Goal: Task Accomplishment & Management: Manage account settings

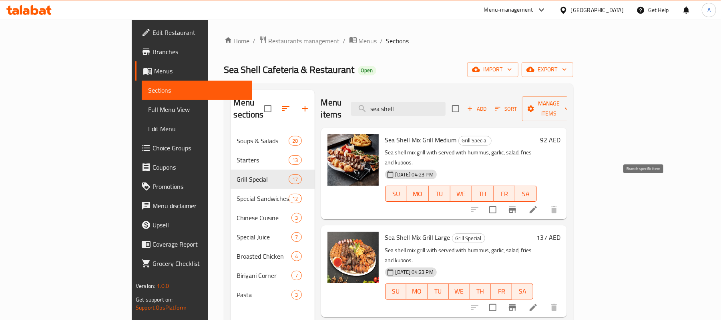
click at [517, 205] on icon "Branch-specific-item" at bounding box center [513, 210] width 10 height 10
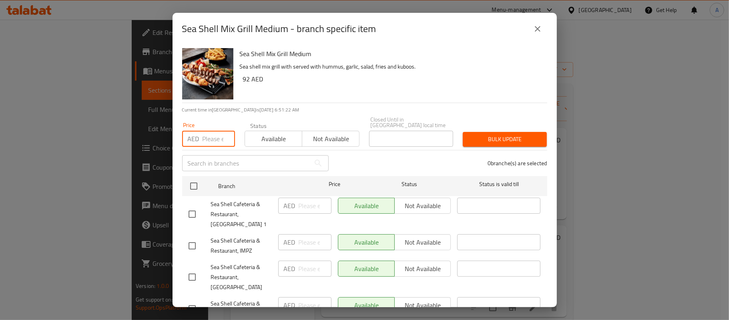
click at [212, 141] on input "number" at bounding box center [219, 139] width 32 height 16
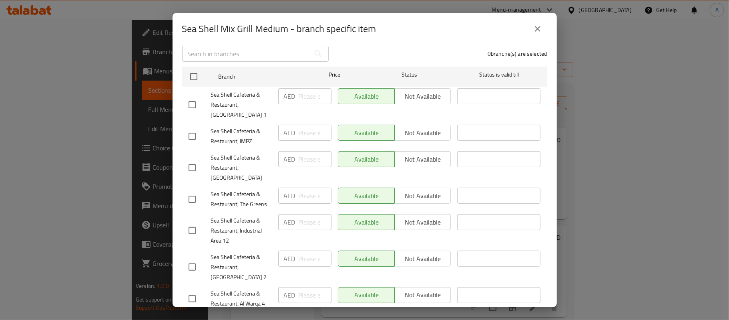
scroll to position [141, 0]
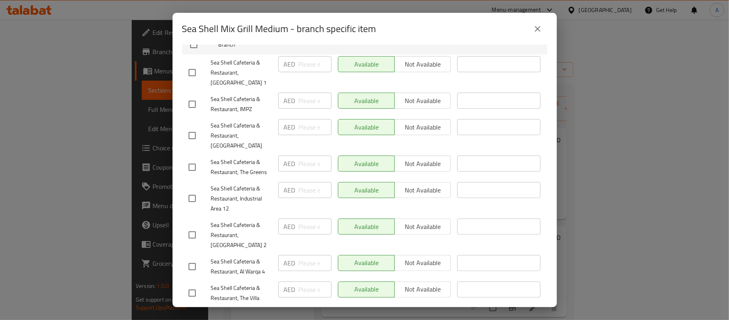
type input "87"
click at [183, 122] on li "Sea Shell Cafeteria & Restaurant, Al Garhoud AED ​ Available Not available ​" at bounding box center [364, 135] width 365 height 36
click at [194, 127] on input "checkbox" at bounding box center [192, 135] width 17 height 17
checkbox input "true"
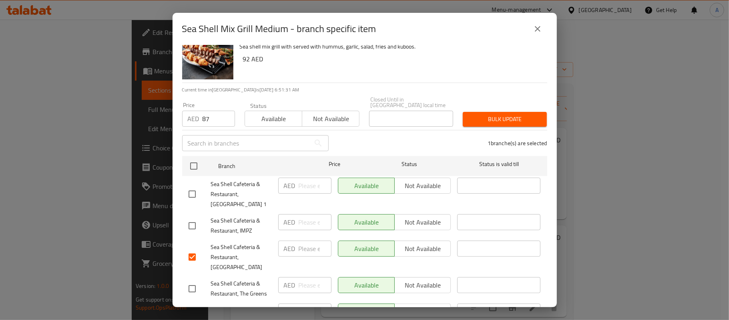
scroll to position [0, 0]
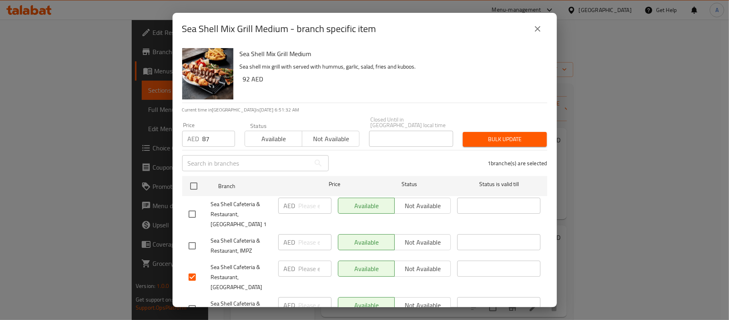
click at [526, 136] on span "Bulk update" at bounding box center [504, 139] width 71 height 10
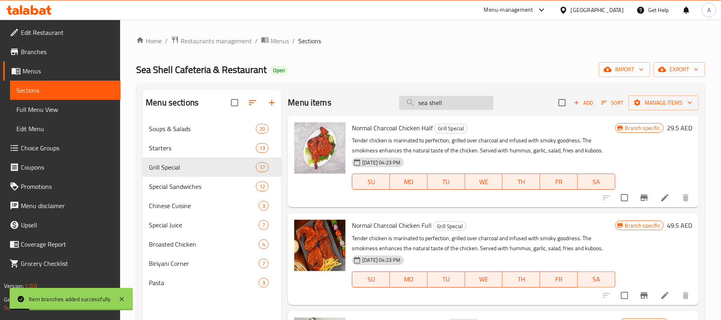
click at [461, 96] on input "sea shell" at bounding box center [446, 103] width 95 height 14
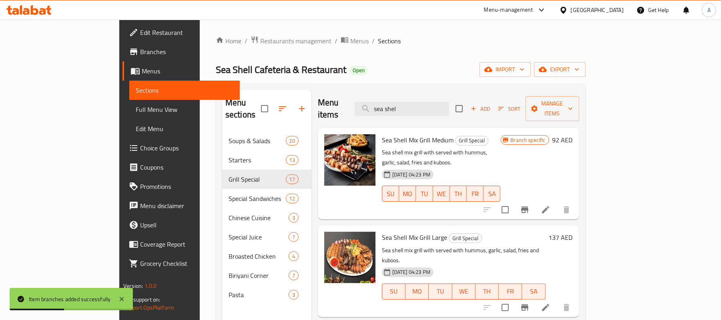
type input "sea shel"
click at [504, 166] on div "18-01-2024 04:23 PM SU MO TU WE TH FR SA" at bounding box center [441, 187] width 125 height 43
click at [535, 200] on button "Branch-specific-item" at bounding box center [524, 209] width 19 height 19
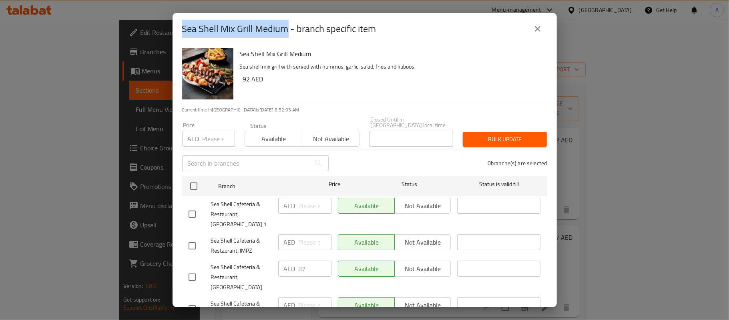
copy h2 "Sea Shell Mix Grill Medium"
drag, startPoint x: 284, startPoint y: 32, endPoint x: 184, endPoint y: 22, distance: 99.9
click at [184, 22] on h2 "Sea Shell Mix Grill Medium - branch specific item" at bounding box center [279, 28] width 194 height 13
click at [538, 30] on icon "close" at bounding box center [538, 29] width 10 height 10
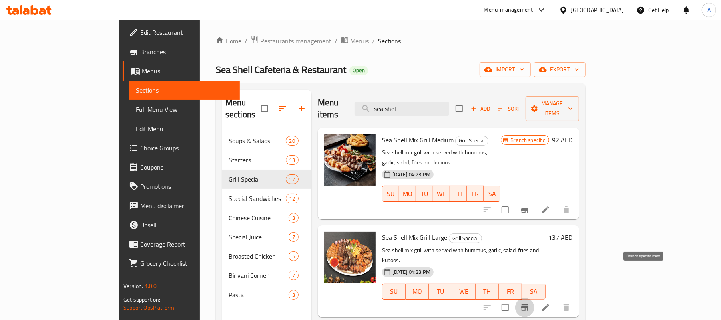
click at [530, 302] on icon "Branch-specific-item" at bounding box center [525, 307] width 10 height 10
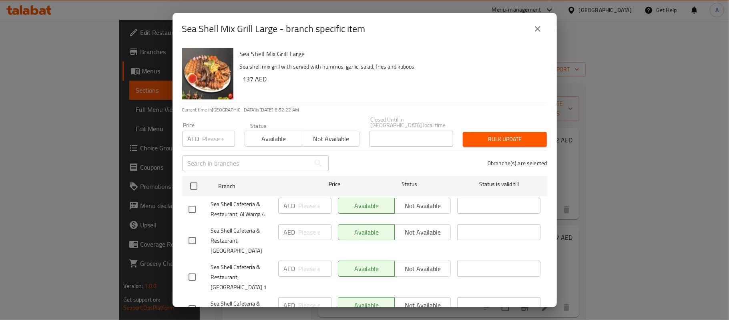
click at [205, 132] on input "number" at bounding box center [219, 139] width 32 height 16
click at [211, 137] on input "number" at bounding box center [219, 139] width 32 height 16
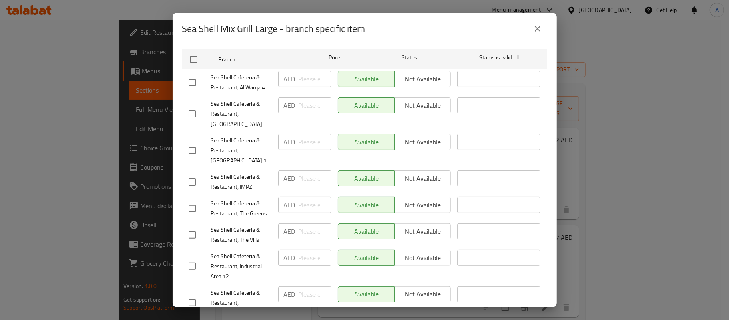
scroll to position [141, 0]
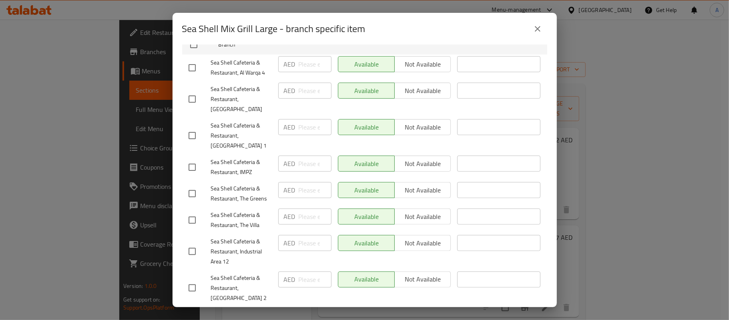
type input "142"
click at [198, 91] on input "checkbox" at bounding box center [192, 99] width 17 height 17
checkbox input "true"
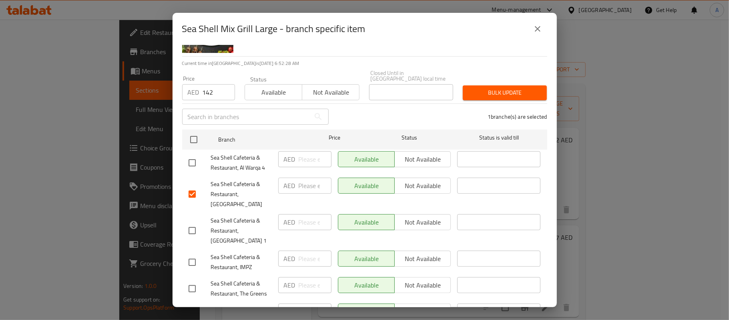
scroll to position [0, 0]
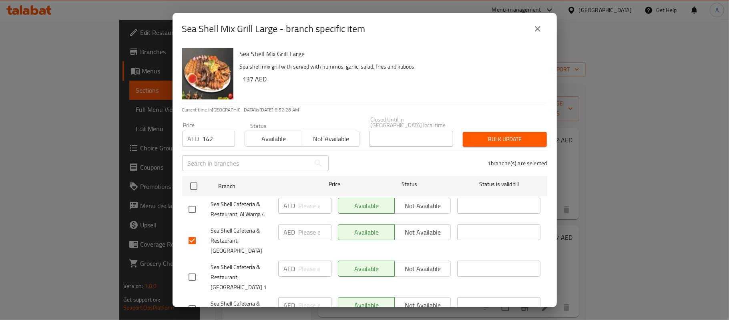
click at [518, 142] on span "Bulk update" at bounding box center [504, 139] width 71 height 10
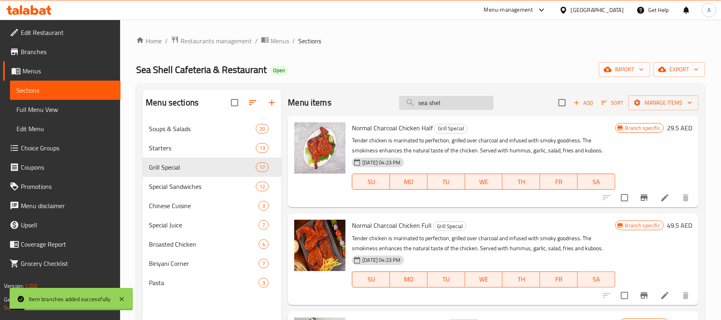
drag, startPoint x: 446, startPoint y: 103, endPoint x: 449, endPoint y: 106, distance: 4.3
click at [449, 106] on input "sea shel" at bounding box center [446, 103] width 95 height 14
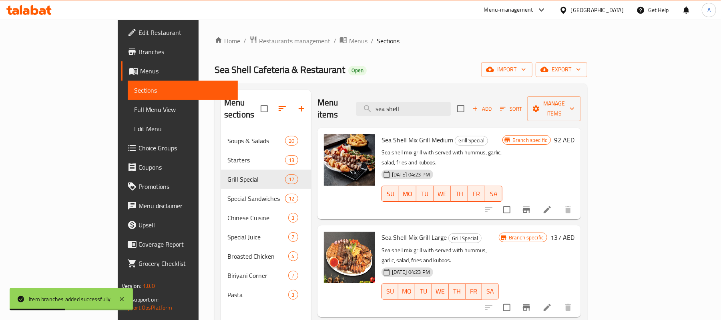
type input "sea shell"
click at [531, 302] on icon "Branch-specific-item" at bounding box center [527, 307] width 10 height 10
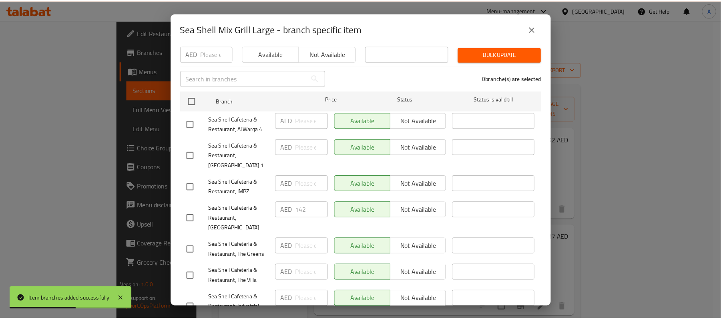
scroll to position [141, 0]
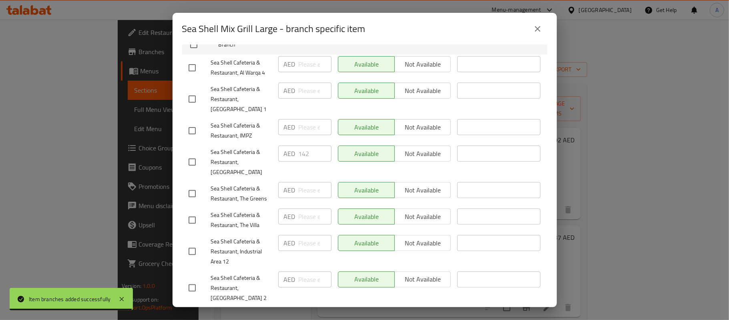
click at [538, 30] on icon "close" at bounding box center [538, 29] width 6 height 6
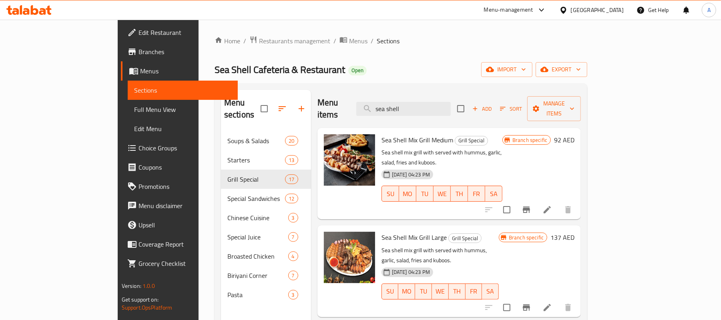
click at [412, 134] on span "Sea Shell Mix Grill Medium" at bounding box center [418, 140] width 72 height 12
copy h6 "Sea Shell Mix Grill Medium"
click at [493, 104] on span "Add" at bounding box center [482, 108] width 22 height 9
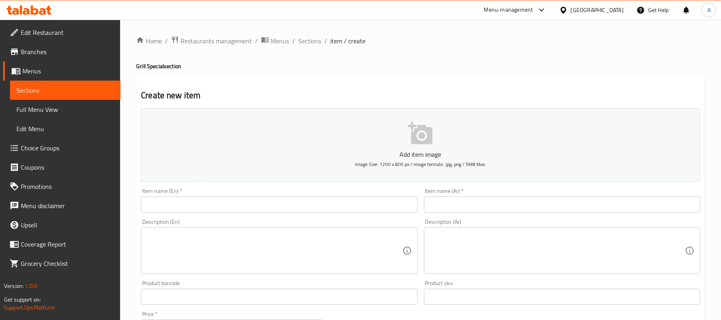
click at [181, 199] on input "text" at bounding box center [279, 204] width 276 height 16
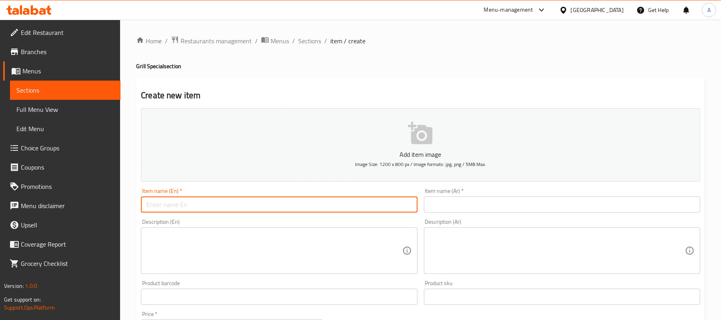
paste input "Sea Shell Mix Grill Medium"
click at [205, 207] on input "Sea Shell Mix Grill Medium" at bounding box center [279, 204] width 276 height 16
click at [202, 210] on input "Sea Shell Mix Grill snall" at bounding box center [279, 204] width 276 height 16
click at [219, 210] on input "Sea Shell Mix Grill small" at bounding box center [279, 204] width 276 height 16
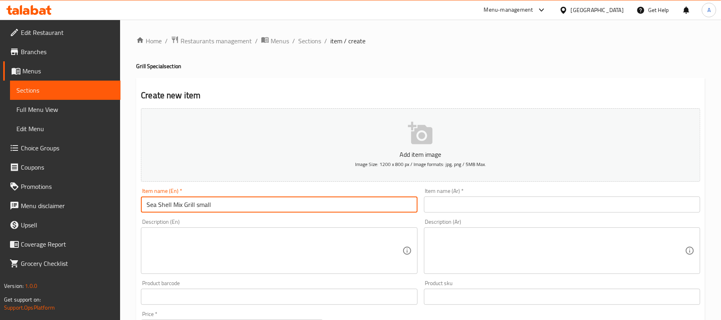
type input "Sea Shell Mix Grill small"
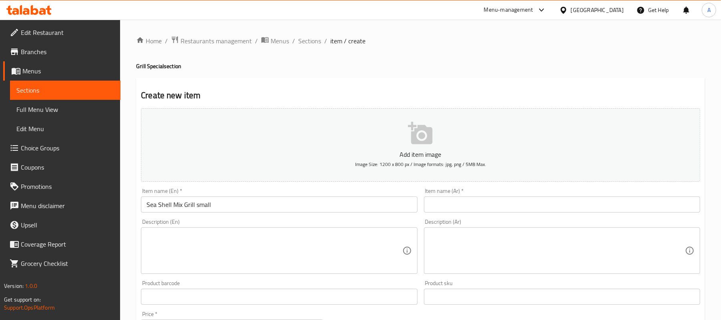
click at [282, 264] on textarea at bounding box center [275, 250] width 256 height 38
paste textarea "Enjoy the delicious taste of grills with the mixed grill served with hummus ,ku…"
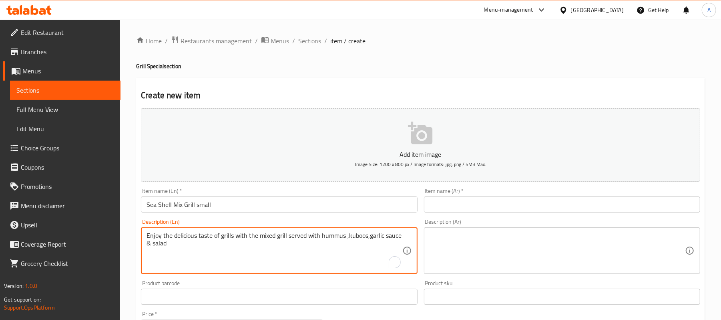
type textarea "Enjoy the delicious taste of grills with the mixed grill served with hummus ,ku…"
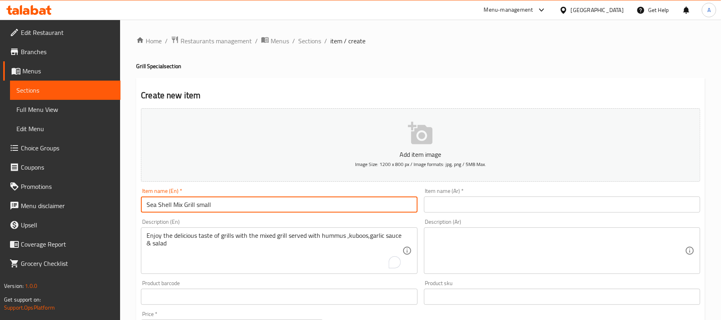
click at [258, 199] on input "Sea Shell Mix Grill small" at bounding box center [279, 204] width 276 height 16
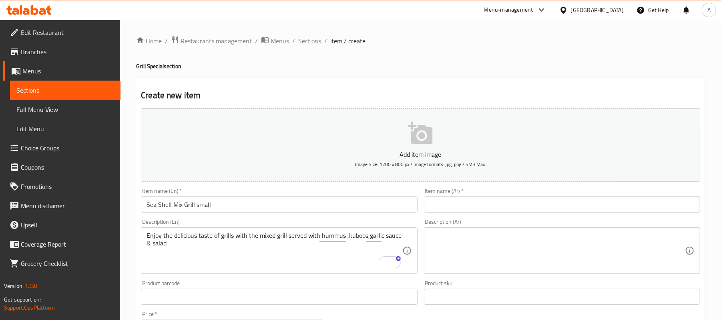
click at [474, 205] on input "text" at bounding box center [562, 204] width 276 height 16
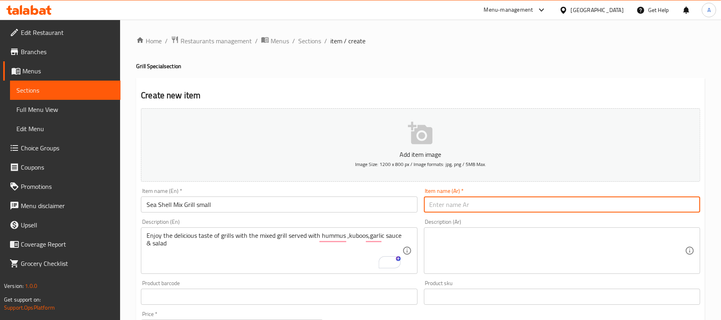
paste input "مشويات مشكلة صغيرة من سي شيل"
type input "مشويات مشكلة صغيرة من سي شيل"
click at [599, 223] on div "Description (Ar) Description (Ar)" at bounding box center [562, 246] width 276 height 55
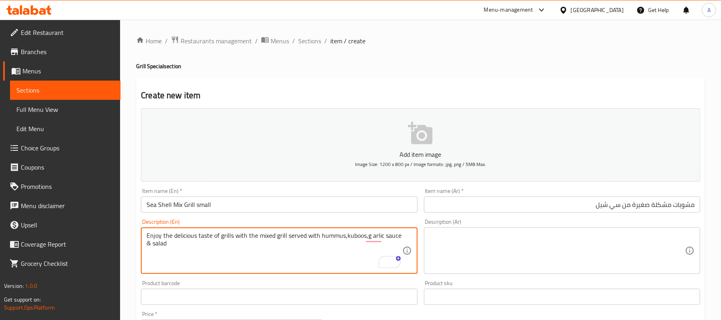
type textarea "Enjoy the delicious taste of grills with the mixed grill served with hummus,kub…"
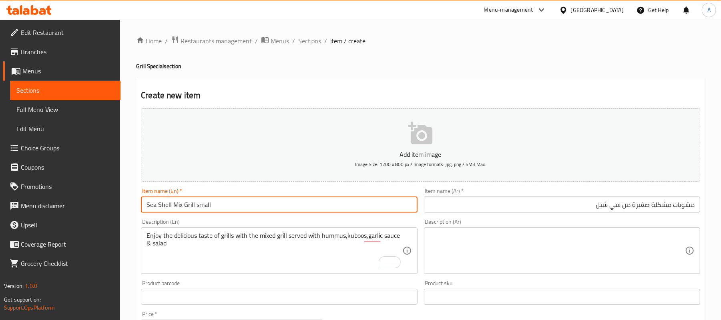
drag, startPoint x: 194, startPoint y: 204, endPoint x: 172, endPoint y: 207, distance: 22.3
click at [172, 207] on input "Sea Shell Mix Grill small" at bounding box center [279, 204] width 276 height 16
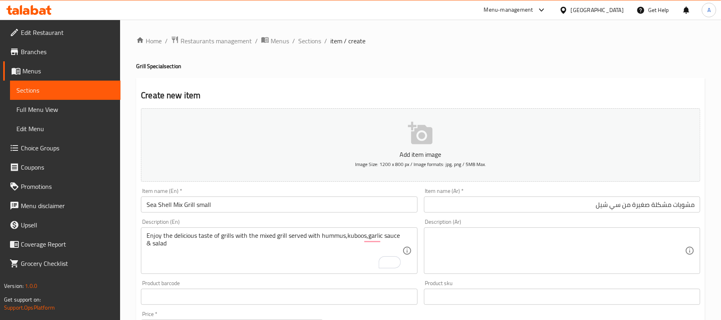
click at [665, 207] on input "مشويات مشكلة صغيرة من سي شيل" at bounding box center [562, 204] width 276 height 16
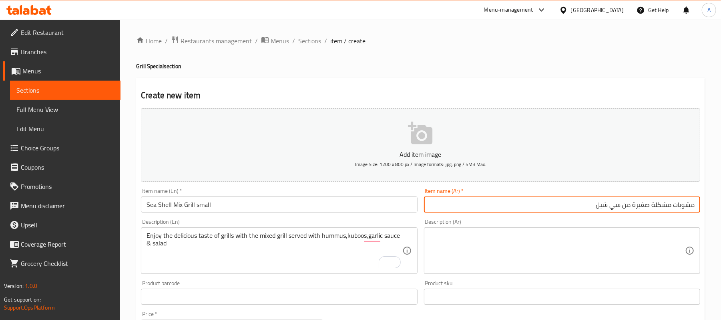
click at [665, 207] on input "مشويات مشكلة صغيرة من سي شيل" at bounding box center [562, 204] width 276 height 16
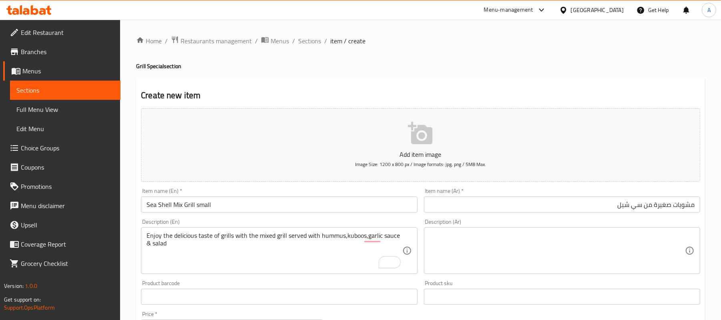
click at [651, 217] on div "Description (Ar) Description (Ar)" at bounding box center [562, 245] width 283 height 61
click at [650, 207] on input "مشويات صغيرة من سي شيل" at bounding box center [562, 204] width 276 height 16
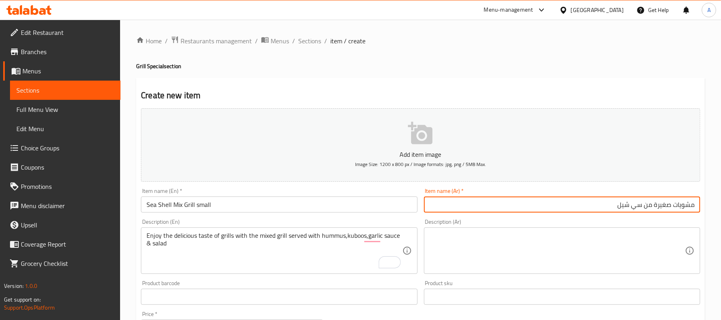
click at [650, 207] on input "مشويات صغيرة من سي شيل" at bounding box center [562, 204] width 276 height 16
type input "مشويات صغيرة سي شيل"
click at [640, 219] on div "Description (Ar) Description (Ar)" at bounding box center [562, 245] width 283 height 61
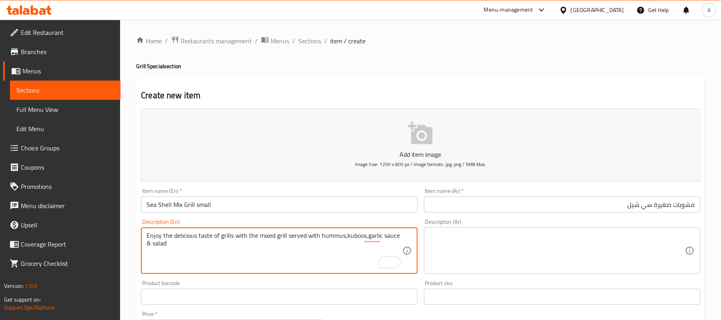
click at [356, 242] on textarea "Enjoy the delicious taste of grills with the mixed grill served with hummus,kub…" at bounding box center [275, 250] width 256 height 38
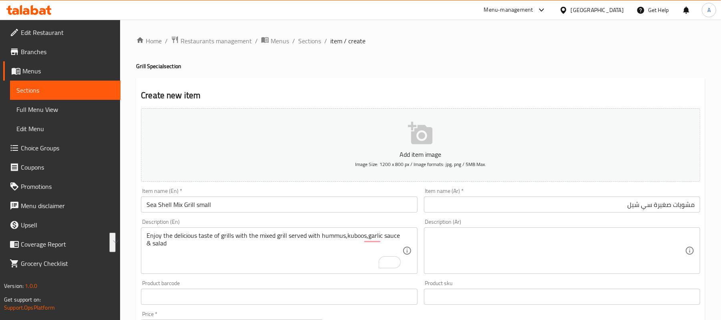
click at [524, 243] on textarea at bounding box center [558, 250] width 256 height 38
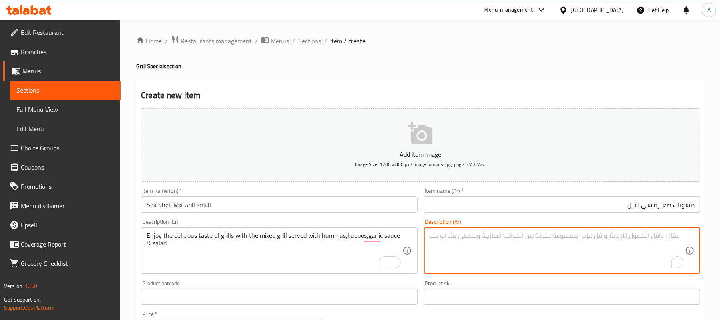
paste textarea "استمتع بمذاق المشويات اللذيذ مع المشاوي المشكلة المقدمة مع الحمص والكبسة وصلصة …"
click at [557, 242] on textarea "استمتع بمذاق المشويات اللذيذ مع المشاوي المشكلة المقدمة مع الحمص والكبسة وصلصة …" at bounding box center [558, 250] width 256 height 38
click at [555, 236] on textarea "استمتع بمذاق المشويات اللذيذ مع المشاوي المشكلة المقدمة مع الحمص والكبسة وصلصة …" at bounding box center [558, 250] width 256 height 38
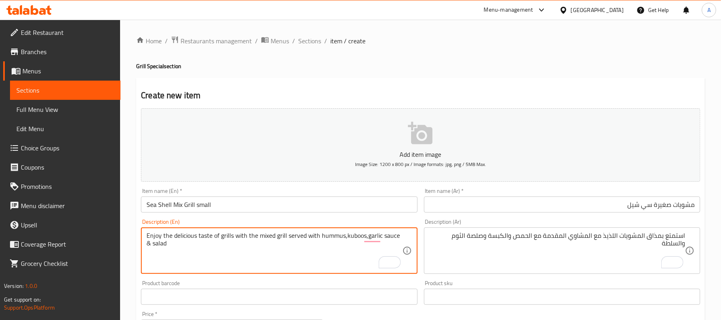
click at [350, 234] on textarea "Enjoy the delicious taste of grills with the mixed grill served with hummus,kub…" at bounding box center [275, 250] width 256 height 38
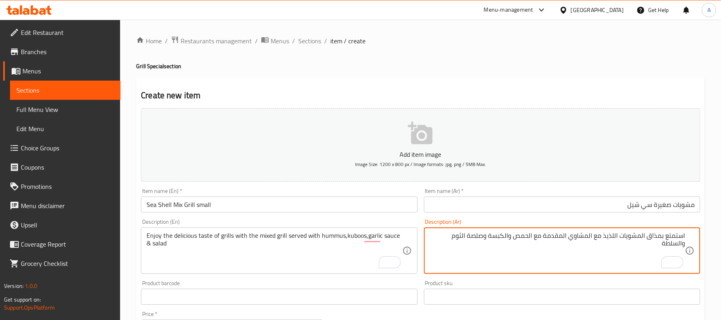
drag, startPoint x: 510, startPoint y: 237, endPoint x: 491, endPoint y: 234, distance: 19.9
paste textarea "بز"
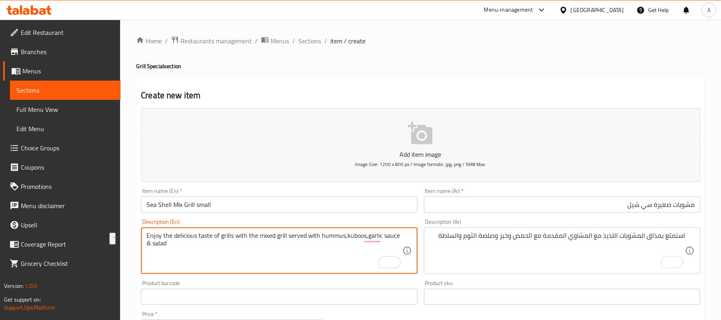
drag, startPoint x: 391, startPoint y: 233, endPoint x: 366, endPoint y: 231, distance: 24.9
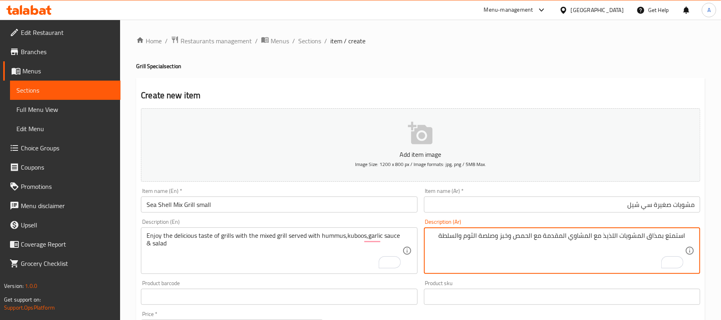
drag, startPoint x: 497, startPoint y: 236, endPoint x: 465, endPoint y: 235, distance: 32.0
paste textarea "ص ثوم"
click at [521, 263] on textarea "استمتع بمذاق المشويات اللذيذ مع المشاوي المقدمة مع الحمص وخبز وصوص ثوم والسلطة" at bounding box center [558, 250] width 256 height 38
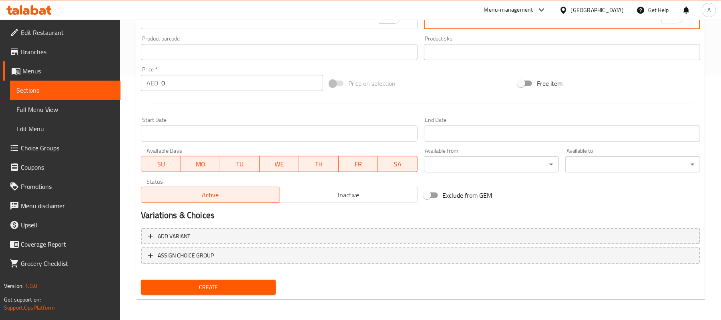
scroll to position [245, 0]
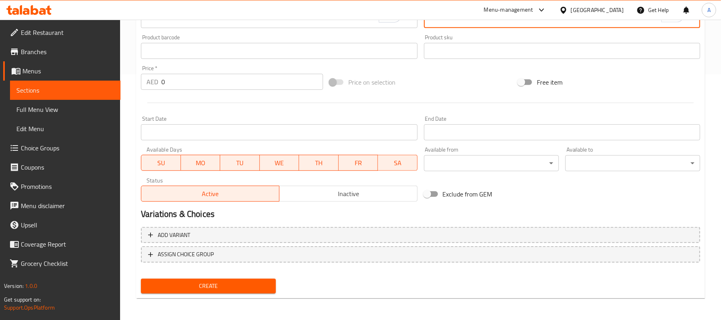
type textarea "استمتع بمذاق المشويات اللذيذ مع المشاوي المقدمة مع الحمص وخبز وصوص ثوم والسلطة"
click at [177, 86] on input "0" at bounding box center [242, 82] width 162 height 16
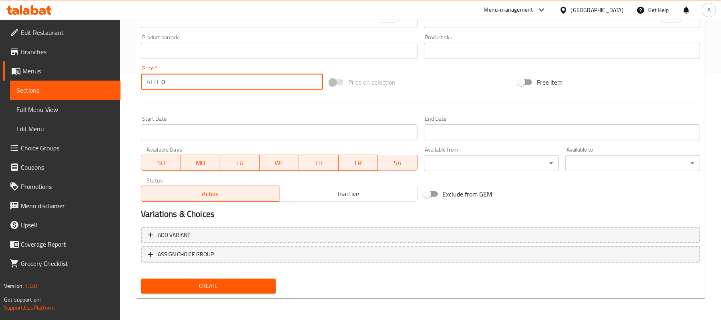
click at [177, 86] on input "0" at bounding box center [242, 82] width 162 height 16
type input "56"
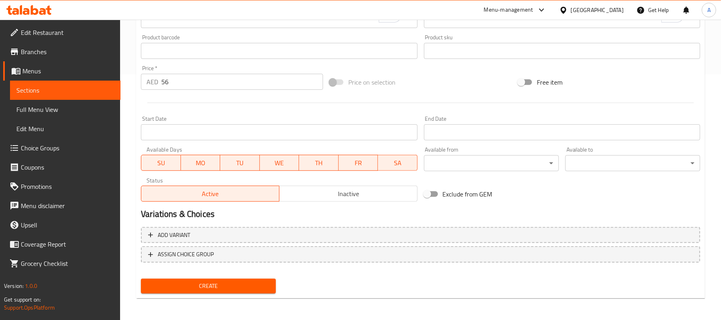
click at [178, 121] on div "Start Date Start Date" at bounding box center [279, 128] width 276 height 24
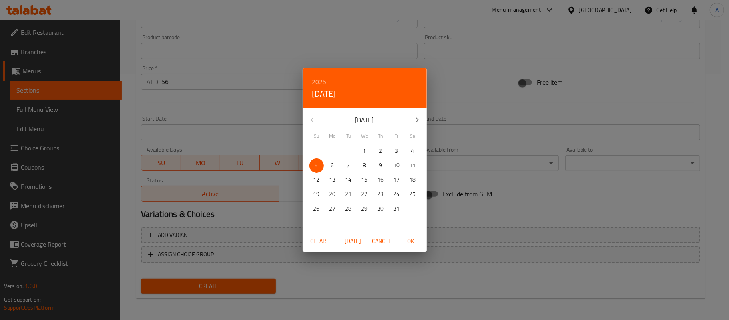
click at [237, 113] on div "2025 Sun, Oct 5 October 2025 Su Mo Tu We Th Fr Sa 28 29 30 1 2 3 4 5 6 7 8 9 10…" at bounding box center [364, 160] width 729 height 320
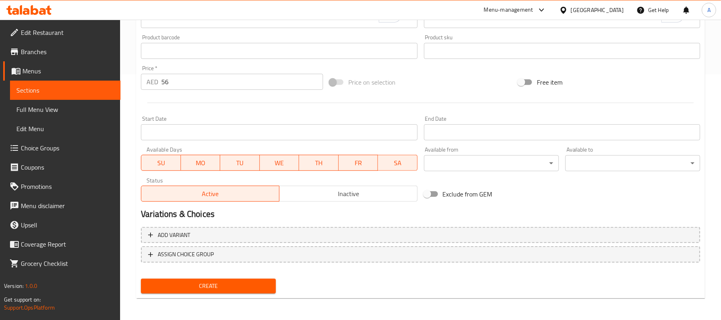
click at [225, 279] on button "Create" at bounding box center [208, 285] width 135 height 15
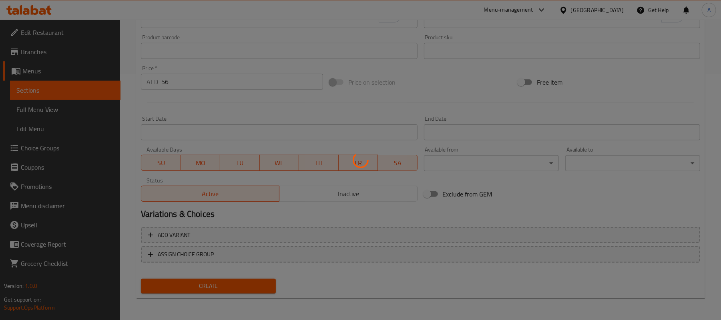
type input "0"
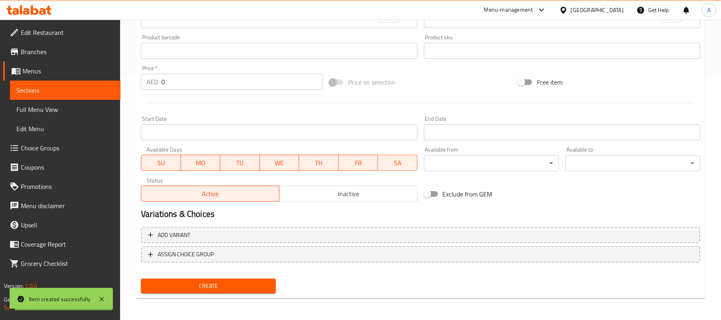
click at [69, 95] on link "Sections" at bounding box center [65, 89] width 111 height 19
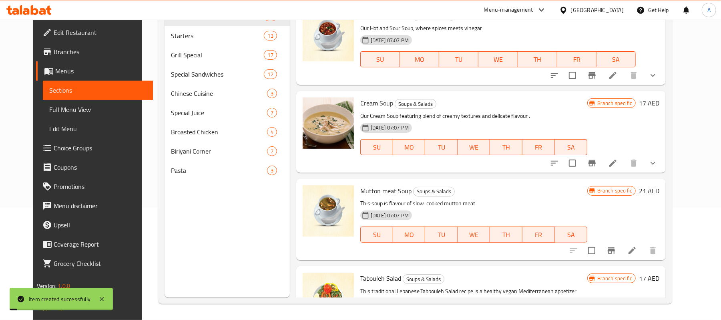
scroll to position [113, 0]
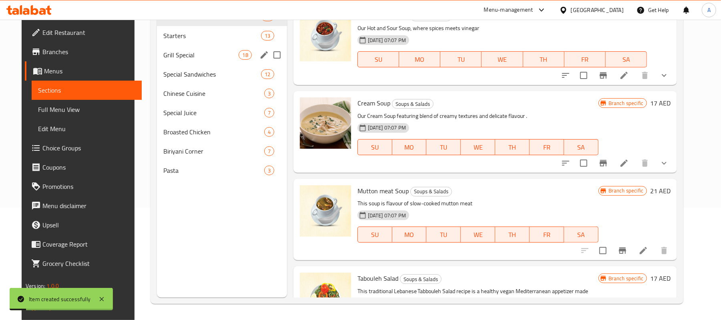
click at [176, 53] on span "Grill Special" at bounding box center [201, 55] width 76 height 10
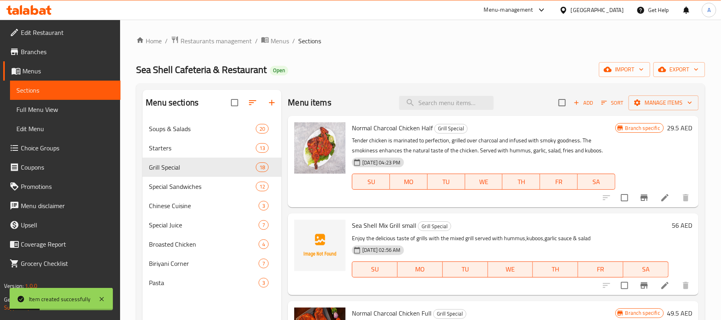
click at [555, 232] on div "Sea Shell Mix Grill small Grill Special Enjoy the delicious taste of grills wit…" at bounding box center [510, 253] width 323 height 75
click at [640, 287] on icon "Branch-specific-item" at bounding box center [645, 285] width 10 height 10
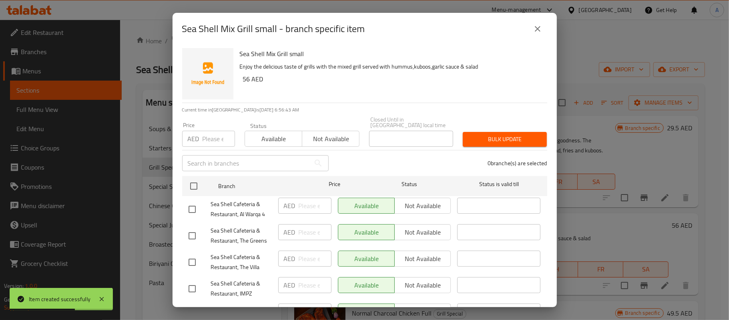
click at [219, 141] on input "number" at bounding box center [219, 139] width 32 height 16
type input "-1"
click at [306, 143] on span "Not available" at bounding box center [331, 139] width 51 height 12
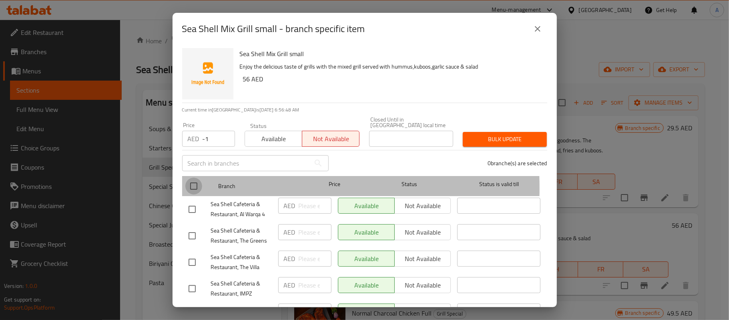
click at [191, 187] on input "checkbox" at bounding box center [193, 185] width 17 height 17
checkbox input "true"
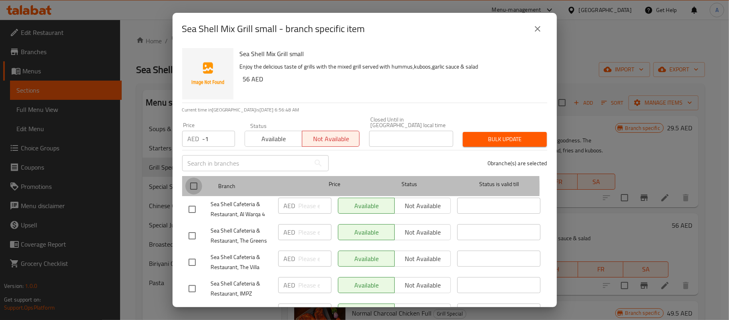
checkbox input "true"
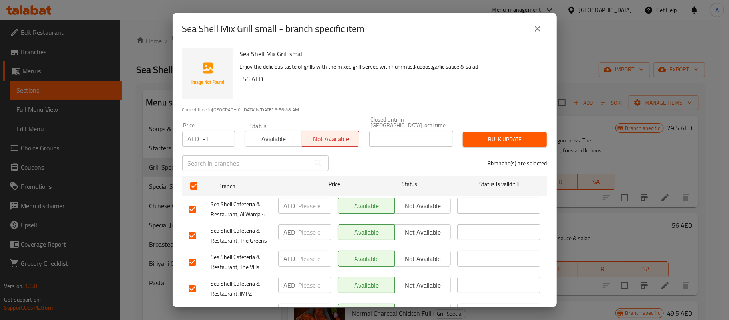
click at [216, 147] on div "Price AED -1 Price" at bounding box center [208, 134] width 62 height 34
click at [218, 138] on input "-1" at bounding box center [219, 139] width 32 height 16
click at [523, 146] on button "Bulk update" at bounding box center [505, 139] width 84 height 15
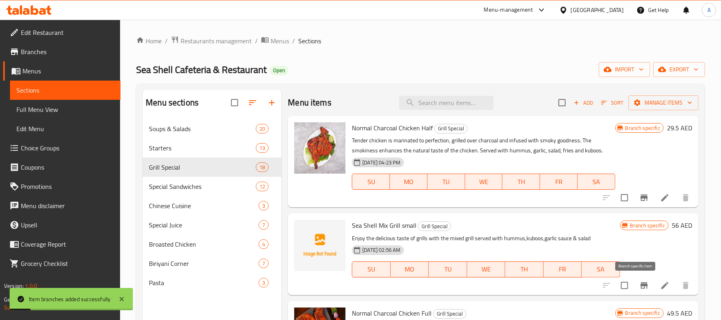
click at [641, 285] on icon "Branch-specific-item" at bounding box center [644, 285] width 7 height 6
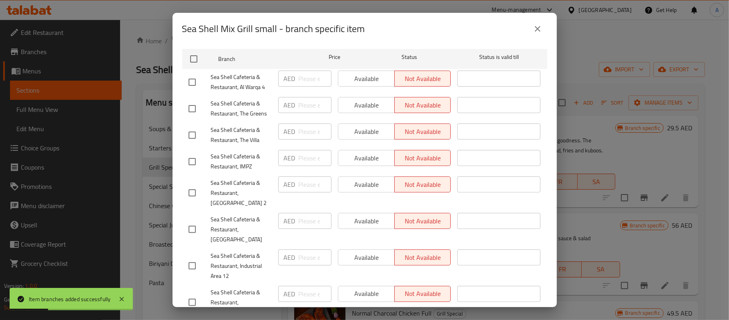
scroll to position [141, 0]
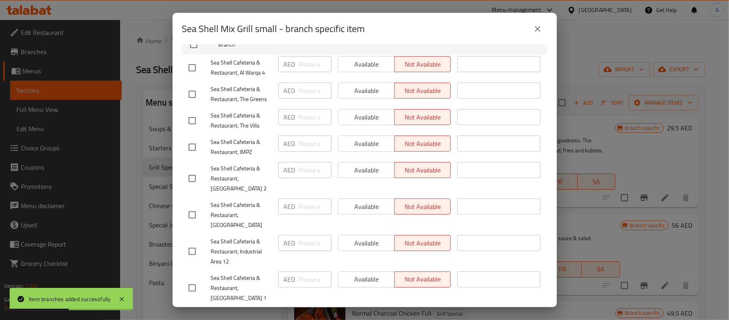
click at [196, 208] on input "checkbox" at bounding box center [192, 214] width 17 height 17
checkbox input "true"
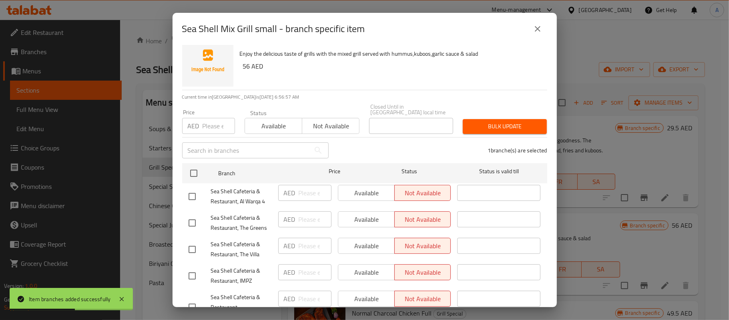
scroll to position [0, 0]
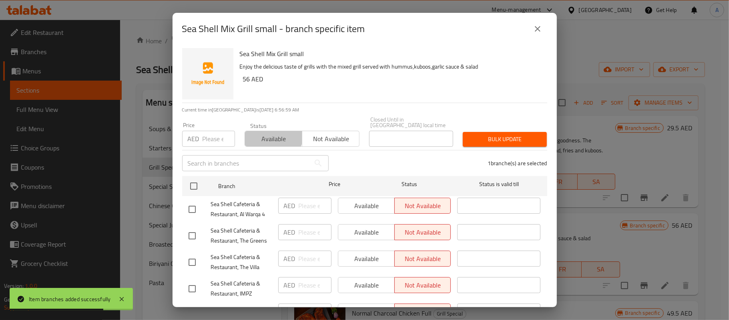
click at [270, 135] on span "Available" at bounding box center [273, 139] width 51 height 12
click at [513, 143] on span "Bulk update" at bounding box center [504, 139] width 71 height 10
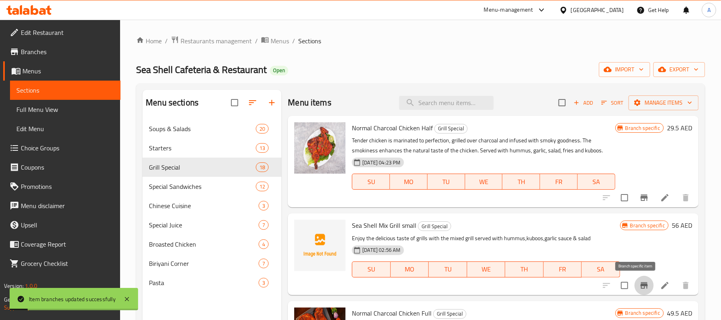
click at [635, 292] on button "Branch-specific-item" at bounding box center [644, 285] width 19 height 19
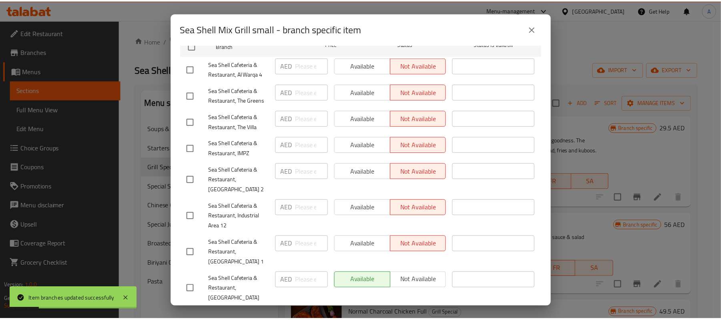
scroll to position [141, 0]
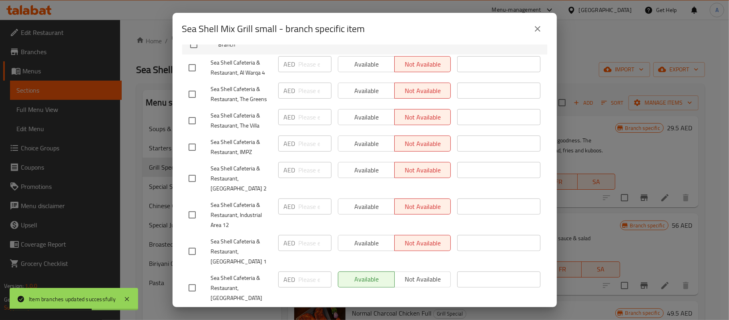
click at [539, 31] on icon "close" at bounding box center [538, 29] width 10 height 10
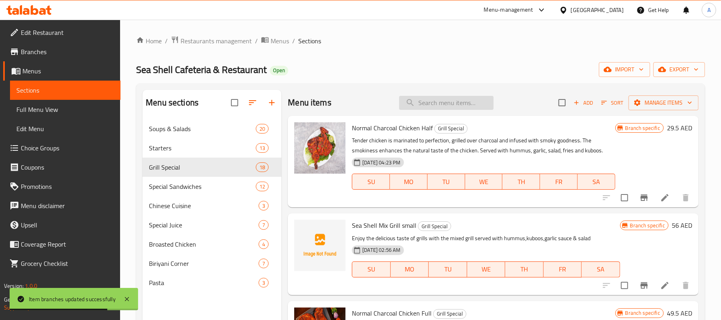
click at [463, 100] on input "search" at bounding box center [446, 103] width 95 height 14
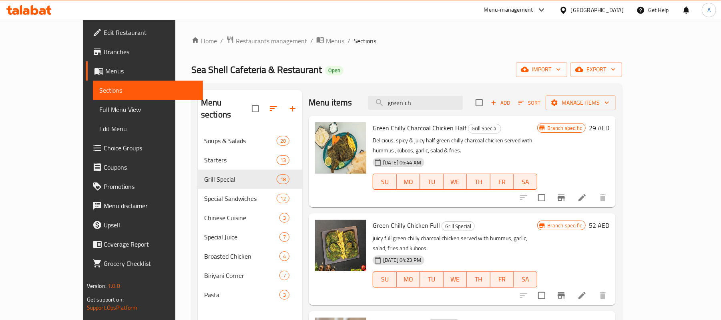
type input "green ch"
click at [507, 219] on h6 "Green Chilly Chicken Full Grill Special" at bounding box center [455, 224] width 165 height 11
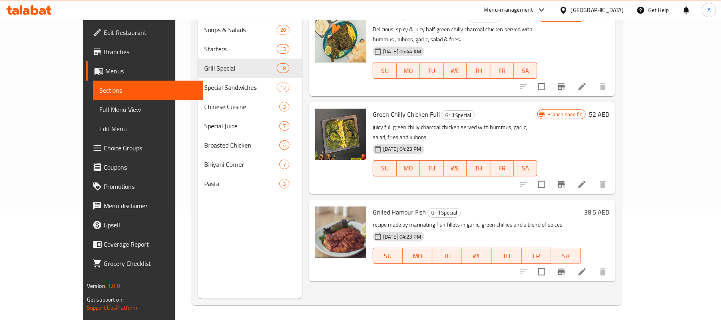
scroll to position [113, 0]
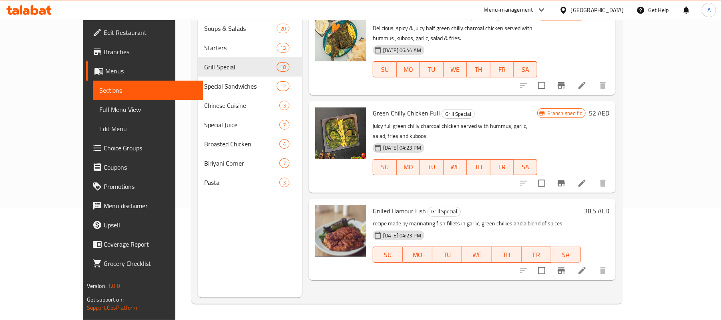
click at [476, 205] on h6 "Grilled Hamour Fish Grill Special" at bounding box center [477, 210] width 208 height 11
click at [437, 121] on p "juicy full green chilly charcoal chicken served with hummus, garlic, salad, fri…" at bounding box center [455, 131] width 165 height 20
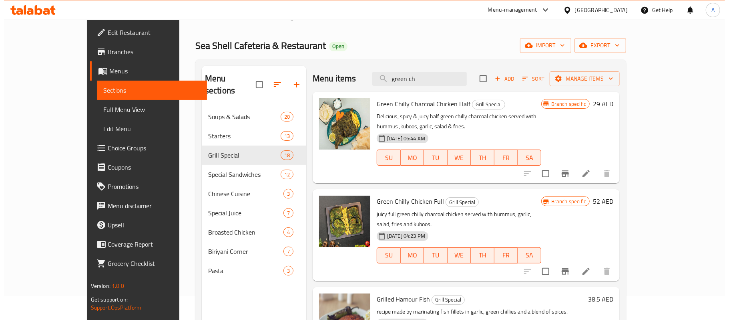
scroll to position [0, 0]
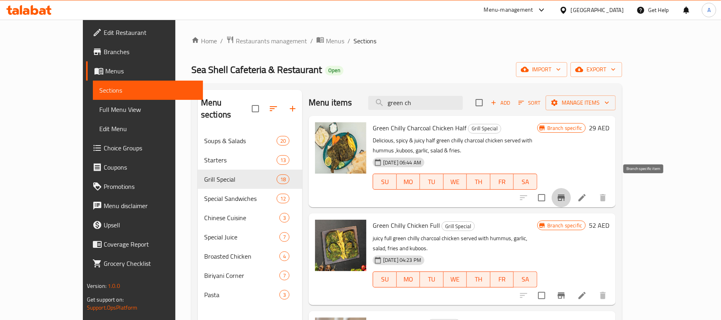
click at [565, 194] on icon "Branch-specific-item" at bounding box center [561, 197] width 7 height 6
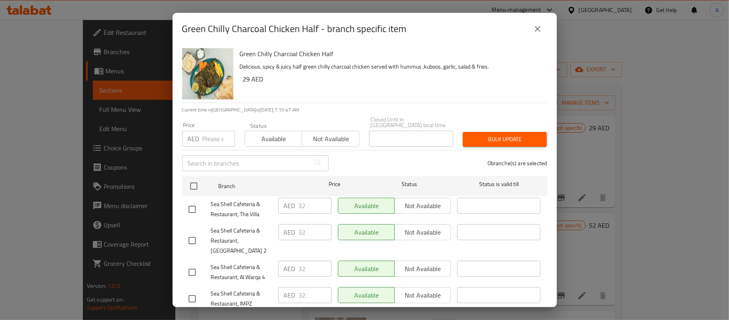
click at [215, 139] on input "number" at bounding box center [219, 139] width 32 height 16
type input "29"
click at [350, 163] on div "0 branche(s) are selected" at bounding box center [443, 163] width 219 height 29
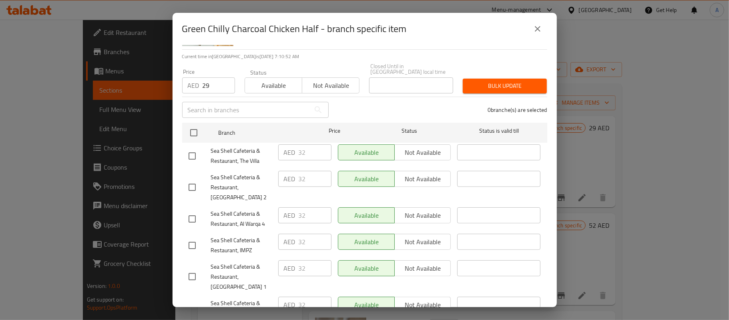
scroll to position [141, 0]
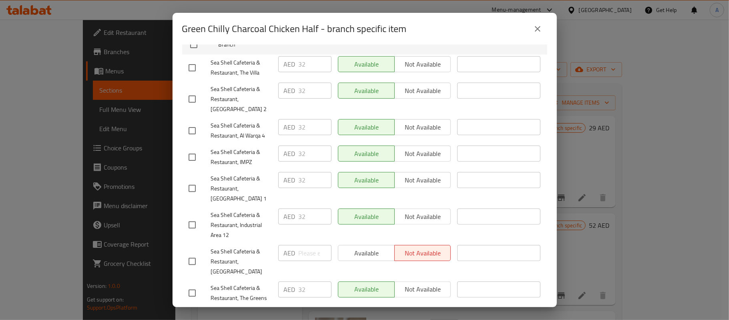
click at [195, 253] on input "checkbox" at bounding box center [192, 261] width 17 height 17
checkbox input "true"
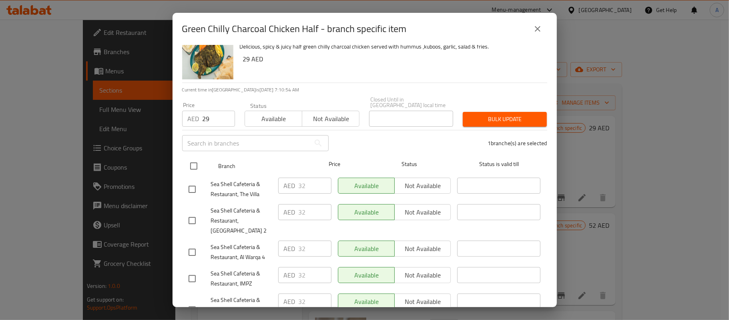
scroll to position [0, 0]
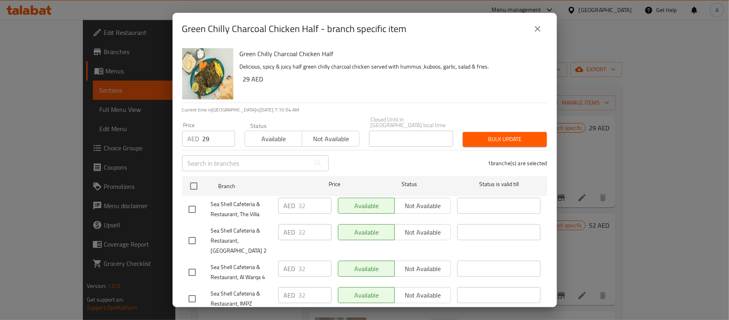
click at [469, 140] on span "Bulk update" at bounding box center [504, 139] width 71 height 10
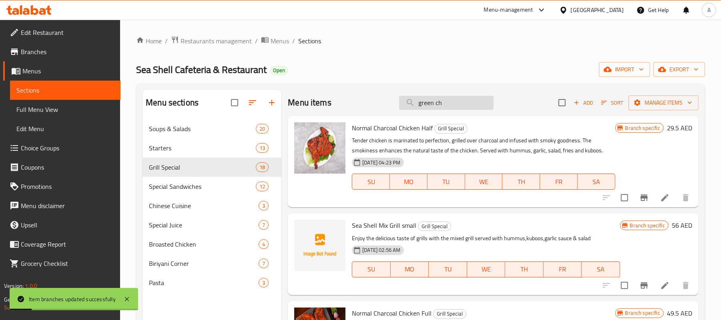
click at [460, 103] on input "green ch" at bounding box center [446, 103] width 95 height 14
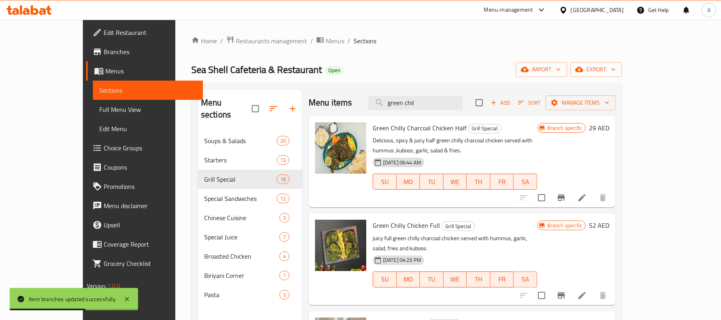
type input "green chil"
click at [532, 154] on div "25-01-2024 06:44 AM SU MO TU WE TH FR SA" at bounding box center [455, 175] width 171 height 43
click at [571, 188] on button "Branch-specific-item" at bounding box center [561, 197] width 19 height 19
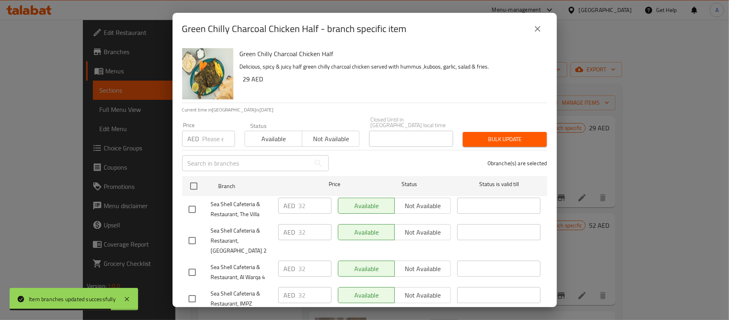
click at [365, 161] on div "0 branche(s) are selected" at bounding box center [443, 163] width 219 height 29
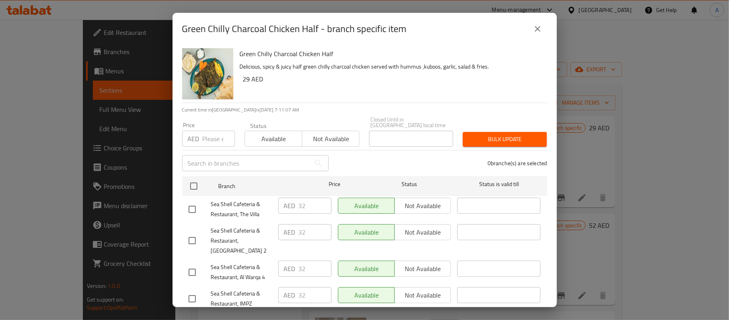
scroll to position [141, 0]
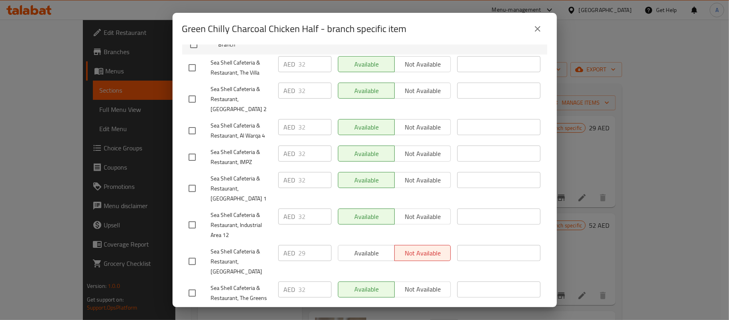
click at [188, 253] on input "checkbox" at bounding box center [192, 261] width 17 height 17
checkbox input "true"
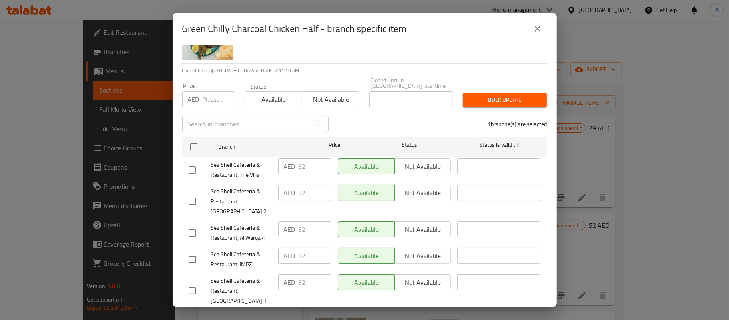
scroll to position [0, 0]
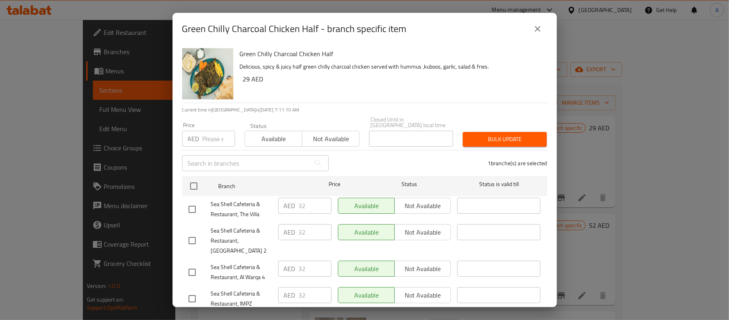
click at [258, 143] on span "Available" at bounding box center [273, 139] width 51 height 12
click at [478, 135] on span "Bulk update" at bounding box center [504, 139] width 71 height 10
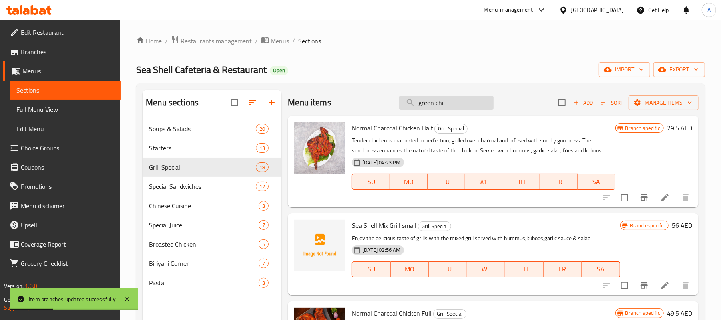
click at [462, 97] on input "green chil" at bounding box center [446, 103] width 95 height 14
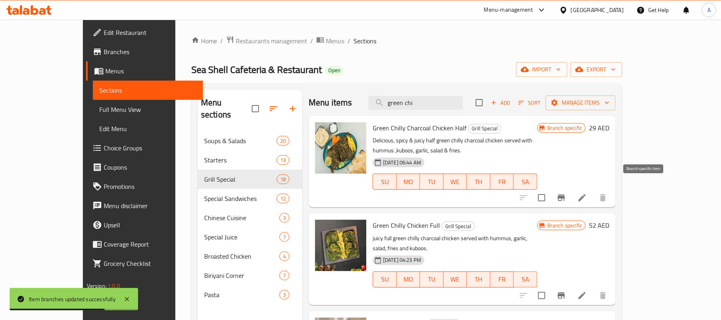
type input "green chi"
click at [571, 190] on button "Branch-specific-item" at bounding box center [561, 197] width 19 height 19
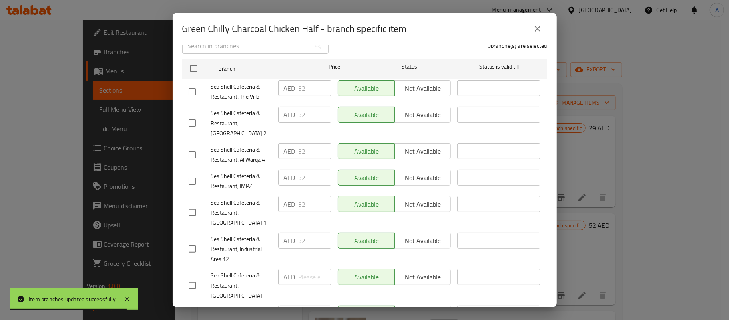
scroll to position [141, 0]
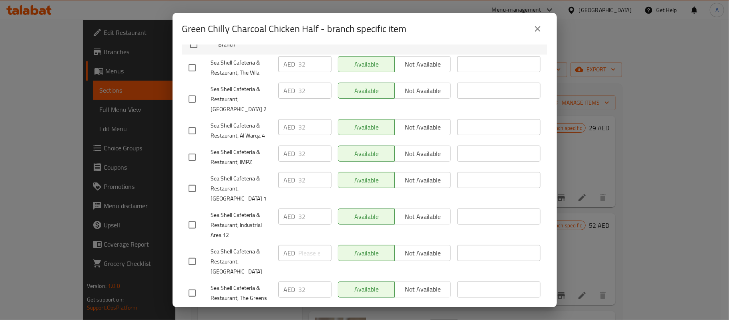
click at [187, 253] on input "checkbox" at bounding box center [192, 261] width 17 height 17
checkbox input "true"
click at [302, 245] on input "number" at bounding box center [315, 253] width 33 height 16
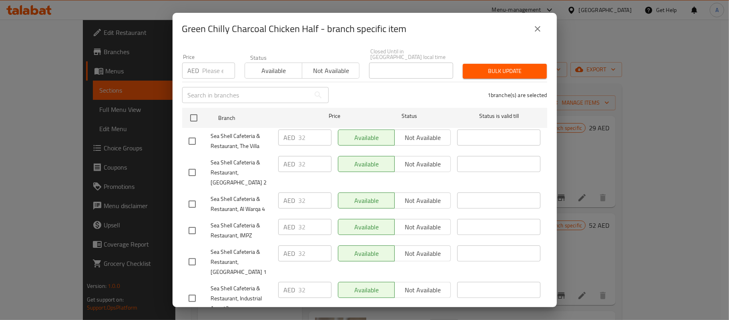
scroll to position [0, 0]
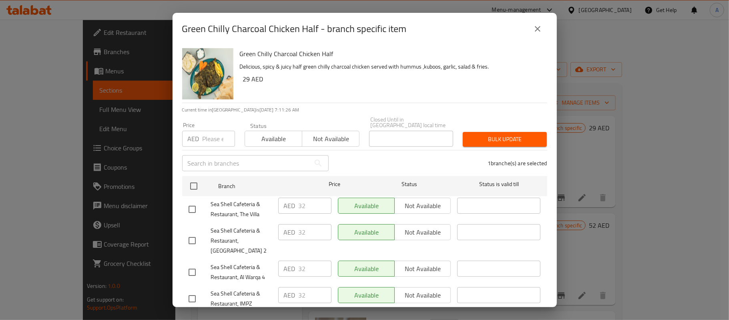
type input "31"
click at [208, 127] on div "Price AED Price" at bounding box center [208, 134] width 53 height 24
click at [208, 134] on input "number" at bounding box center [219, 139] width 32 height 16
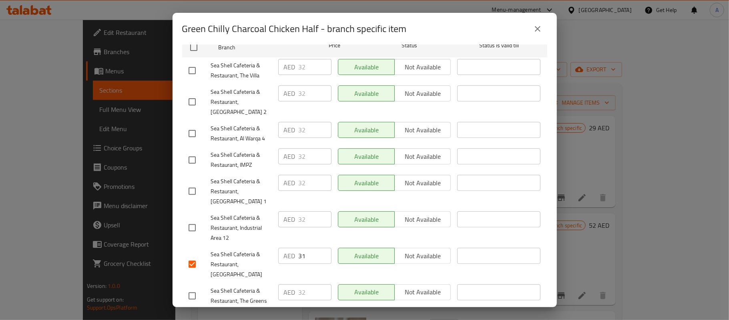
scroll to position [141, 0]
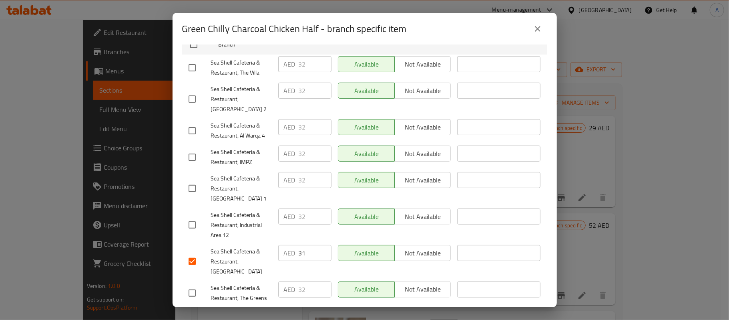
type input "28"
click at [308, 245] on input "31" at bounding box center [315, 253] width 33 height 16
type input "29"
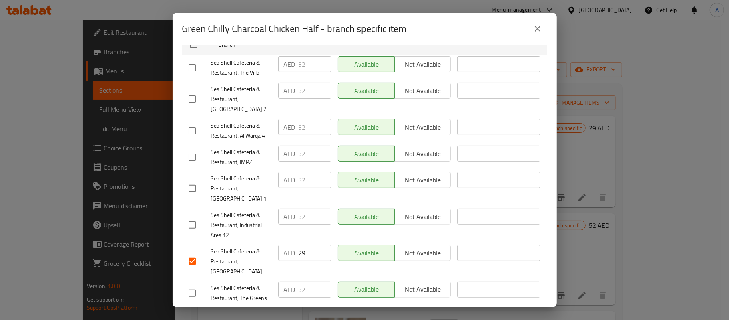
click at [305, 224] on div "AED 32 ​" at bounding box center [305, 225] width 60 height 40
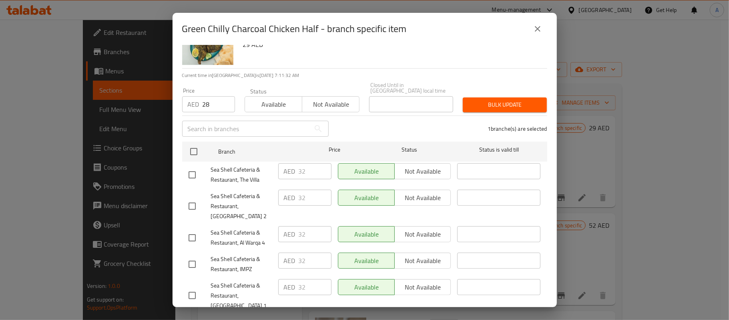
scroll to position [0, 0]
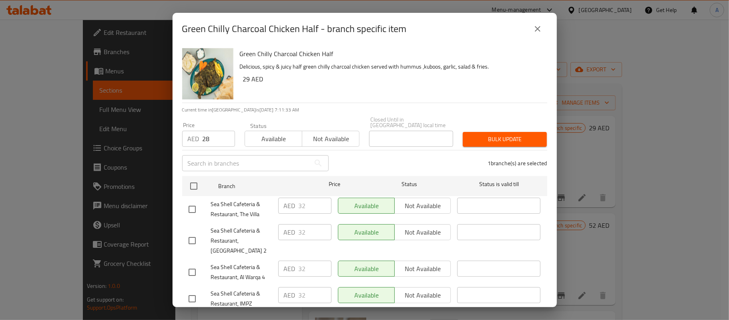
click at [218, 133] on input "28" at bounding box center [219, 139] width 32 height 16
type input "29"
click at [361, 151] on div "1 branche(s) are selected" at bounding box center [443, 163] width 219 height 29
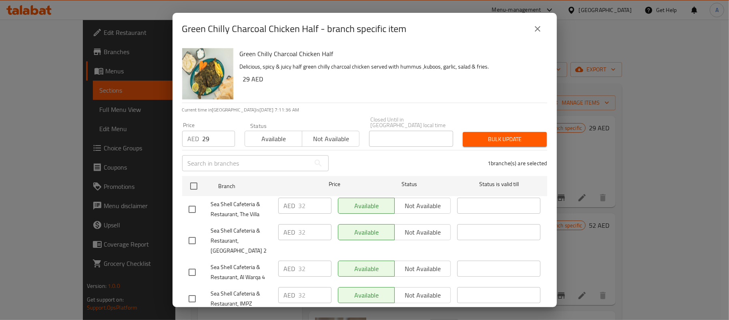
click at [473, 139] on span "Bulk update" at bounding box center [504, 139] width 71 height 10
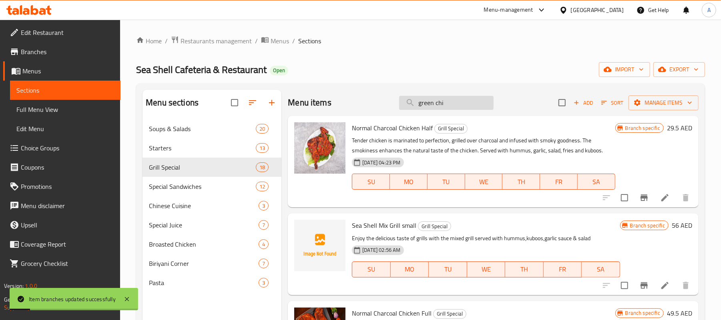
click at [468, 103] on input "green chi" at bounding box center [446, 103] width 95 height 14
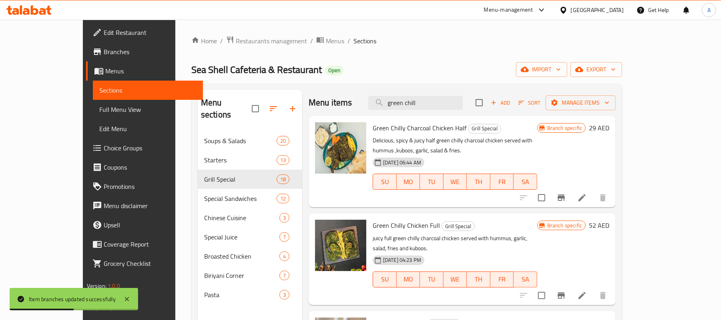
type input "green chill"
click at [566, 193] on icon "Branch-specific-item" at bounding box center [562, 198] width 10 height 10
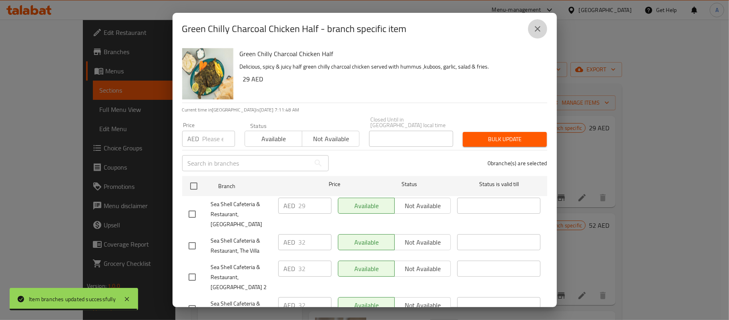
click at [534, 28] on icon "close" at bounding box center [538, 29] width 10 height 10
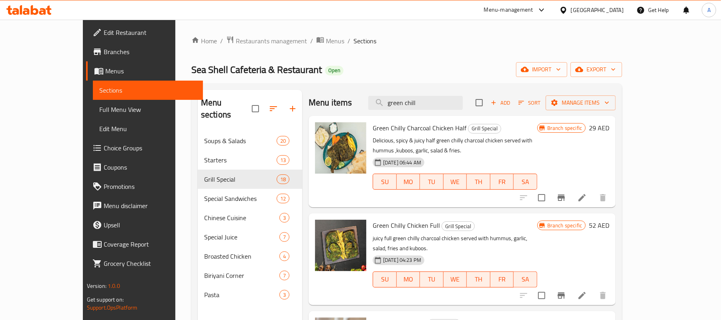
click at [487, 233] on p "juicy full green chilly charcoal chicken served with hummus, garlic, salad, fri…" at bounding box center [455, 243] width 165 height 20
click at [565, 292] on icon "Branch-specific-item" at bounding box center [561, 295] width 7 height 6
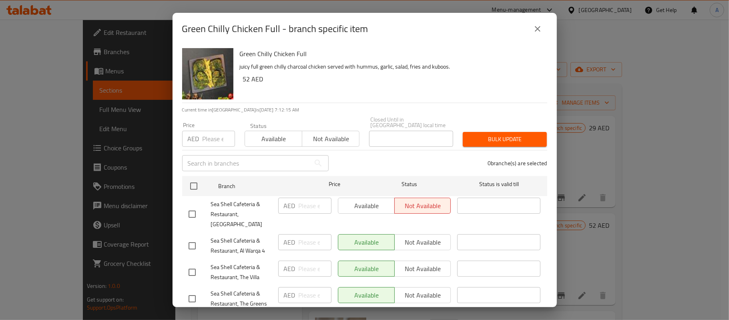
click at [193, 212] on input "checkbox" at bounding box center [192, 213] width 17 height 17
checkbox input "true"
click at [302, 204] on input "number" at bounding box center [315, 205] width 33 height 16
type input "52"
click at [281, 145] on button "Available" at bounding box center [274, 139] width 58 height 16
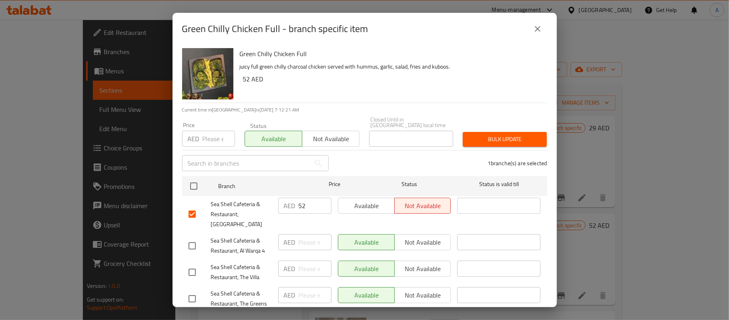
click at [505, 140] on span "Bulk update" at bounding box center [504, 139] width 71 height 10
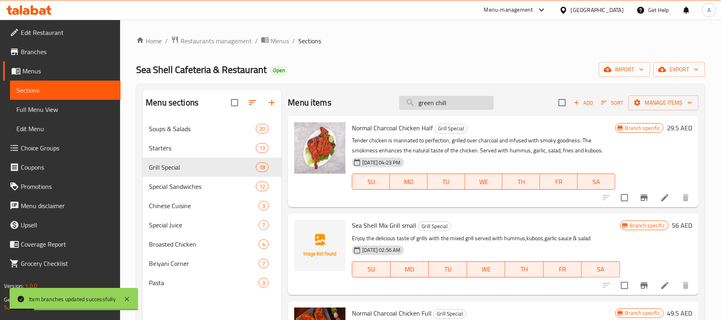
click at [461, 100] on input "green chill" at bounding box center [446, 103] width 95 height 14
type input "green chill"
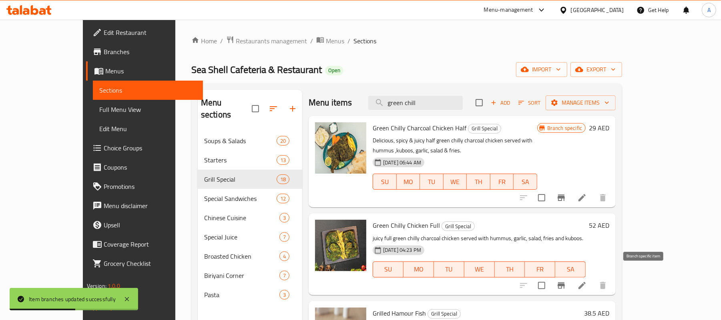
click at [566, 280] on icon "Branch-specific-item" at bounding box center [562, 285] width 10 height 10
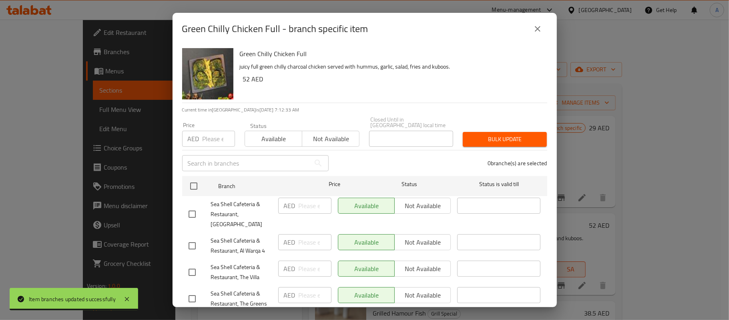
click at [193, 209] on input "checkbox" at bounding box center [192, 213] width 17 height 17
checkbox input "true"
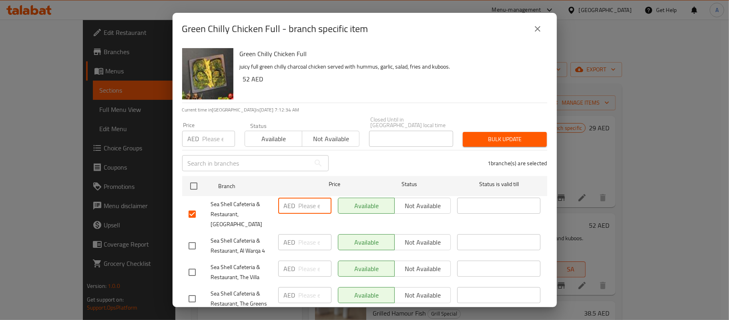
click at [302, 204] on input "number" at bounding box center [315, 205] width 33 height 16
type input "29"
click at [212, 145] on input "number" at bounding box center [219, 139] width 32 height 16
click at [211, 139] on input "29" at bounding box center [219, 139] width 32 height 16
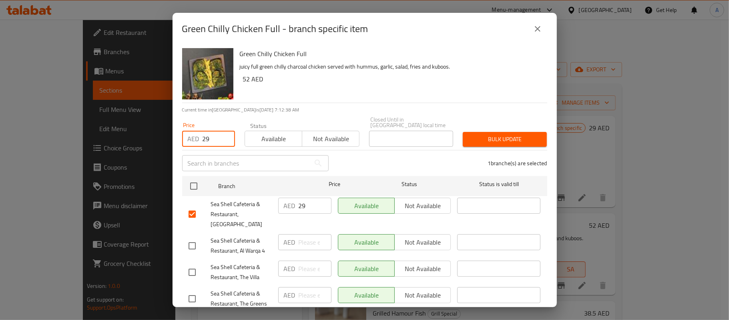
click at [211, 139] on input "29" at bounding box center [219, 139] width 32 height 16
type input "52"
click at [312, 202] on input "29" at bounding box center [315, 205] width 33 height 16
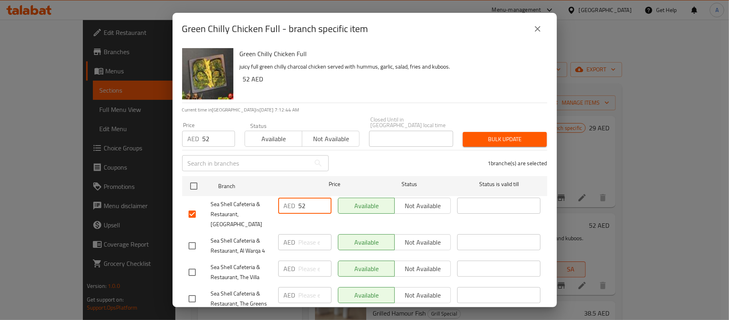
type input "52"
click at [489, 142] on span "Bulk update" at bounding box center [504, 139] width 71 height 10
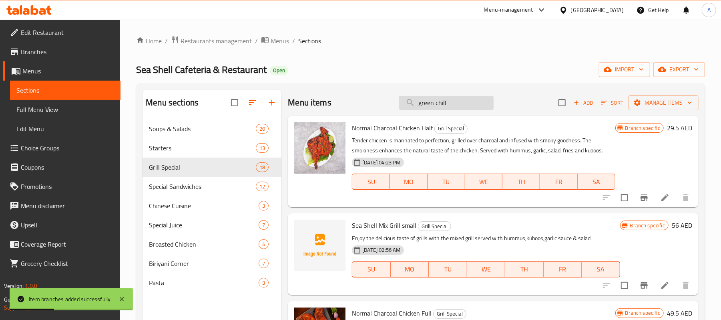
click at [462, 106] on input "green chill" at bounding box center [446, 103] width 95 height 14
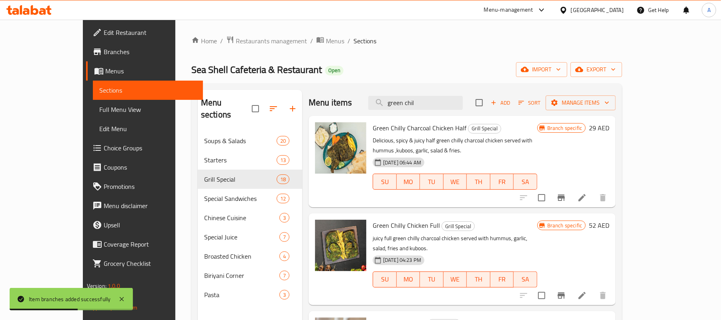
click at [537, 233] on p "juicy full green chilly charcoal chicken served with hummus, garlic, salad, fri…" at bounding box center [455, 243] width 165 height 20
click at [565, 292] on icon "Branch-specific-item" at bounding box center [561, 295] width 7 height 6
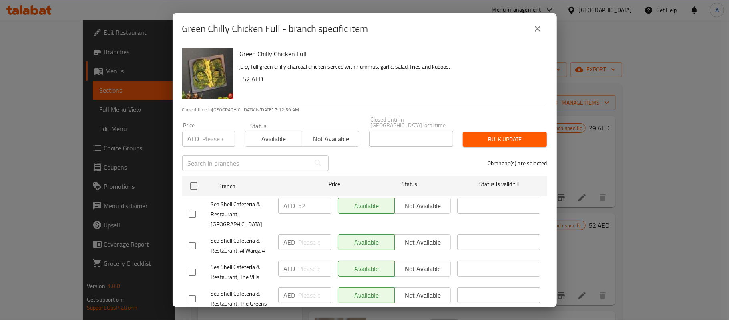
click at [299, 55] on h6 "Green Chilly Chicken Full" at bounding box center [390, 53] width 301 height 11
copy h6 "Green Chilly Chicken Full"
click at [541, 27] on icon "close" at bounding box center [538, 29] width 10 height 10
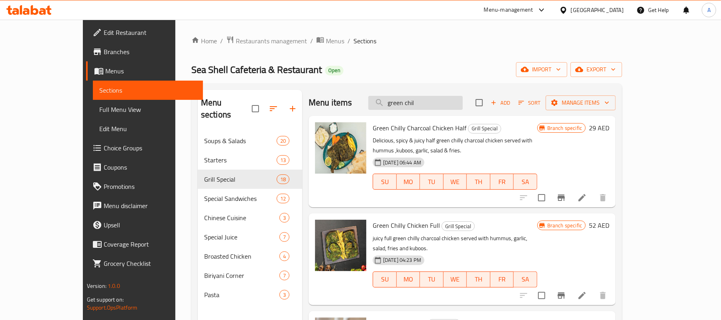
click at [463, 108] on input "green chil" at bounding box center [415, 103] width 95 height 14
paste input "Bhatti Chicken Charcoal Ful"
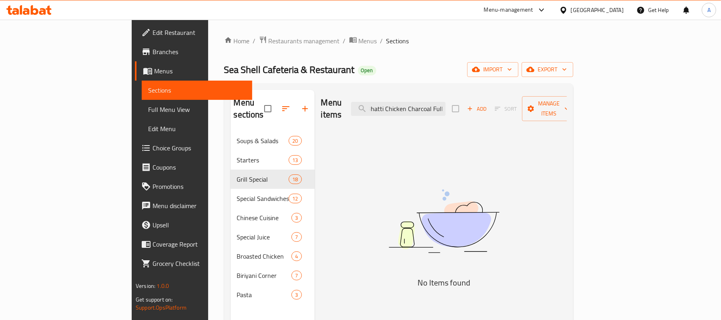
scroll to position [0, 4]
drag, startPoint x: 480, startPoint y: 103, endPoint x: 529, endPoint y: 109, distance: 49.6
click at [529, 109] on div "Menu items Bhatti Chicken Charcoal Full Add Sort Manage items" at bounding box center [444, 109] width 246 height 38
click at [443, 105] on input "Bhatti Chick" at bounding box center [398, 109] width 95 height 14
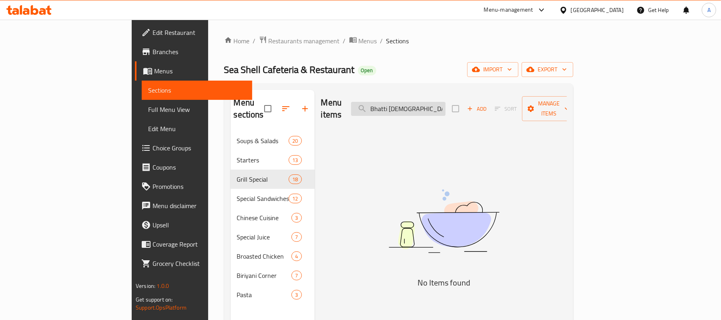
click at [443, 105] on input "Bhatti Chick" at bounding box center [398, 109] width 95 height 14
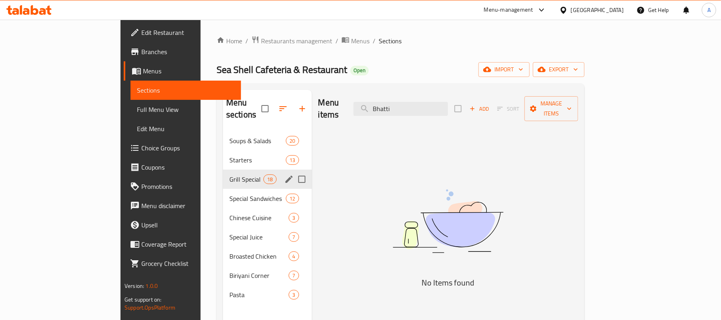
type input "Bhatti"
click at [264, 175] on span "18" at bounding box center [270, 179] width 12 height 8
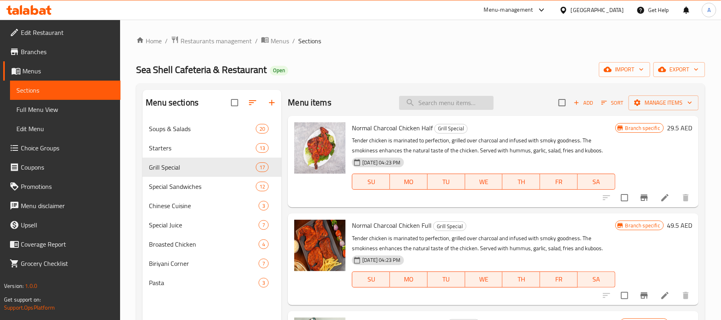
click at [454, 104] on input "search" at bounding box center [446, 103] width 95 height 14
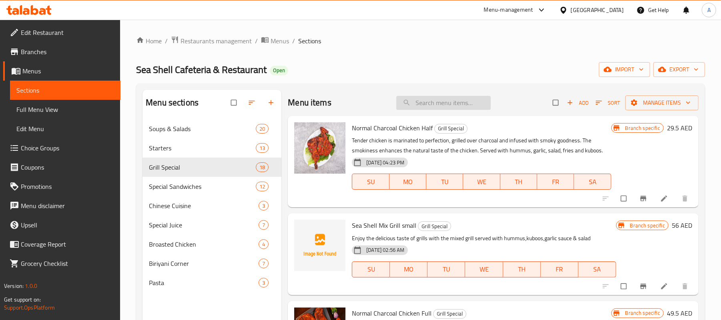
click at [446, 100] on input "search" at bounding box center [443, 103] width 95 height 14
paste input "Bhatti Chicken Charcoal Full"
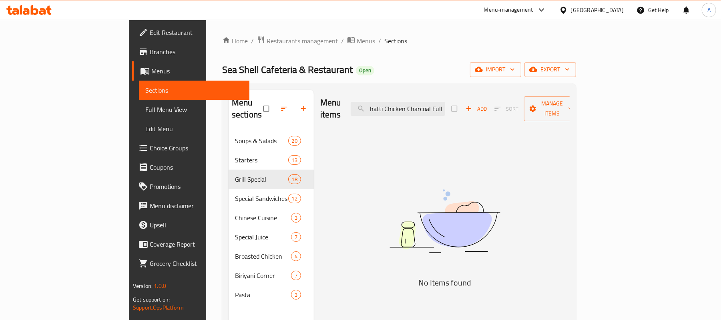
scroll to position [0, 4]
drag, startPoint x: 450, startPoint y: 100, endPoint x: 555, endPoint y: 103, distance: 104.6
click at [555, 103] on div "Menu items Bhatti Chicken Charcoal Full Add Sort Manage items" at bounding box center [444, 109] width 249 height 38
type input "B"
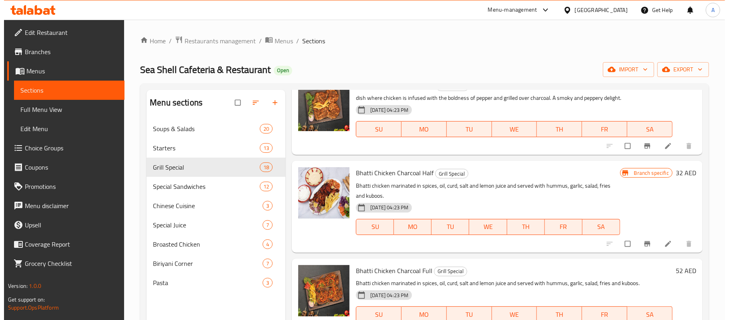
scroll to position [609, 0]
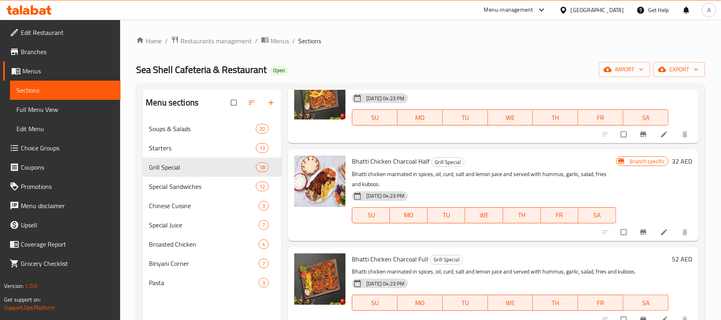
click at [408, 176] on p "Bhatti chicken marinated in spices, oil, curd, salt and lemon juice and served …" at bounding box center [484, 179] width 264 height 20
click at [640, 232] on icon "Branch-specific-item" at bounding box center [643, 231] width 6 height 5
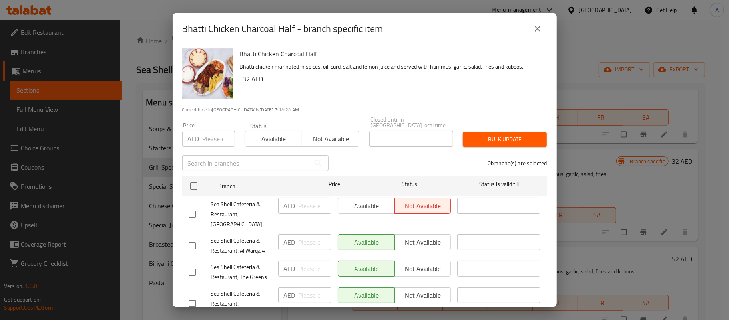
click at [212, 137] on input "number" at bounding box center [219, 139] width 32 height 16
type input "29"
click at [190, 212] on input "checkbox" at bounding box center [192, 213] width 17 height 17
checkbox input "true"
click at [268, 139] on span "Available" at bounding box center [273, 139] width 51 height 12
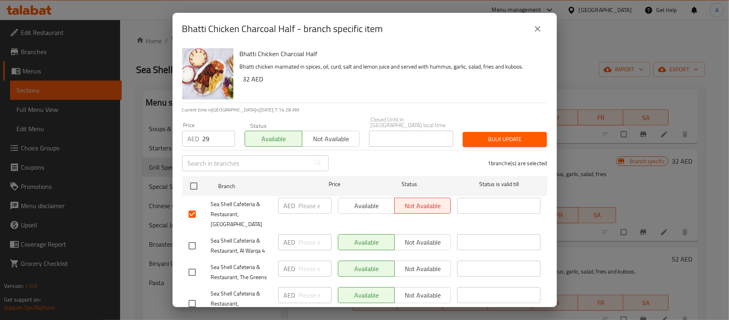
click at [313, 205] on input "number" at bounding box center [315, 205] width 33 height 16
type input "29"
click at [489, 136] on span "Bulk update" at bounding box center [504, 139] width 71 height 10
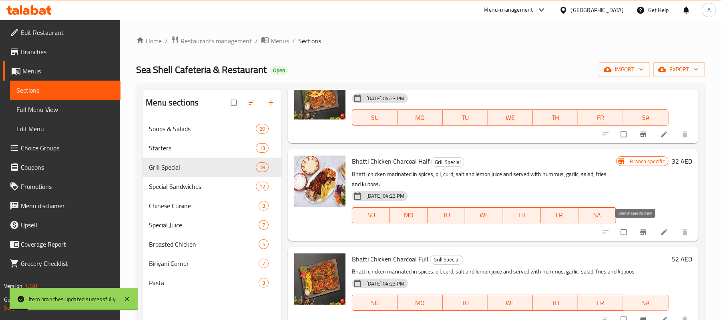
click at [640, 231] on icon "Branch-specific-item" at bounding box center [644, 232] width 8 height 8
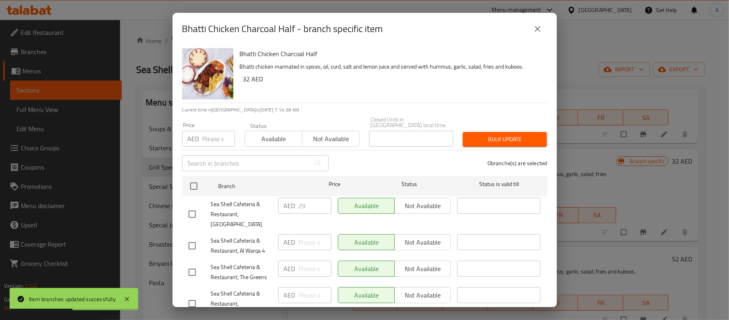
click at [284, 58] on h6 "Bhatti Chicken Charcoal Half" at bounding box center [390, 53] width 301 height 11
copy h6 "Bhatti Chicken Charcoal Half"
click at [535, 30] on icon "close" at bounding box center [538, 29] width 10 height 10
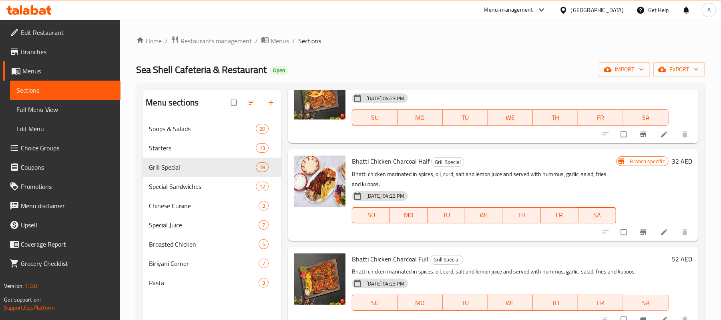
click at [511, 188] on div "18-01-2024 04:23 PM SU MO TU WE TH FR SA" at bounding box center [484, 209] width 270 height 43
click at [640, 315] on icon "Branch-specific-item" at bounding box center [644, 319] width 8 height 8
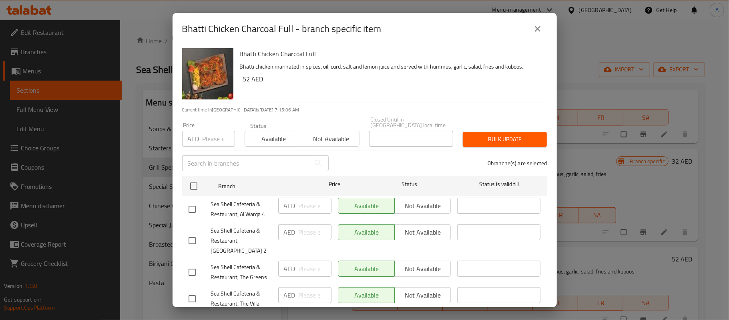
click at [203, 132] on input "number" at bounding box center [219, 139] width 32 height 16
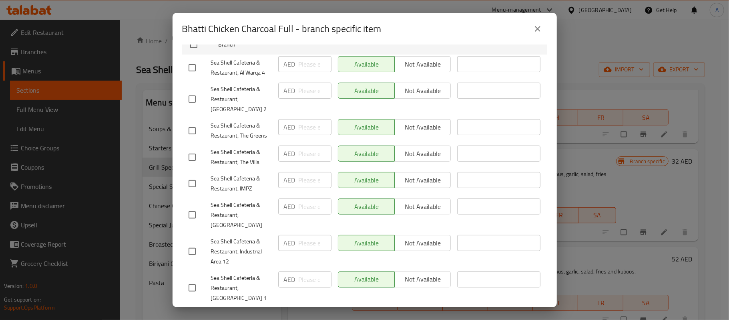
type input "52"
drag, startPoint x: 191, startPoint y: 211, endPoint x: 196, endPoint y: 212, distance: 5.0
click at [191, 211] on input "checkbox" at bounding box center [192, 214] width 17 height 17
checkbox input "true"
click at [300, 210] on input "number" at bounding box center [315, 206] width 33 height 16
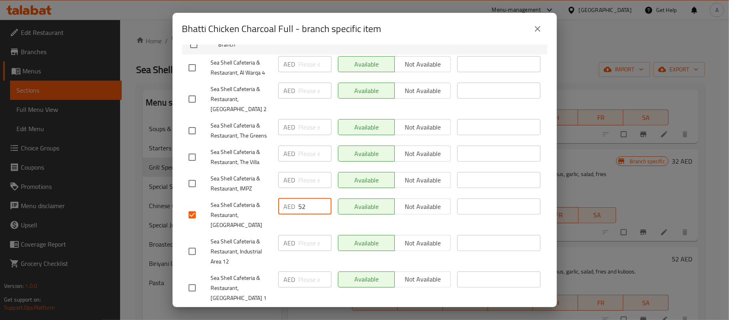
type input "52"
click at [335, 219] on div "Available Not available" at bounding box center [395, 215] width 120 height 40
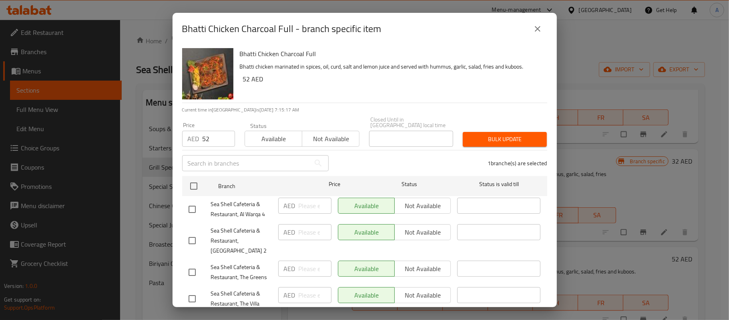
click at [513, 139] on span "Bulk update" at bounding box center [504, 139] width 71 height 10
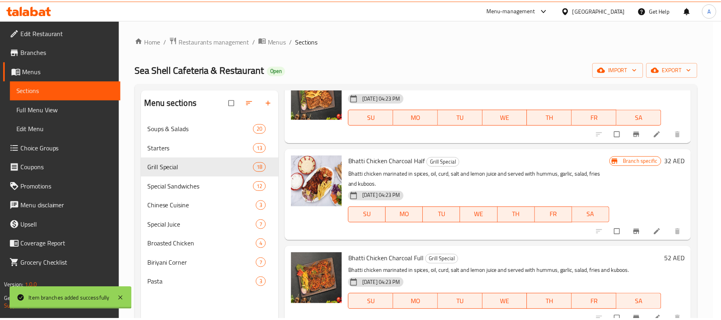
scroll to position [8, 0]
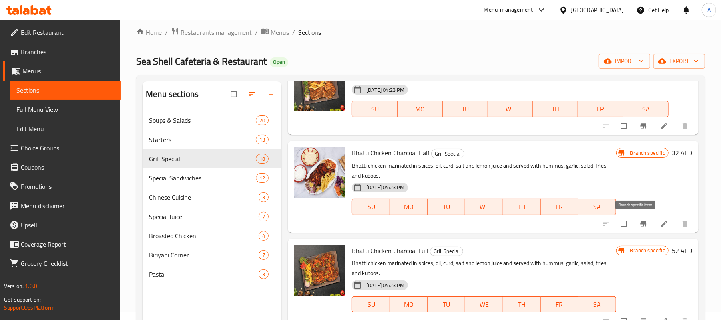
click at [635, 217] on button "Branch-specific-item" at bounding box center [644, 224] width 19 height 18
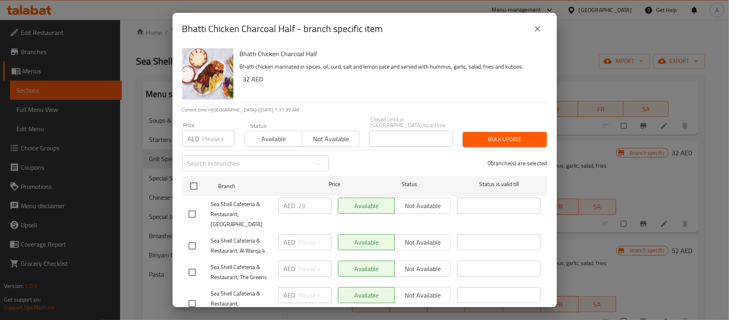
click at [533, 31] on icon "close" at bounding box center [538, 29] width 10 height 10
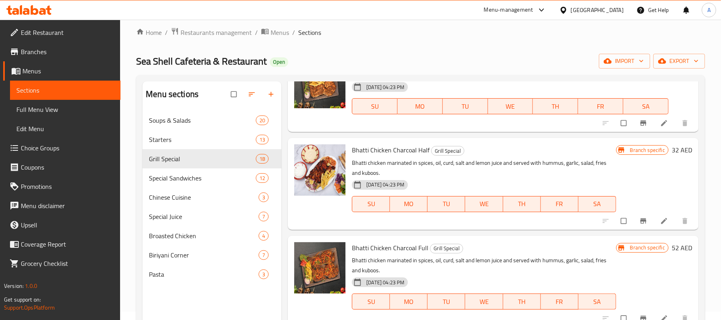
scroll to position [635, 0]
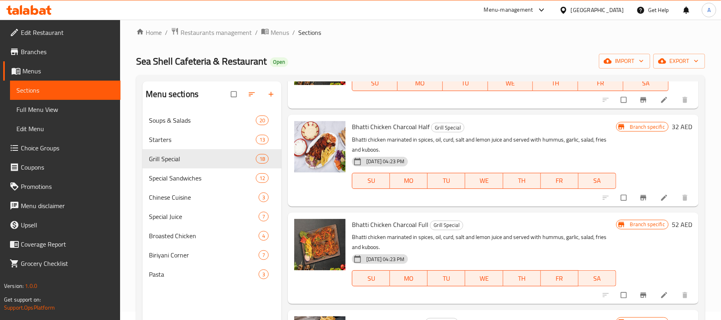
click at [640, 294] on icon "Branch-specific-item" at bounding box center [643, 294] width 6 height 5
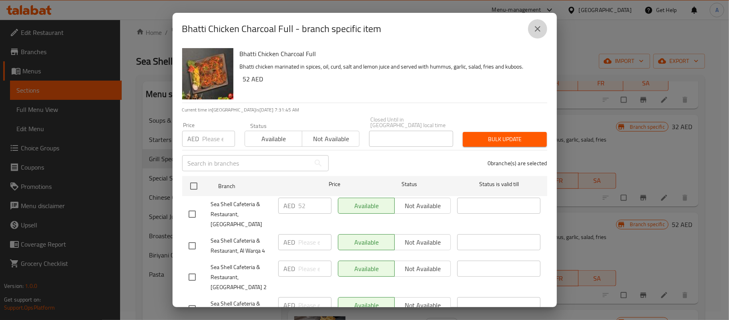
click at [535, 28] on icon "close" at bounding box center [538, 29] width 10 height 10
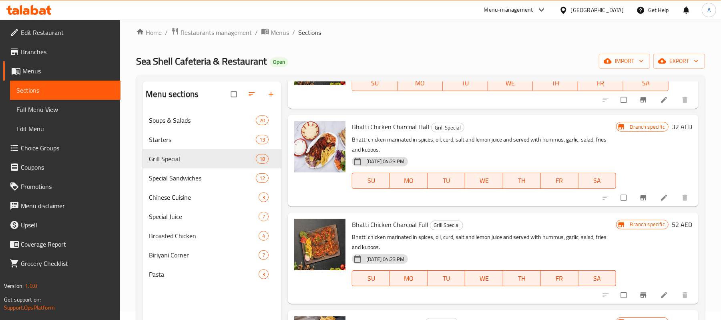
click at [510, 141] on p "Bhatti chicken marinated in spices, oil, curd, salt and lemon juice and served …" at bounding box center [484, 145] width 264 height 20
click at [408, 164] on span "[DATE] 04:23 PM" at bounding box center [385, 161] width 44 height 8
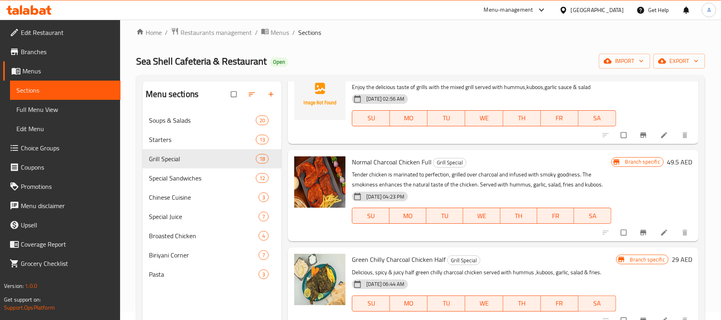
scroll to position [0, 0]
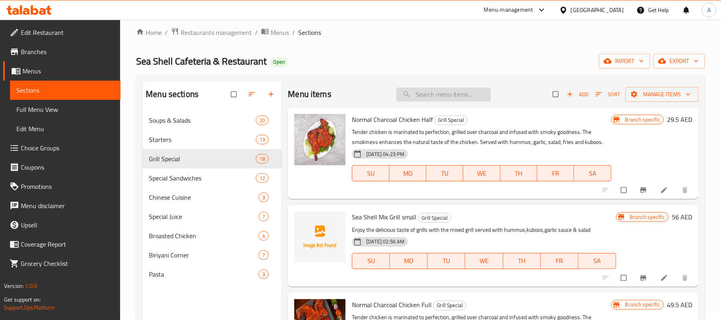
click at [450, 97] on input "search" at bounding box center [443, 94] width 95 height 14
paste input "Pepper chicken charcoal"
click at [450, 97] on input "Pepper chicken charcoal" at bounding box center [443, 94] width 95 height 14
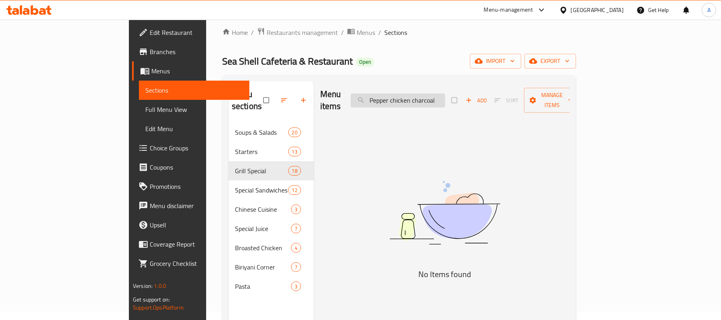
click at [445, 97] on input "Pepper chicken charcoal" at bounding box center [398, 100] width 95 height 14
click at [445, 97] on input "Pepper chicken" at bounding box center [398, 100] width 95 height 14
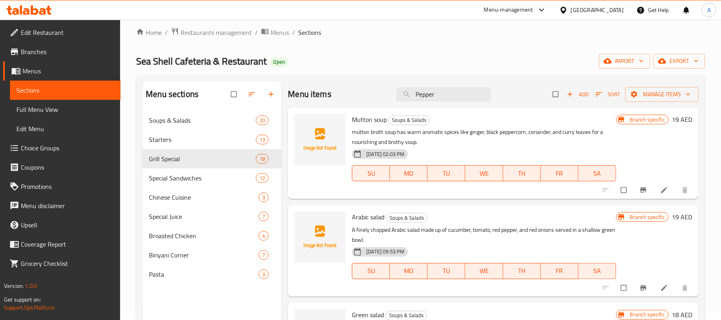
type input "Pepper"
click at [463, 147] on div "04-10-2025 02:03 PM SU MO TU WE TH FR SA" at bounding box center [484, 167] width 270 height 43
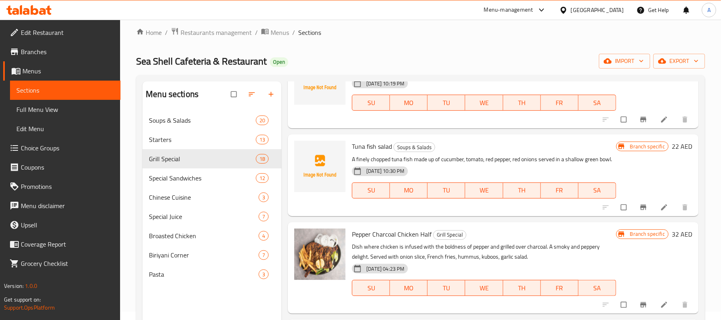
click at [507, 230] on h6 "Pepper Charcoal Chicken Half Grill Special" at bounding box center [484, 233] width 264 height 11
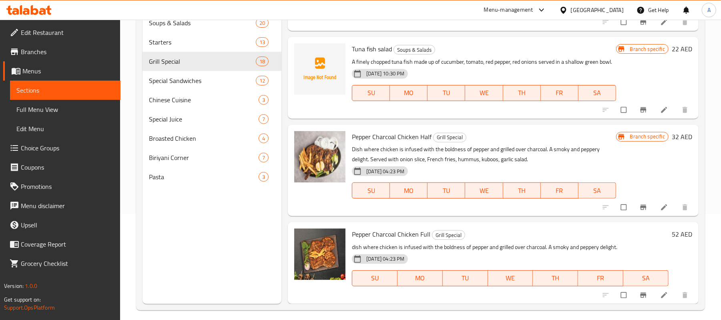
scroll to position [112, 0]
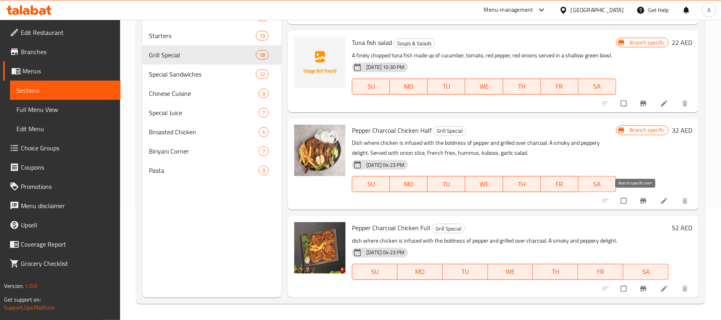
click at [640, 203] on icon "Branch-specific-item" at bounding box center [644, 201] width 8 height 8
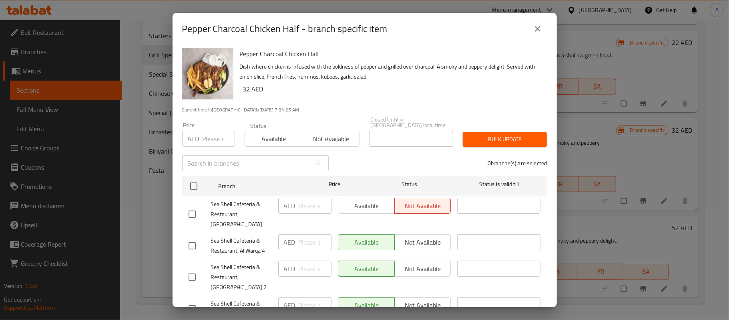
click at [215, 148] on div "Price AED Price" at bounding box center [208, 134] width 62 height 34
click at [211, 139] on input "number" at bounding box center [219, 139] width 32 height 16
type input "29"
click at [190, 209] on input "checkbox" at bounding box center [192, 213] width 17 height 17
checkbox input "true"
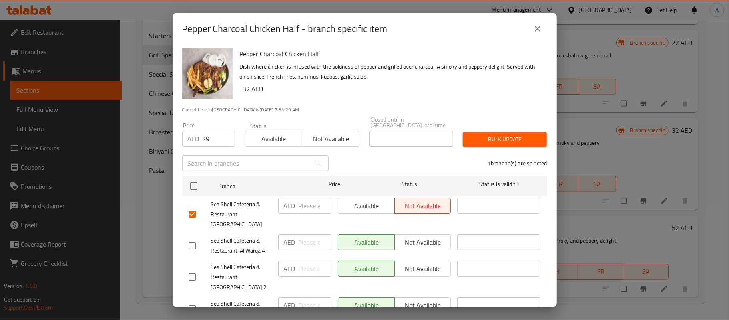
click at [310, 205] on input "number" at bounding box center [315, 205] width 33 height 16
type input "29"
click at [284, 141] on span "Available" at bounding box center [273, 139] width 51 height 12
click at [495, 143] on span "Bulk update" at bounding box center [504, 139] width 71 height 10
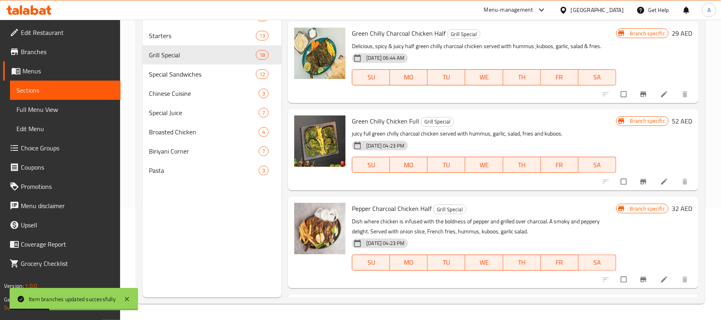
click at [640, 282] on icon "Branch-specific-item" at bounding box center [644, 279] width 8 height 8
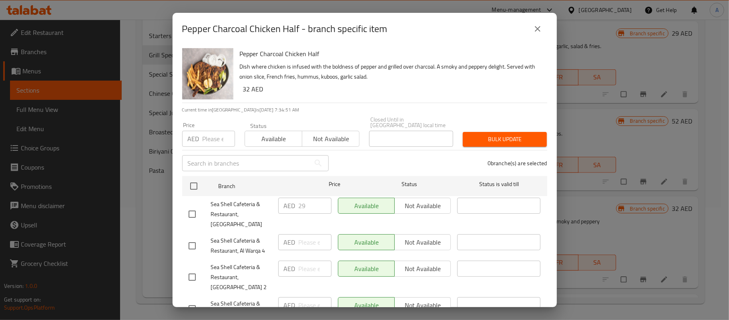
click at [352, 171] on div "0 branche(s) are selected" at bounding box center [443, 163] width 219 height 29
click at [280, 54] on h6 "Pepper Charcoal Chicken Half" at bounding box center [390, 53] width 301 height 11
copy h6 "Pepper Charcoal Chicken Half"
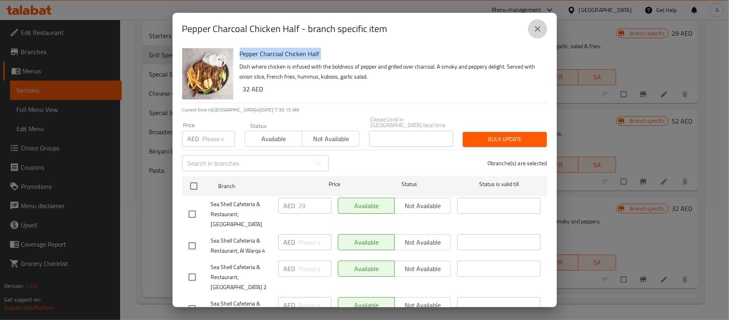
click at [540, 32] on icon "close" at bounding box center [538, 29] width 10 height 10
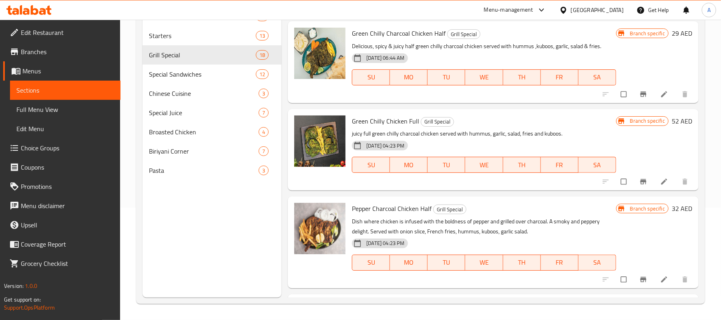
click at [513, 212] on h6 "Pepper Charcoal Chicken Half Grill Special" at bounding box center [484, 208] width 264 height 11
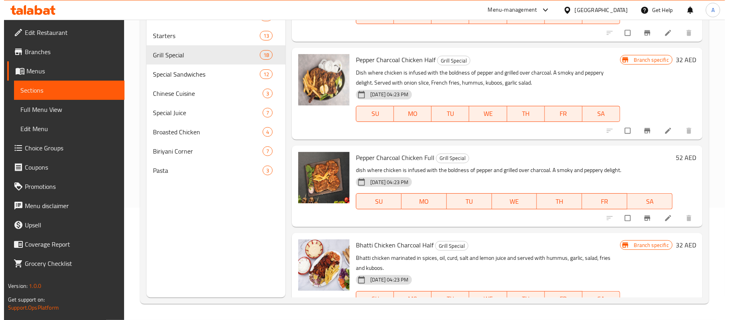
scroll to position [414, 0]
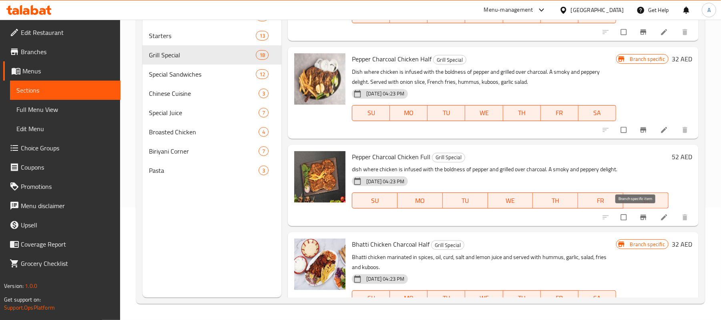
click at [638, 212] on button "Branch-specific-item" at bounding box center [644, 217] width 19 height 18
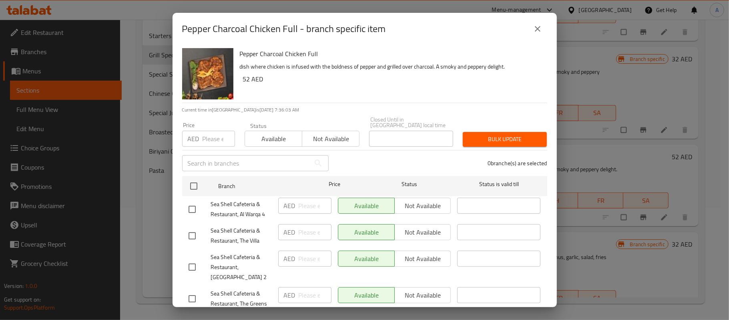
click at [209, 143] on input "number" at bounding box center [219, 139] width 32 height 16
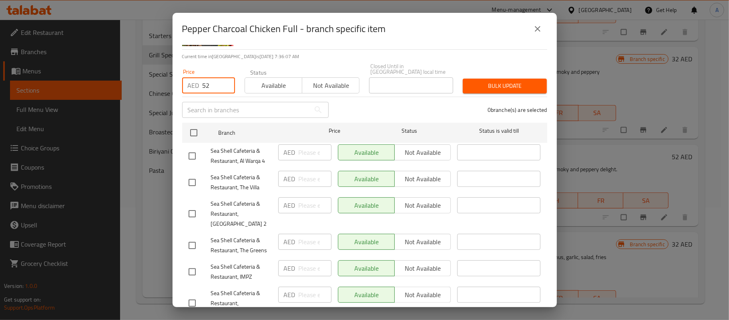
scroll to position [141, 0]
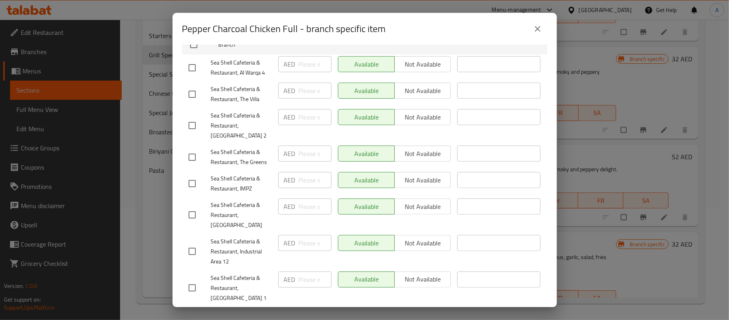
type input "52"
click at [186, 207] on input "checkbox" at bounding box center [192, 214] width 17 height 17
checkbox input "true"
click at [299, 207] on input "number" at bounding box center [315, 206] width 33 height 16
type input "52"
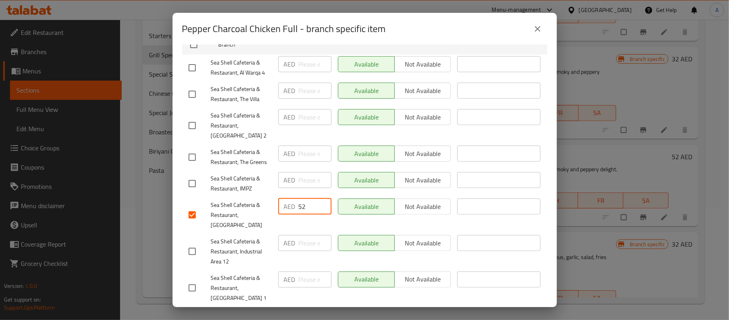
click at [417, 190] on div "Available Not available" at bounding box center [395, 184] width 120 height 30
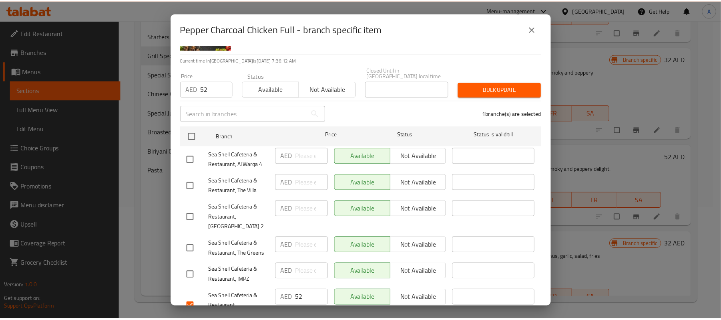
scroll to position [34, 0]
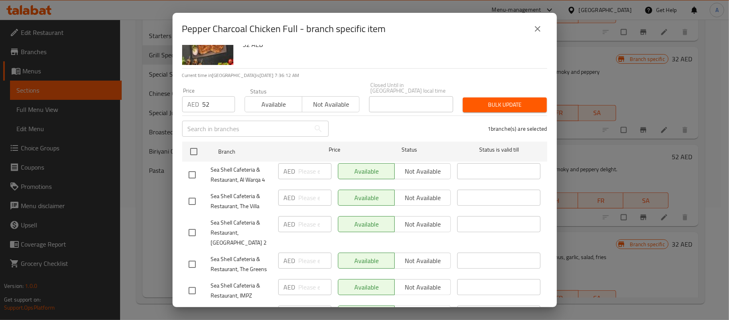
click at [494, 100] on span "Bulk update" at bounding box center [504, 105] width 71 height 10
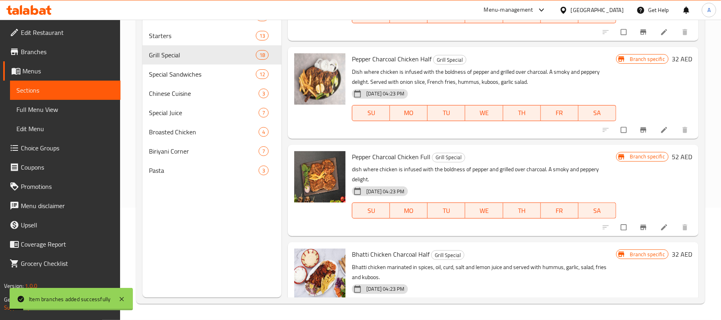
click at [427, 151] on span "Pepper Charcoal Chicken Full" at bounding box center [391, 157] width 78 height 12
click at [425, 152] on span "Pepper Charcoal Chicken Full" at bounding box center [391, 157] width 78 height 12
copy h6 "Pepper Charcoal Chicken Full"
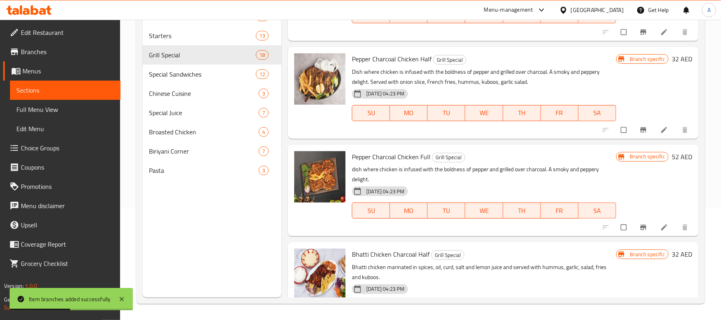
click at [508, 185] on div "18-01-2024 04:23 PM SU MO TU WE TH FR SA" at bounding box center [484, 204] width 270 height 43
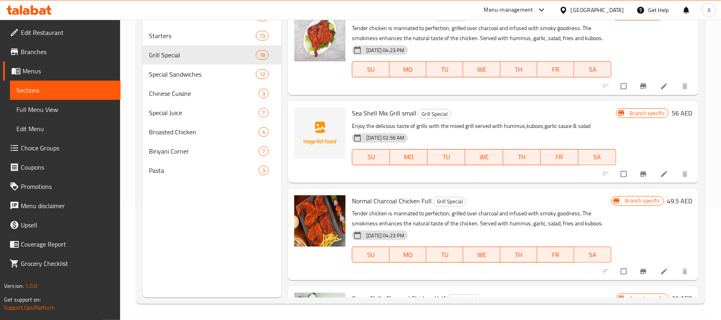
scroll to position [0, 0]
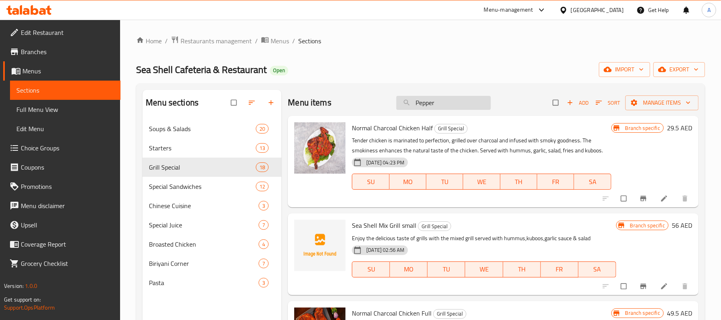
click at [444, 103] on input "Pepper" at bounding box center [443, 103] width 95 height 14
paste input "Normal chicken charcoal"
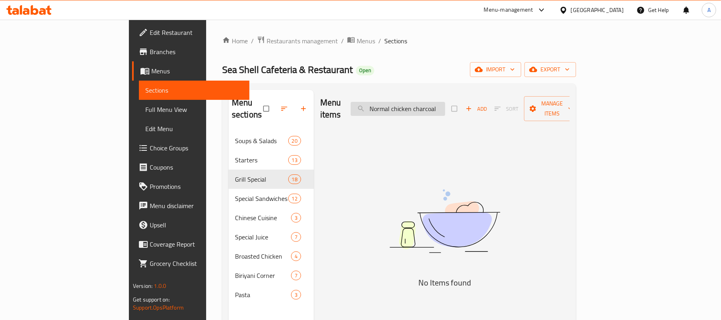
click at [445, 107] on input "Normal chicken charcoal" at bounding box center [398, 109] width 95 height 14
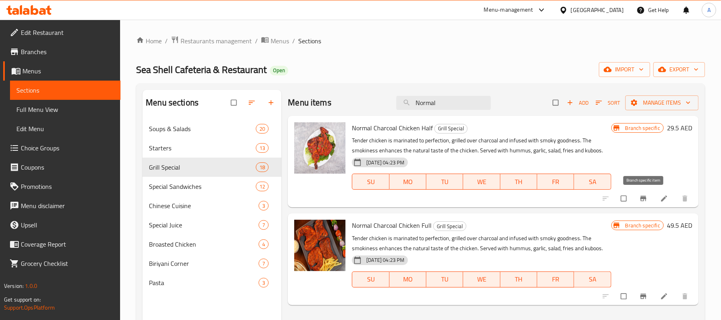
type input "Normal"
click at [642, 198] on icon "Branch-specific-item" at bounding box center [643, 198] width 6 height 5
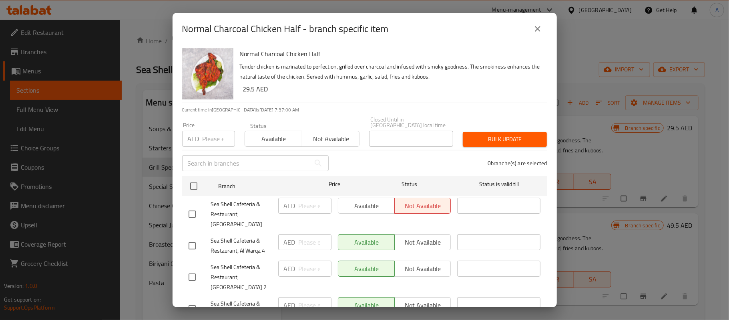
click at [211, 135] on input "number" at bounding box center [219, 139] width 32 height 16
type input "29"
click at [189, 205] on input "checkbox" at bounding box center [192, 213] width 17 height 17
checkbox input "true"
click at [282, 146] on button "Available" at bounding box center [274, 139] width 58 height 16
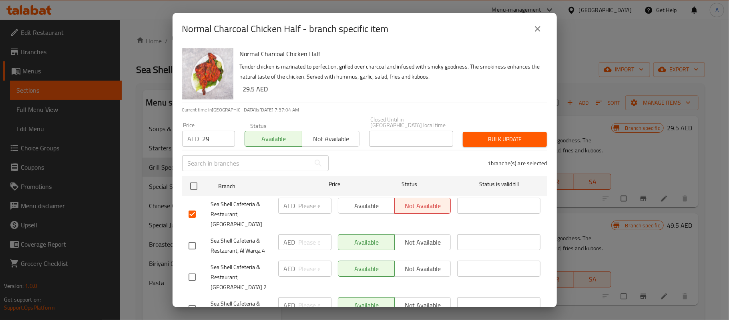
click at [302, 203] on input "number" at bounding box center [315, 205] width 33 height 16
type input "29"
click at [365, 173] on ul "Branch Price Status Status is valid till Sea Shell Cafeteria & Restaurant, Al G…" at bounding box center [364, 312] width 365 height 278
click at [480, 143] on span "Bulk update" at bounding box center [504, 139] width 71 height 10
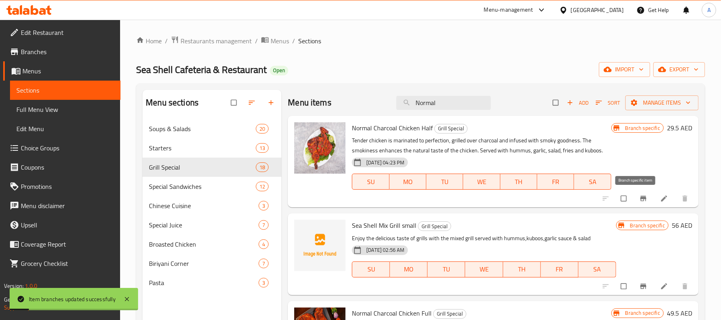
click at [635, 201] on button "Branch-specific-item" at bounding box center [644, 198] width 19 height 18
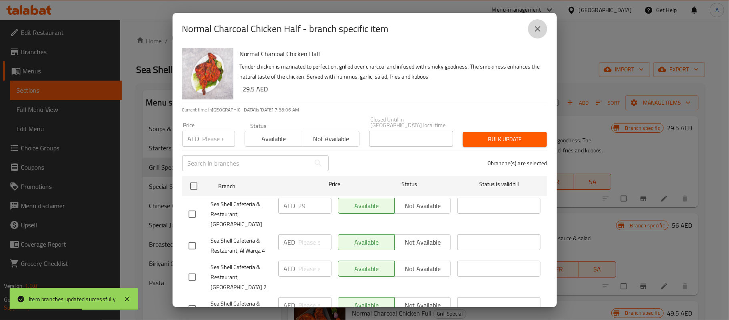
click at [535, 30] on icon "close" at bounding box center [538, 29] width 10 height 10
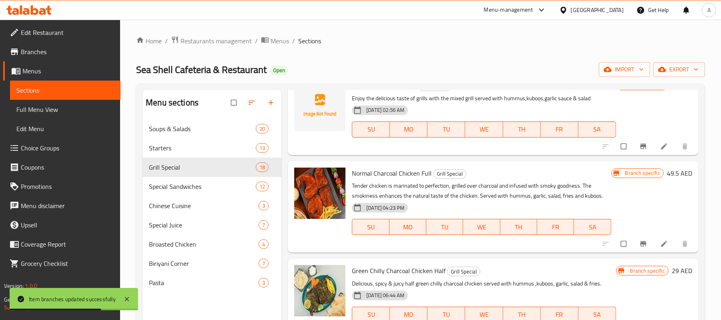
scroll to position [160, 0]
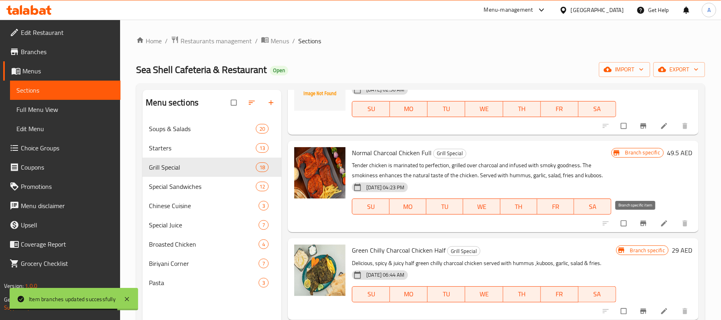
click at [640, 221] on icon "Branch-specific-item" at bounding box center [644, 223] width 8 height 8
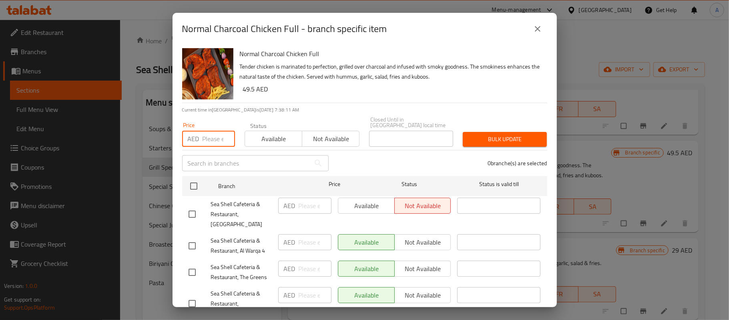
click at [214, 140] on input "number" at bounding box center [219, 139] width 32 height 16
type input "52"
click at [380, 167] on div "0 branche(s) are selected" at bounding box center [443, 163] width 219 height 29
click at [194, 212] on input "checkbox" at bounding box center [192, 213] width 17 height 17
checkbox input "true"
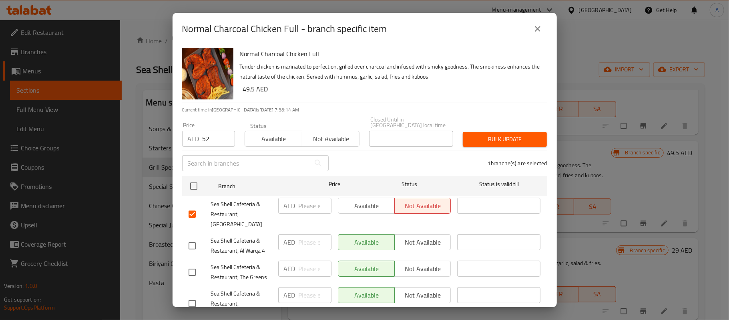
click at [313, 206] on input "number" at bounding box center [315, 205] width 33 height 16
type input "52"
click at [352, 169] on div "1 branche(s) are selected" at bounding box center [443, 163] width 219 height 29
click at [353, 205] on span "Available" at bounding box center [367, 206] width 50 height 12
click at [270, 142] on span "Available" at bounding box center [273, 139] width 51 height 12
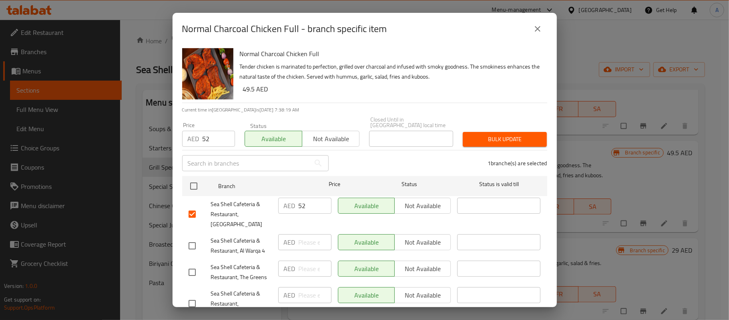
click at [494, 136] on span "Bulk update" at bounding box center [504, 139] width 71 height 10
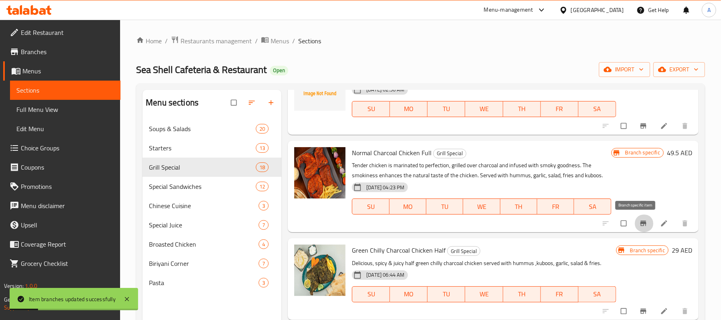
click at [640, 220] on icon "Branch-specific-item" at bounding box center [644, 223] width 8 height 8
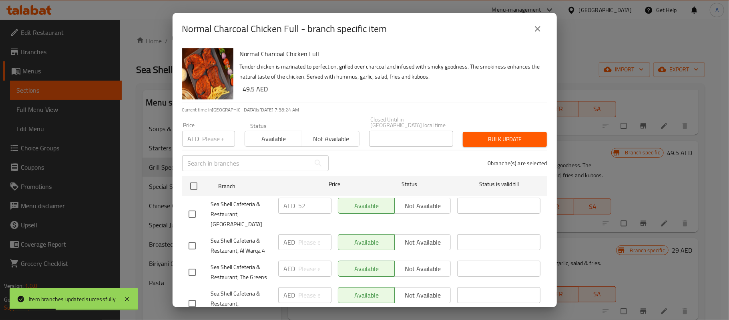
click at [537, 24] on icon "close" at bounding box center [538, 29] width 10 height 10
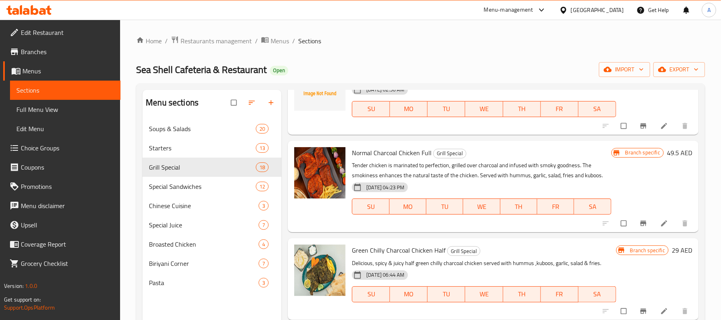
click at [420, 239] on div "Green Chilly Charcoal Chicken Half Grill Special Delicious, spicy & juicy half …" at bounding box center [493, 278] width 411 height 81
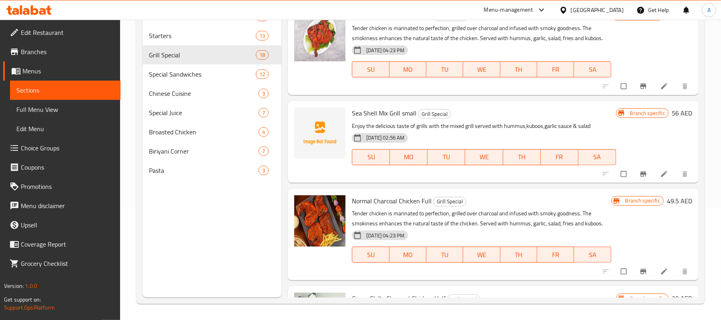
scroll to position [336, 0]
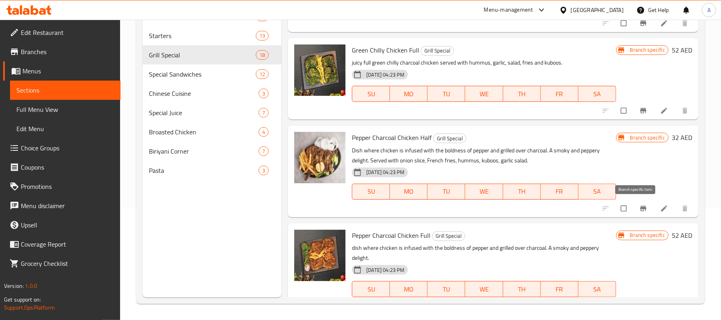
click at [635, 212] on button "Branch-specific-item" at bounding box center [644, 208] width 19 height 18
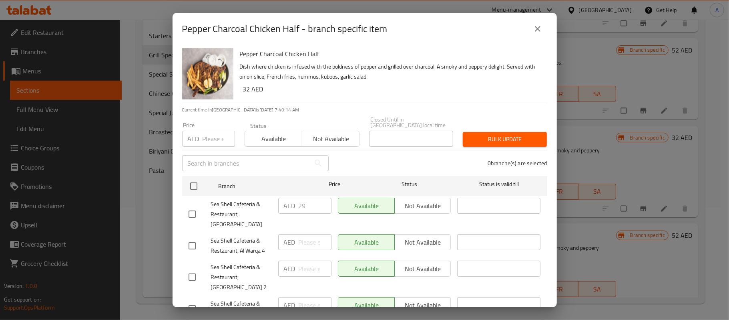
click at [195, 207] on input "checkbox" at bounding box center [192, 213] width 17 height 17
checkbox input "true"
click at [308, 199] on input "29" at bounding box center [315, 205] width 33 height 16
type input "30"
click at [364, 167] on div "1 branche(s) are selected" at bounding box center [443, 163] width 219 height 29
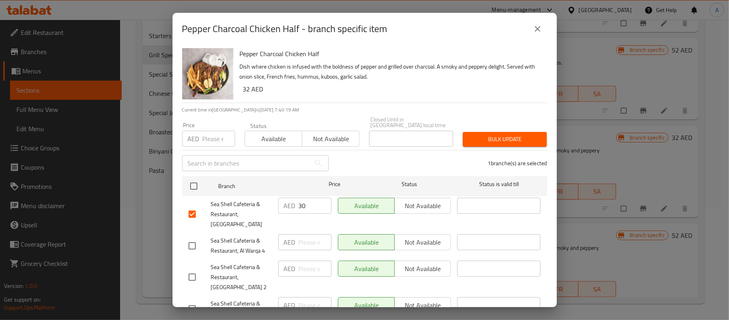
click at [215, 139] on input "number" at bounding box center [219, 139] width 32 height 16
type input "30"
click at [495, 138] on span "Bulk update" at bounding box center [504, 139] width 71 height 10
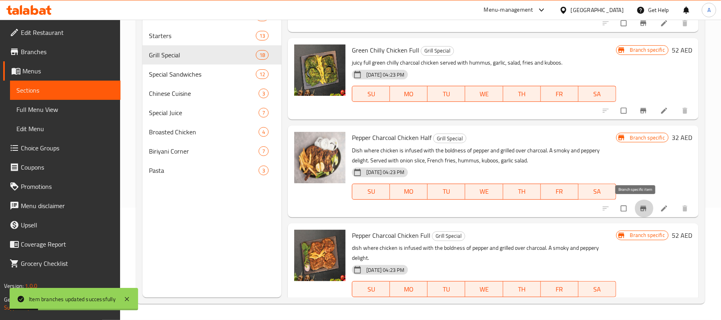
click at [640, 204] on icon "Branch-specific-item" at bounding box center [644, 208] width 8 height 8
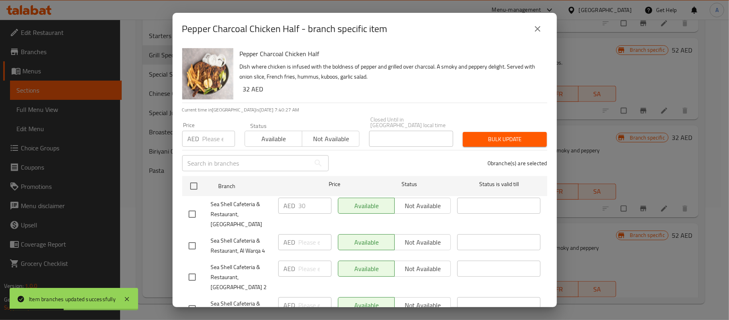
click at [534, 32] on icon "close" at bounding box center [538, 29] width 10 height 10
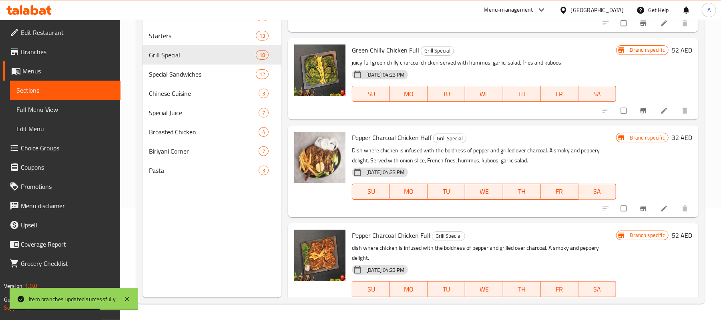
scroll to position [357, 0]
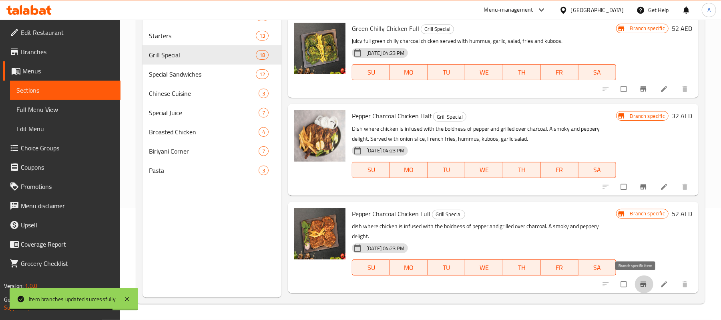
click at [640, 287] on icon "Branch-specific-item" at bounding box center [644, 284] width 8 height 8
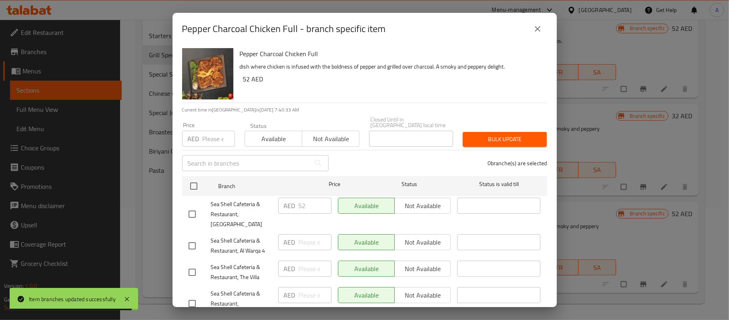
click at [212, 135] on input "number" at bounding box center [219, 139] width 32 height 16
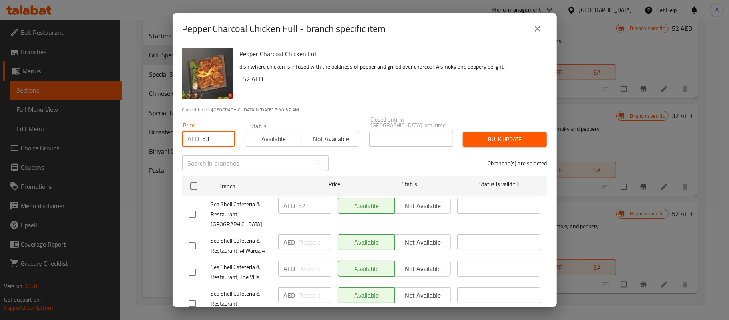
type input "53"
click at [191, 210] on input "checkbox" at bounding box center [192, 213] width 17 height 17
checkbox input "true"
click at [308, 207] on input "52" at bounding box center [315, 205] width 33 height 16
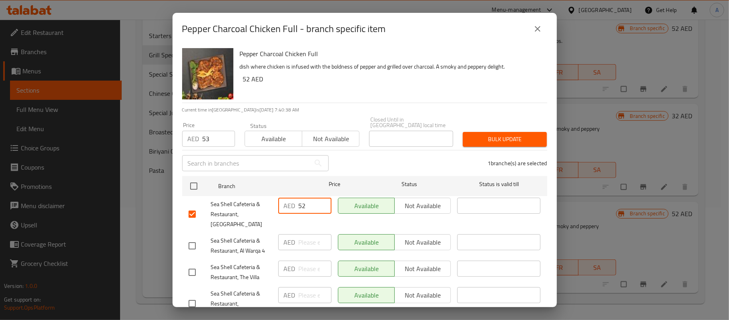
click at [308, 207] on input "52" at bounding box center [315, 205] width 33 height 16
type input "53"
click at [469, 146] on button "Bulk update" at bounding box center [505, 139] width 84 height 15
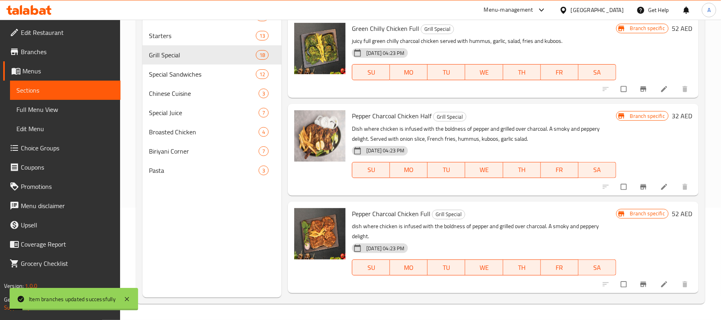
click at [516, 221] on p "dish where chicken is infused with the boldness of pepper and grilled over char…" at bounding box center [484, 231] width 264 height 20
click at [640, 281] on icon "Branch-specific-item" at bounding box center [643, 283] width 6 height 5
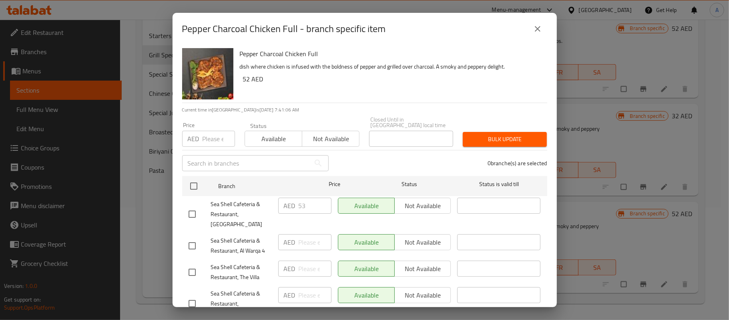
click at [297, 54] on h6 "Pepper Charcoal Chicken Full" at bounding box center [390, 53] width 301 height 11
copy h6 "Pepper Charcoal Chicken Full"
click at [535, 31] on icon "close" at bounding box center [538, 29] width 6 height 6
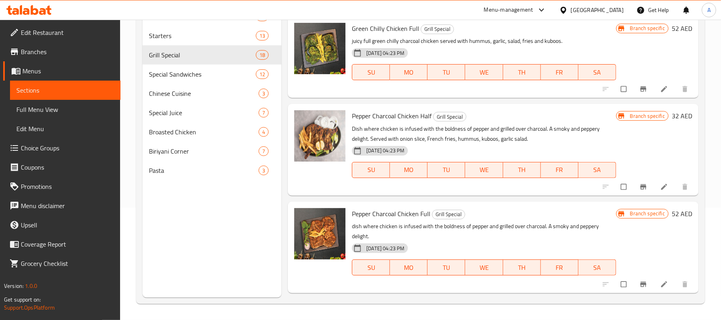
click at [286, 228] on div "Menu items Normal Add Sort Manage items Normal Charcoal Chicken Half Grill Spec…" at bounding box center [490, 138] width 417 height 320
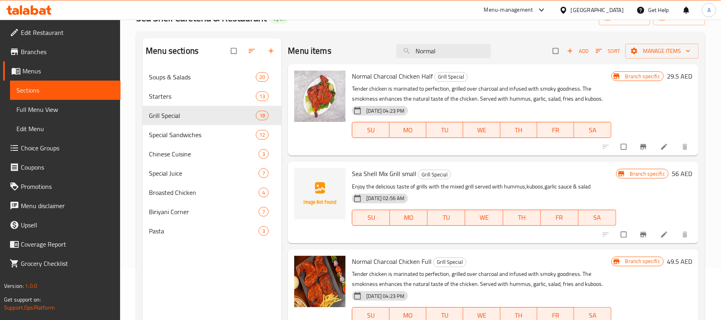
scroll to position [0, 0]
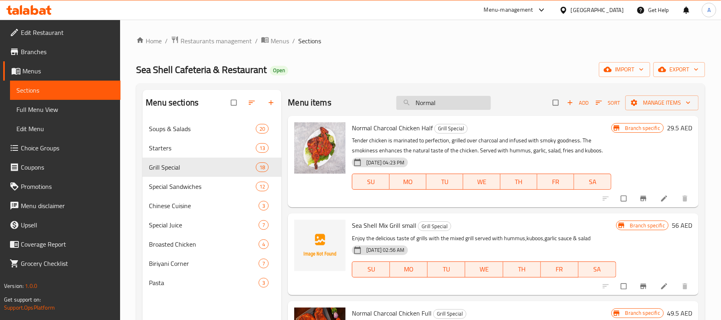
click at [465, 103] on input "Normal" at bounding box center [443, 103] width 95 height 14
paste input "Garlic chicken c"
click at [445, 102] on input "Garlic chicken c" at bounding box center [443, 103] width 95 height 14
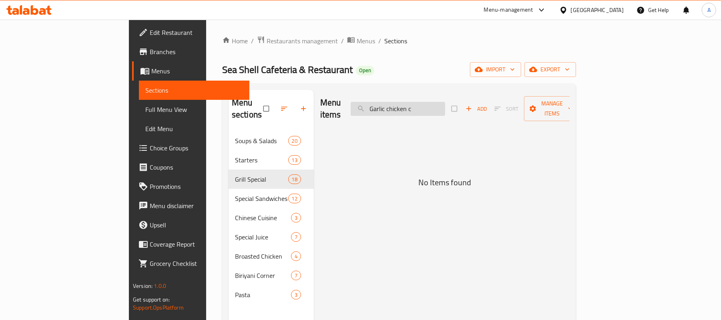
click at [445, 102] on input "Garlic chicken c" at bounding box center [398, 109] width 95 height 14
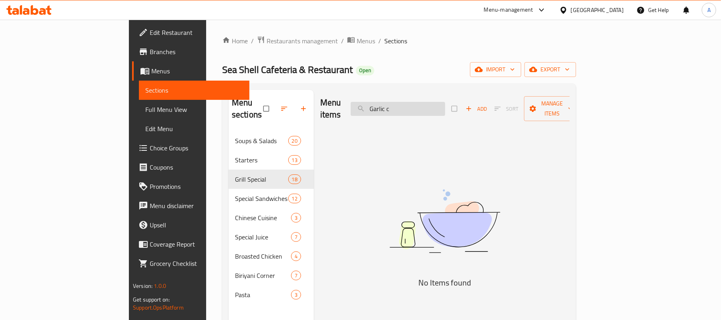
click at [445, 107] on input "Garlic c" at bounding box center [398, 109] width 95 height 14
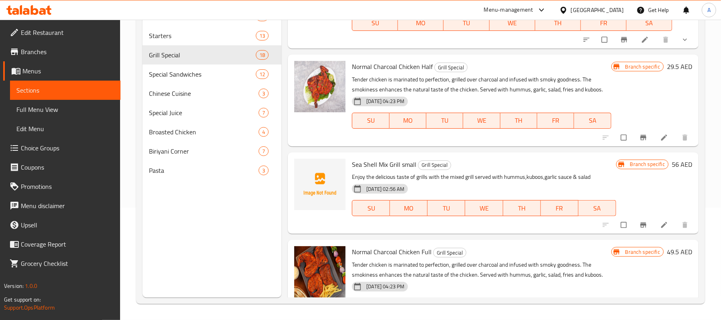
scroll to position [36, 0]
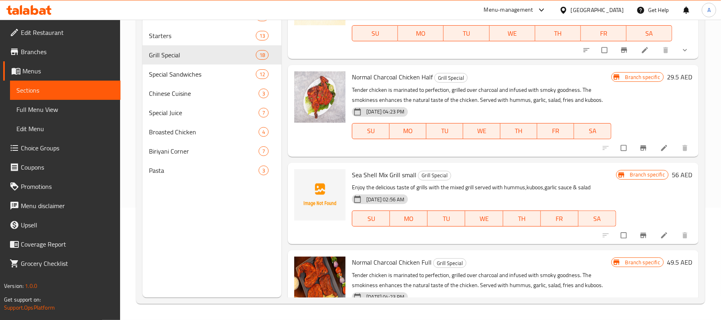
type input "Garlic"
click at [499, 188] on p "Enjoy the delicious taste of grills with the mixed grill served with hummus,kub…" at bounding box center [484, 187] width 264 height 10
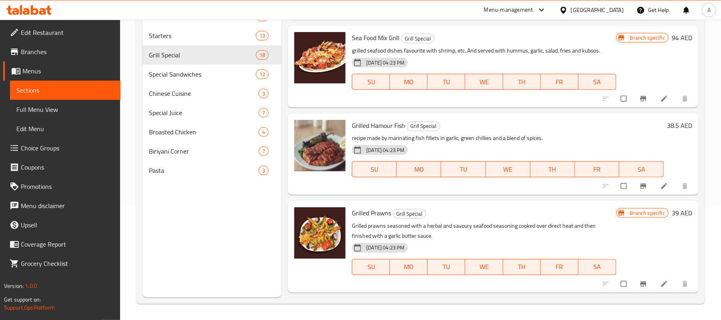
scroll to position [1283, 0]
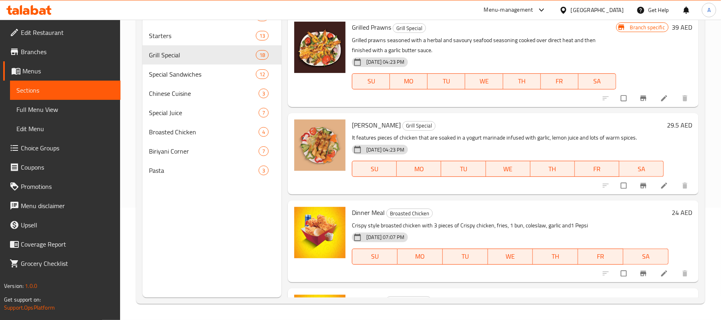
click at [447, 138] on p "It features pieces of chicken that are soaked in a yogurt marinade infused with…" at bounding box center [508, 138] width 312 height 10
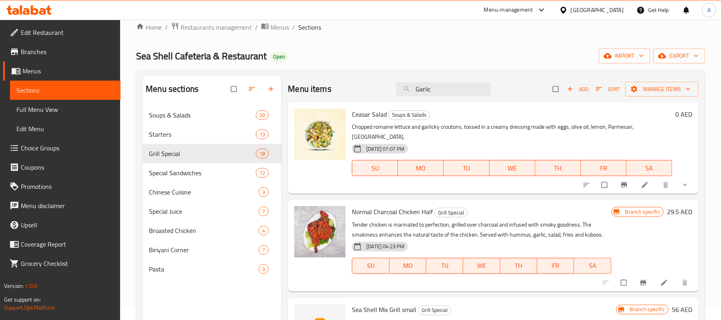
scroll to position [0, 0]
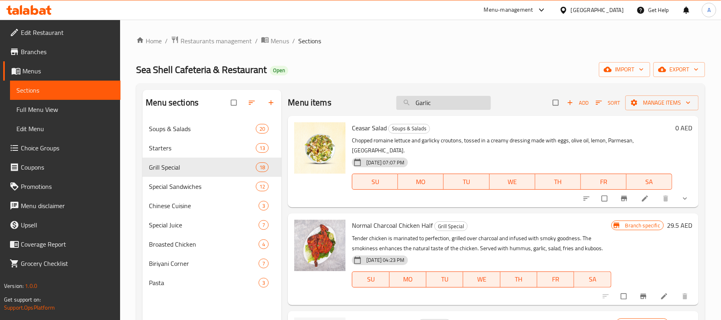
click at [458, 111] on div "Menu items Garlic Add Sort Manage items" at bounding box center [493, 103] width 411 height 26
click at [459, 103] on input "Garlic" at bounding box center [443, 103] width 95 height 14
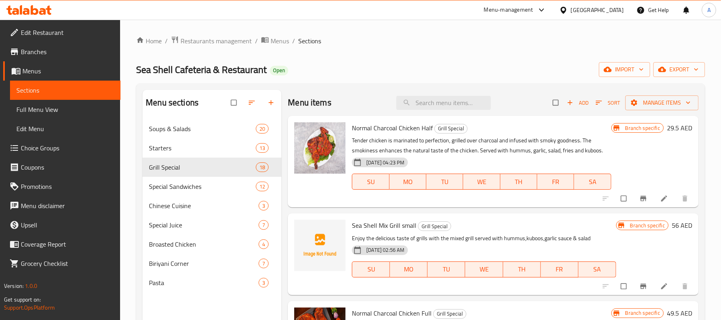
click at [505, 143] on p "Tender chicken is marinated to perfection, grilled over charcoal and infused wi…" at bounding box center [481, 145] width 259 height 20
click at [165, 189] on span "Special Sandwiches" at bounding box center [191, 186] width 84 height 10
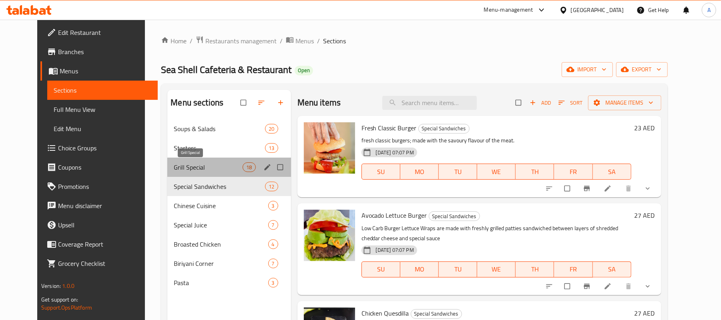
click at [178, 165] on span "Grill Special" at bounding box center [208, 167] width 69 height 10
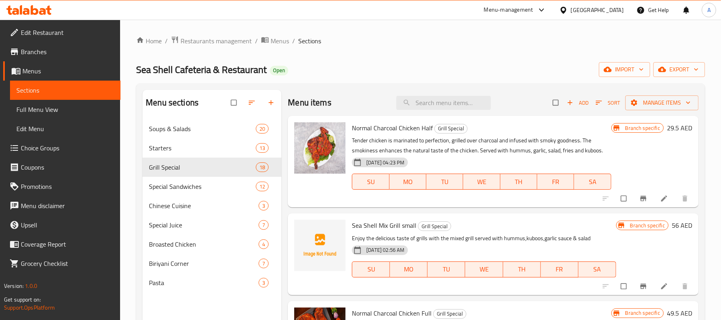
click at [473, 227] on h6 "Sea Shell Mix Grill small Grill Special" at bounding box center [484, 224] width 264 height 11
click at [570, 103] on span "Add" at bounding box center [578, 102] width 22 height 9
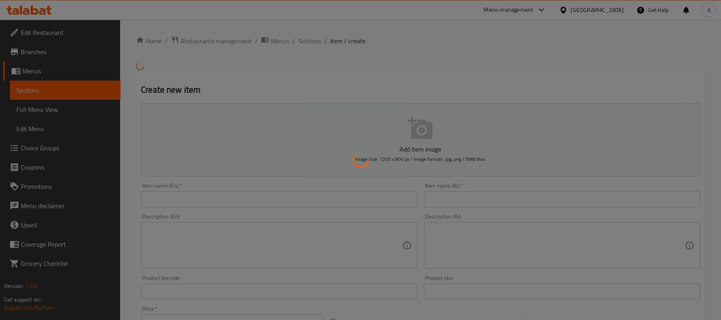
click at [245, 195] on div at bounding box center [360, 160] width 721 height 320
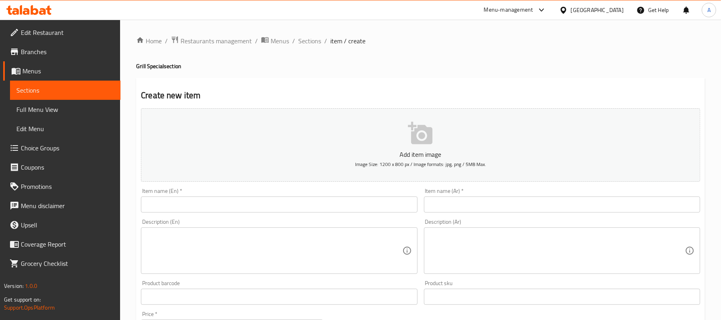
click at [246, 203] on input "text" at bounding box center [279, 204] width 276 height 16
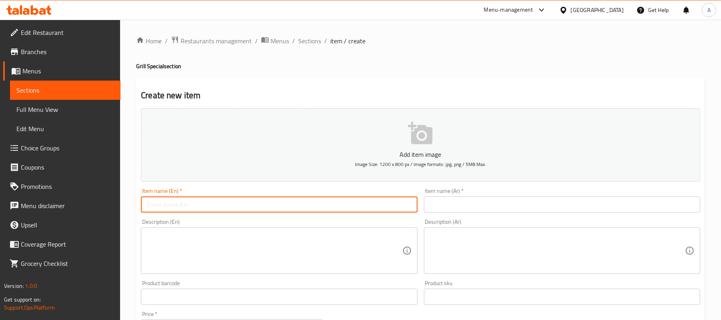
paste input "Garlic chicken charcoal"
type input "Garlic chicken charcoal"
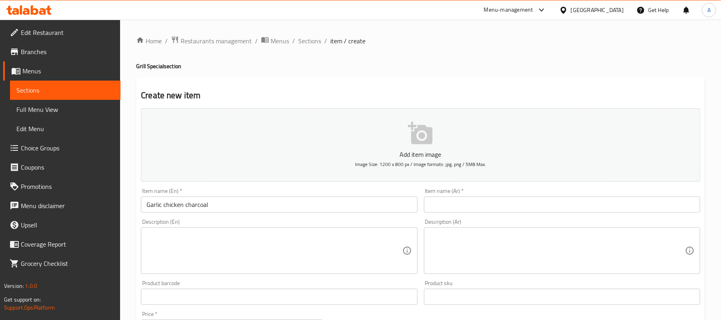
click at [584, 202] on input "text" at bounding box center [562, 204] width 276 height 16
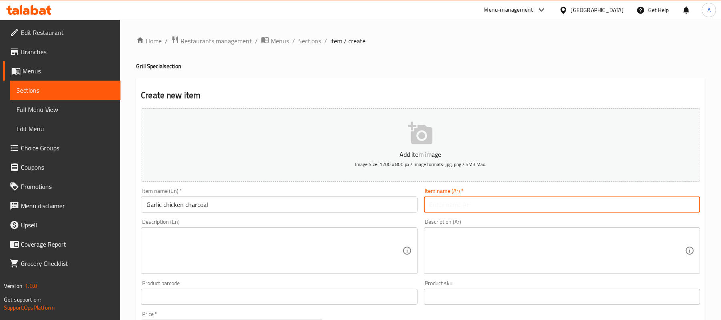
paste input "فحم الدجاج بالثوم"
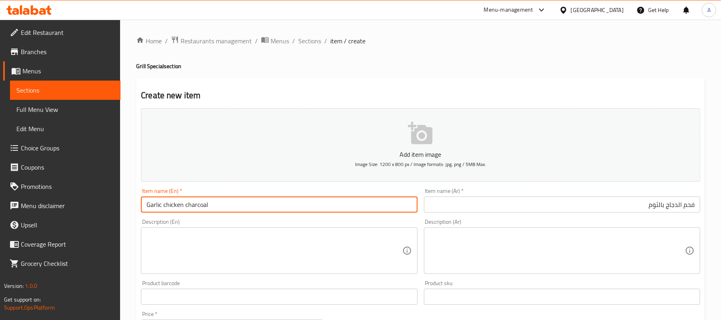
click at [198, 201] on input "Garlic chicken charcoal" at bounding box center [279, 204] width 276 height 16
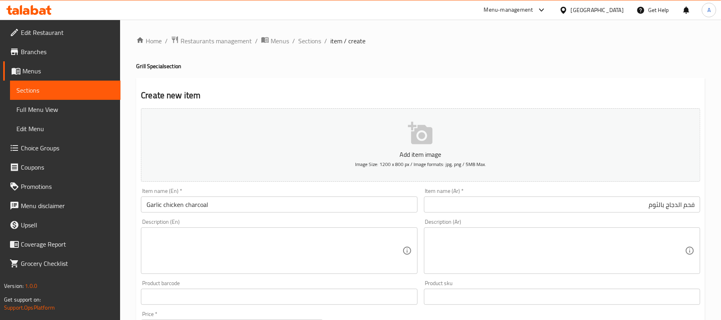
click at [628, 209] on input "فحم الدجاج بالثوم" at bounding box center [562, 204] width 276 height 16
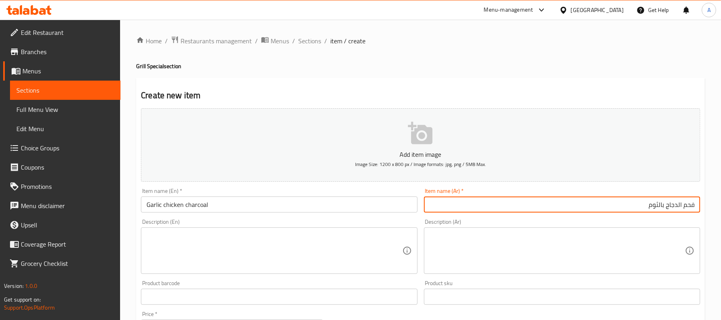
paste input "علي الفحم"
click at [694, 208] on input "فحم الدجاج بالثوم علي الفحم" at bounding box center [562, 204] width 276 height 16
click at [694, 207] on input "فحم الدجاج بالثوم علي الفحم" at bounding box center [562, 204] width 276 height 16
click at [692, 210] on input "الدجاج بالثوم علي الفحم" at bounding box center [562, 204] width 276 height 16
type input "دجاج بالثوم علي الفحم"
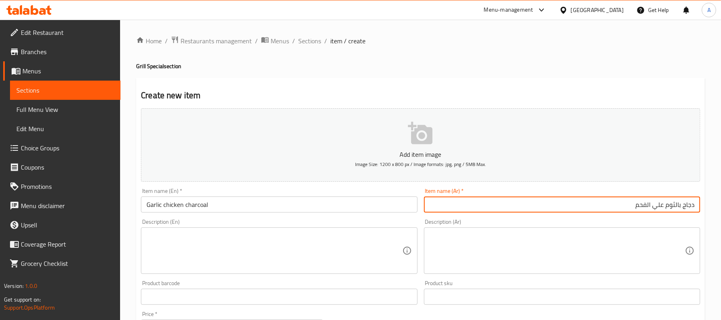
click at [668, 218] on div "Description (Ar) Description (Ar)" at bounding box center [562, 245] width 283 height 61
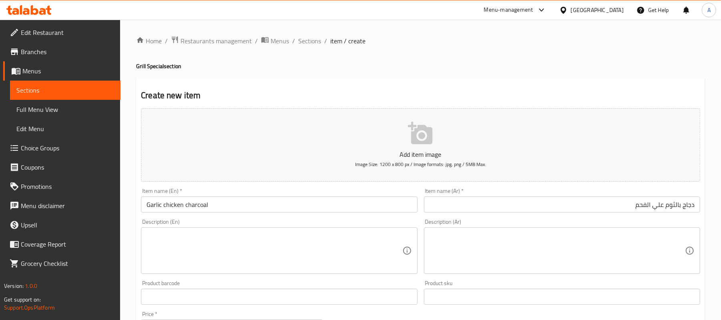
click at [196, 250] on textarea at bounding box center [275, 250] width 256 height 38
paste textarea "Delicious And JuicyGarlic Charcoal Chicken Served With Hummus, Garlic sauce,fri…"
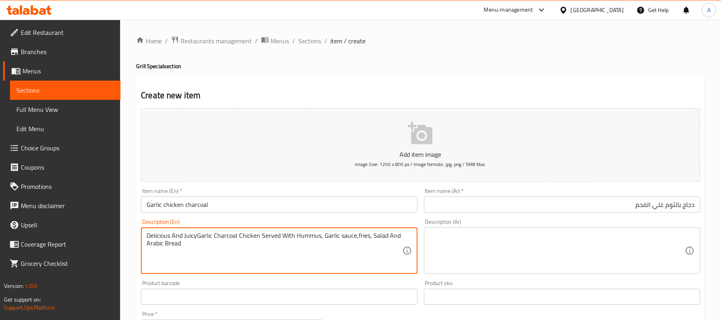
type textarea "Delicious And JuicyGarlic Charcoal Chicken Served With Hummus, Garlic sauce,fri…"
click at [130, 248] on div "Home / Restaurants management / Menus / Sections / item / create Grill Special …" at bounding box center [420, 293] width 601 height 546
click at [342, 246] on textarea "Delicious And JuicyGarlic Charcoal Chicken Served With Hummus, Garlic sauce,fri…" at bounding box center [275, 250] width 256 height 38
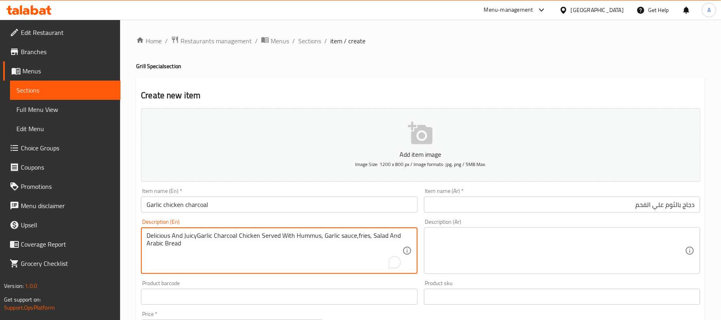
click at [342, 246] on textarea "Delicious And JuicyGarlic Charcoal Chicken Served With Hummus, Garlic sauce,fri…" at bounding box center [275, 250] width 256 height 38
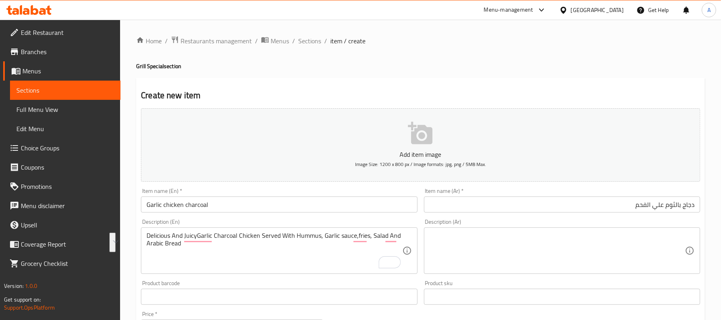
click at [575, 249] on textarea at bounding box center [558, 250] width 256 height 38
paste textarea "دجاج مشوي على الفحم بالثوم لذيذ وعصير، يقدم مع الحمص، صلصة الثوم، البطاطس المقل…"
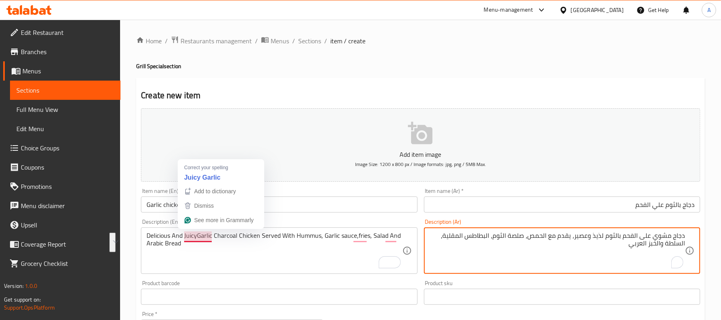
type textarea "دجاج مشوي على الفحم بالثوم لذيذ وعصير، يقدم مع الحمص، صلصة الثوم، البطاطس المقل…"
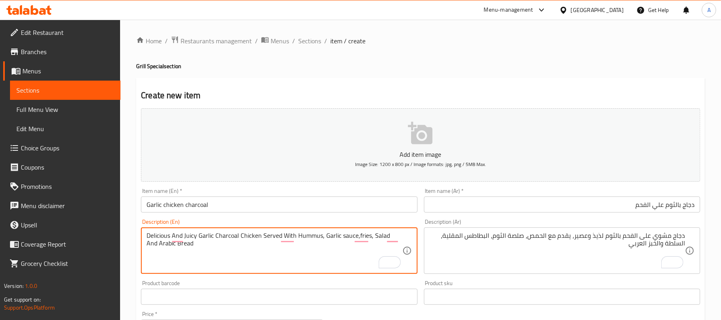
type textarea "Delicious And Juicy Garlic Charcoal Chicken Served With Hummus, Garlic sauce,fr…"
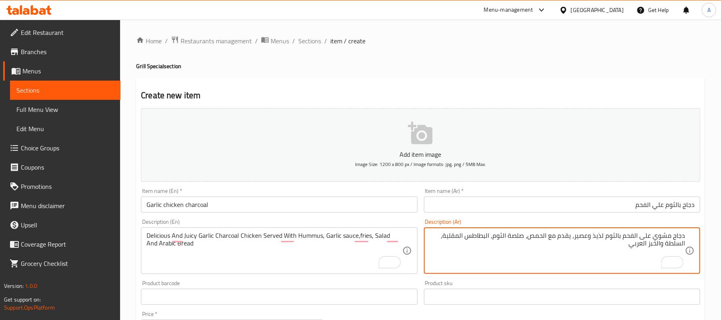
drag, startPoint x: 590, startPoint y: 239, endPoint x: 576, endPoint y: 235, distance: 14.9
drag, startPoint x: 521, startPoint y: 238, endPoint x: 491, endPoint y: 236, distance: 30.5
click at [491, 236] on textarea "دجاج مشوي على الفحم بالثوم لذيذ وجوسي، يقدم مع الحمص، صلصة الثوم، البطاطس المقل…" at bounding box center [558, 250] width 256 height 38
paste textarea "ص"
type textarea "دجاج مشوي على الفحم بالثوم لذيذ وجوسي، يقدم مع الحمص، صوص ثوم، البطاطس المقلية،…"
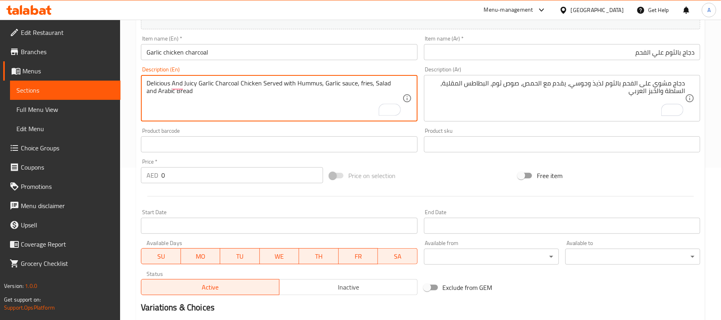
scroll to position [160, 0]
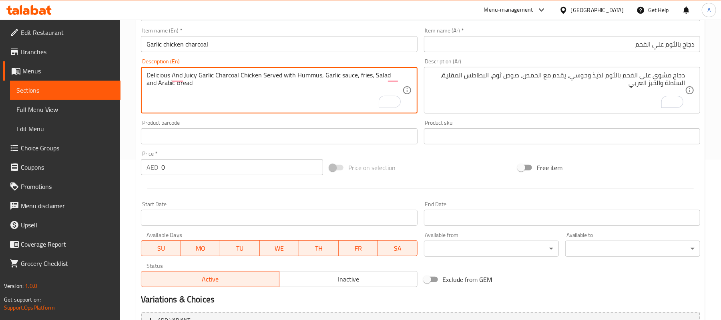
type textarea "Delicious And Juicy Garlic Charcoal Chicken Served with Hummus, Garlic sauce, f…"
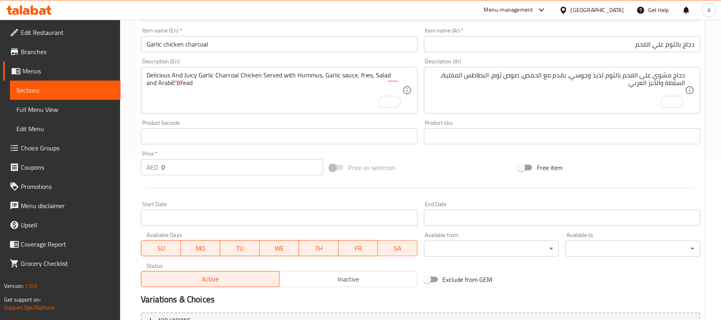
click at [264, 172] on input "0" at bounding box center [242, 167] width 162 height 16
type input "30"
click at [258, 187] on div at bounding box center [421, 188] width 566 height 20
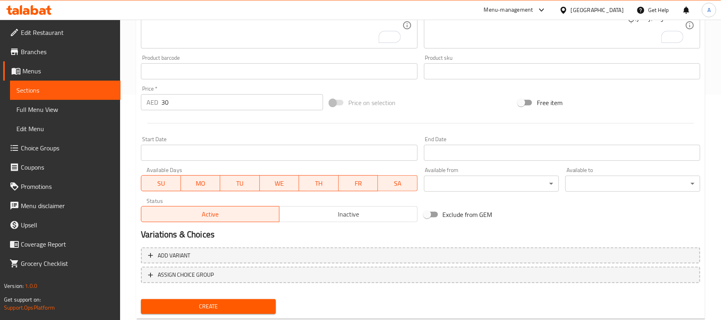
scroll to position [245, 0]
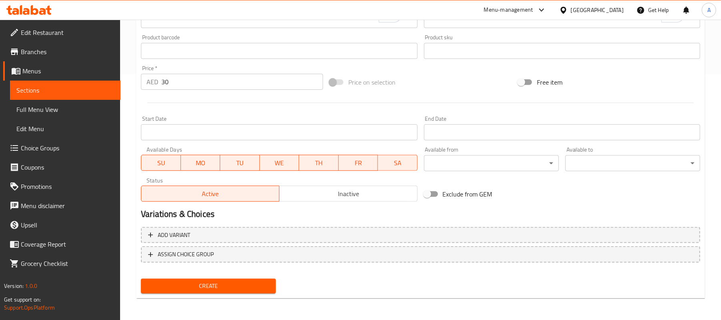
click at [209, 287] on span "Create" at bounding box center [208, 286] width 122 height 10
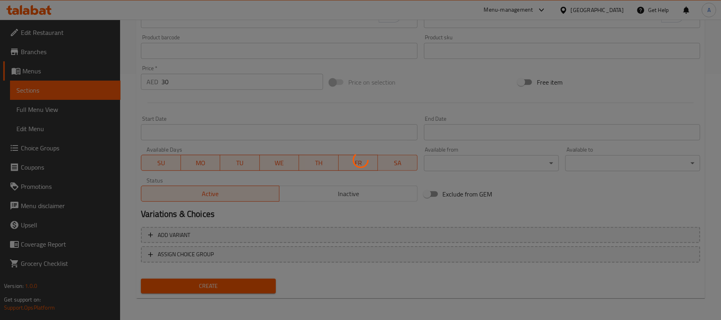
type input "0"
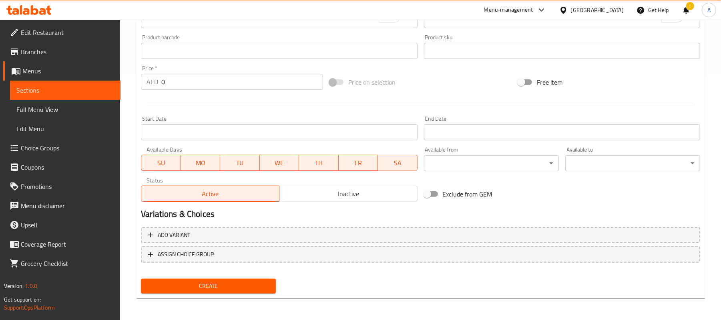
scroll to position [0, 0]
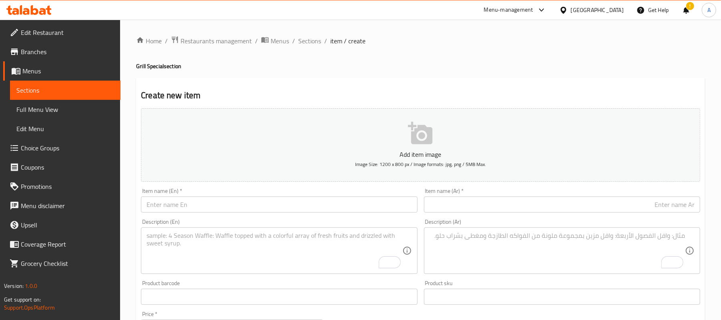
click at [71, 92] on span "Sections" at bounding box center [65, 90] width 98 height 10
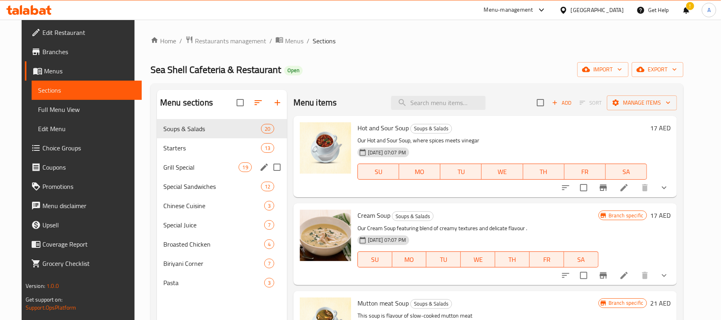
click at [201, 170] on span "Grill Special" at bounding box center [201, 167] width 76 height 10
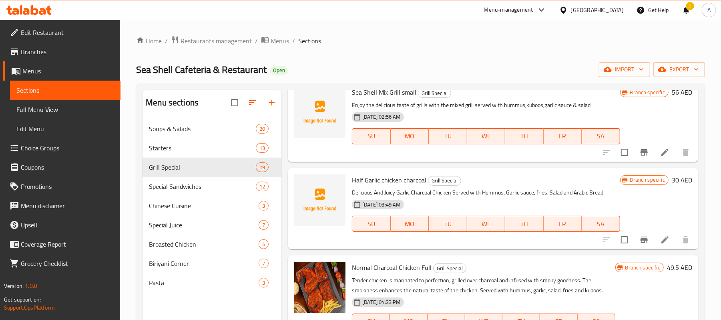
scroll to position [160, 0]
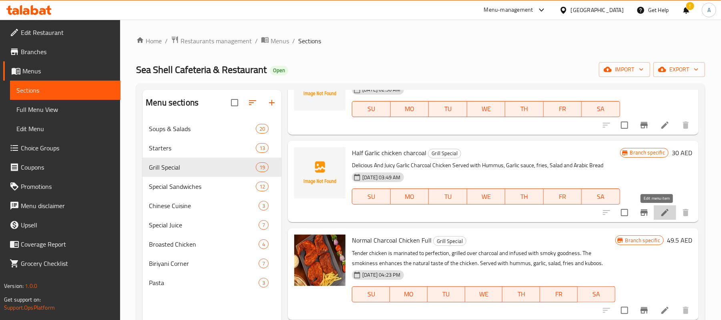
click at [660, 210] on icon at bounding box center [665, 212] width 10 height 10
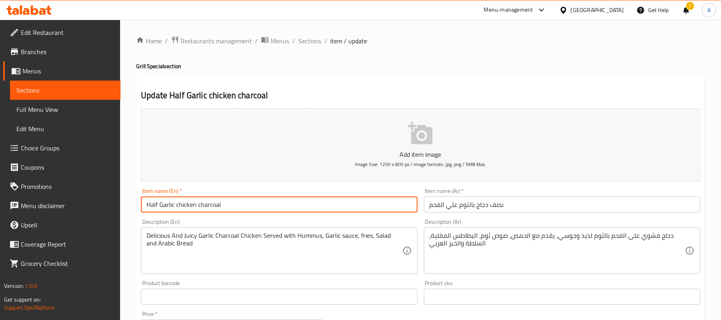
click at [201, 205] on input "Half Garlic chicken charcoal" at bounding box center [279, 204] width 276 height 16
click at [489, 204] on input "نصف دجاج بالثوم علي الفحم" at bounding box center [562, 204] width 276 height 16
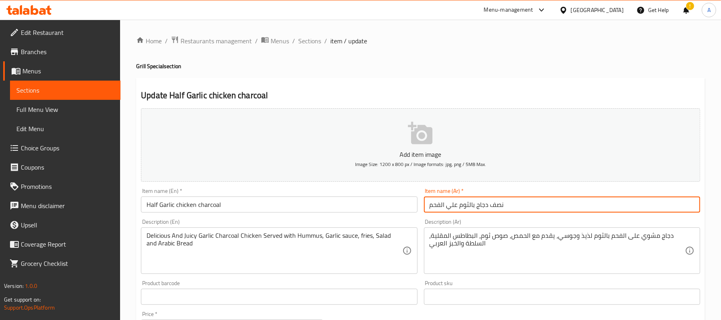
click at [489, 204] on input "نصف دجاج بالثوم علي الفحم" at bounding box center [562, 204] width 276 height 16
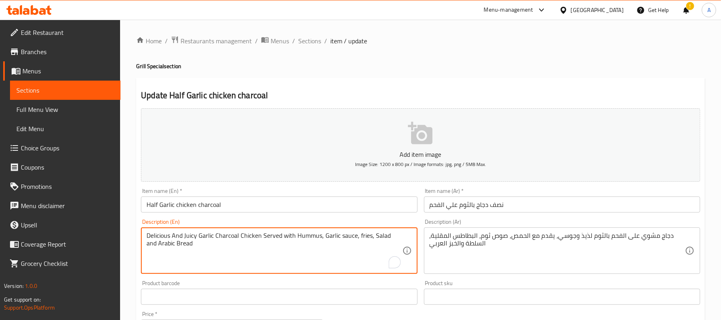
click at [229, 249] on textarea "Delicious And Juicy Garlic Charcoal Chicken Served with Hummus, Garlic sauce, f…" at bounding box center [275, 250] width 256 height 38
click at [458, 221] on div "Description (Ar) دجاج مشوي على الفحم بالثوم لذيذ وجوسي، يقدم مع الحمص، صوص ثوم،…" at bounding box center [562, 246] width 276 height 55
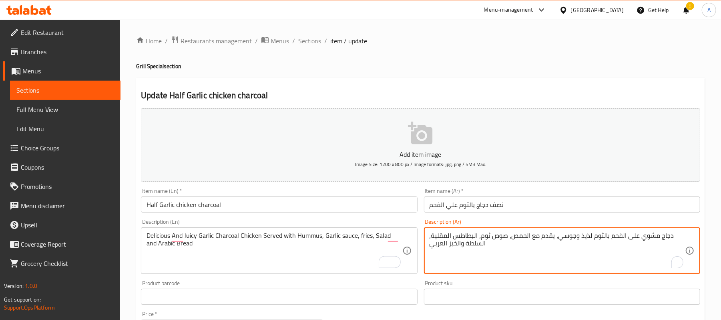
click at [463, 235] on textarea "دجاج مشوي على الفحم بالثوم لذيذ وجوسي، يقدم مع الحمص، صوص ثوم، البطاطس المقلية،…" at bounding box center [558, 250] width 256 height 38
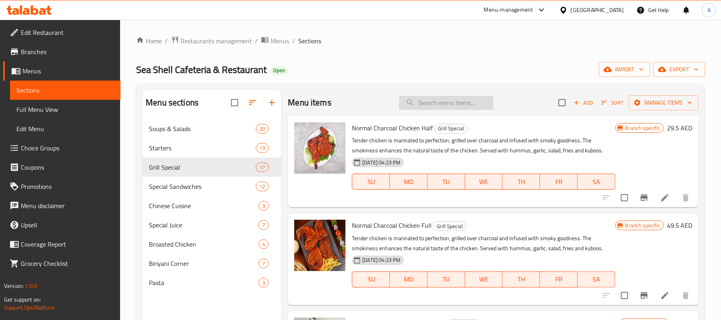
click at [441, 101] on input "search" at bounding box center [446, 103] width 95 height 14
paste input "Garlic chicken charcoal ( half / full)"
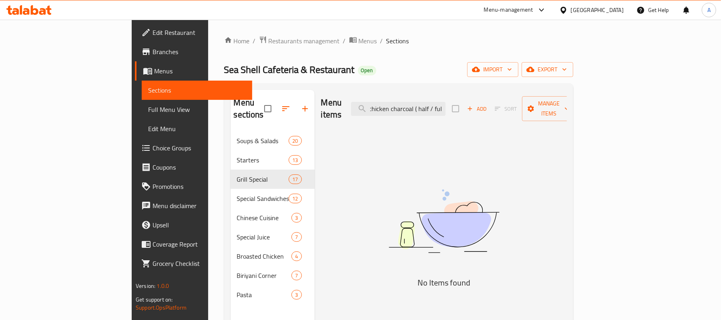
scroll to position [0, 19]
drag, startPoint x: 468, startPoint y: 109, endPoint x: 549, endPoint y: 110, distance: 80.5
click at [549, 110] on div "Menu items Garlic chicken charcoal ( half / full) Add Sort Manage items" at bounding box center [444, 109] width 246 height 38
type input "Garlic chicken charco"
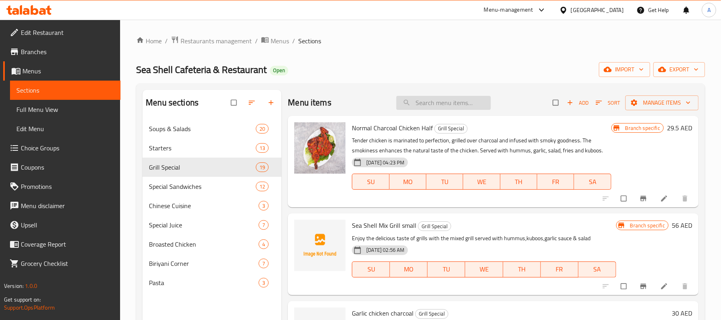
click at [439, 103] on input "search" at bounding box center [443, 103] width 95 height 14
paste input "Garlic chicken charcoal ( half / full)"
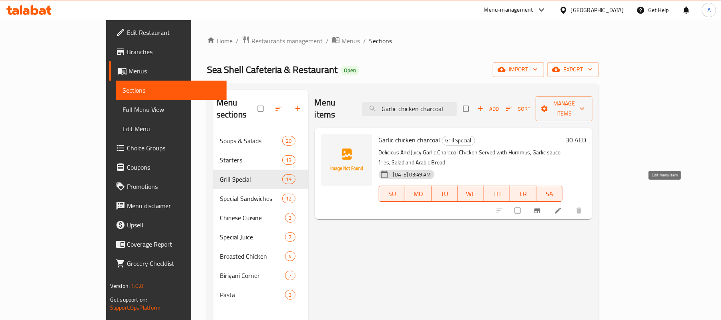
type input "Garlic chicken charcoal"
click at [561, 207] on icon at bounding box center [558, 210] width 6 height 6
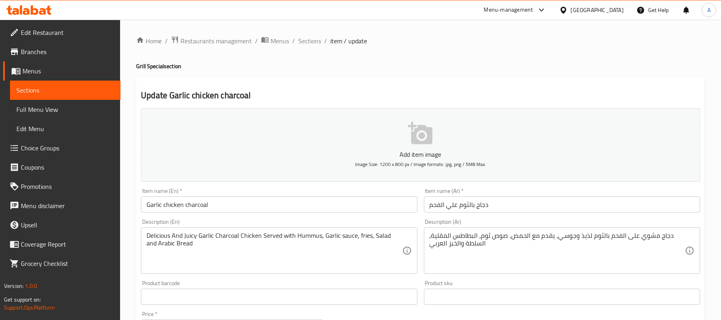
click at [147, 203] on input "Garlic chicken charcoal" at bounding box center [279, 204] width 276 height 16
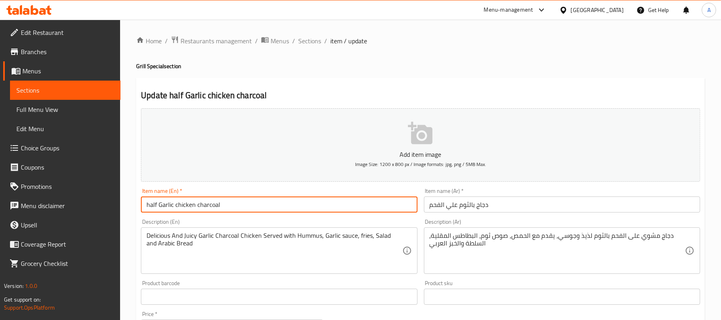
drag, startPoint x: 146, startPoint y: 205, endPoint x: 135, endPoint y: 203, distance: 11.5
click at [135, 203] on div "Home / Restaurants management / Menus / Sections / item / update Grill Special …" at bounding box center [420, 293] width 601 height 546
type input "Half Garlic chicken charcoal"
click at [486, 199] on input "دجاج بالثوم علي الفحم" at bounding box center [562, 204] width 276 height 16
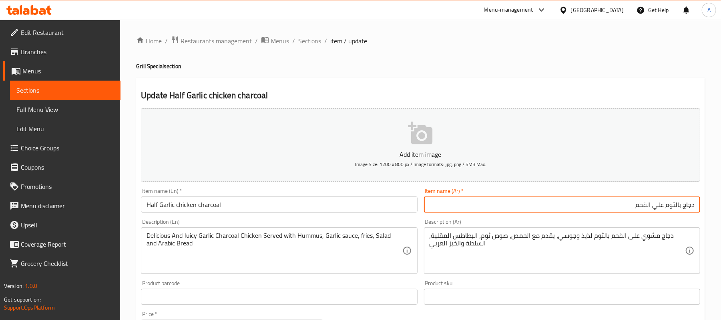
click at [152, 203] on input "Half Garlic chicken charcoal" at bounding box center [279, 204] width 276 height 16
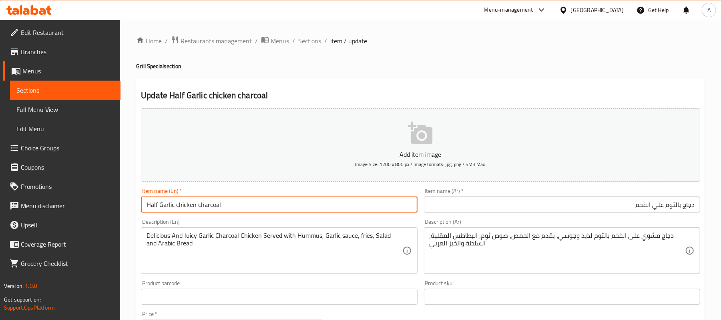
click at [152, 203] on input "Half Garlic chicken charcoal" at bounding box center [279, 204] width 276 height 16
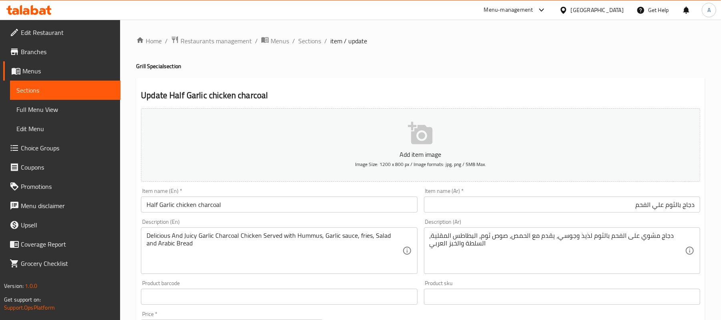
click at [697, 209] on input "دجاج بالثوم علي الفحم" at bounding box center [562, 204] width 276 height 16
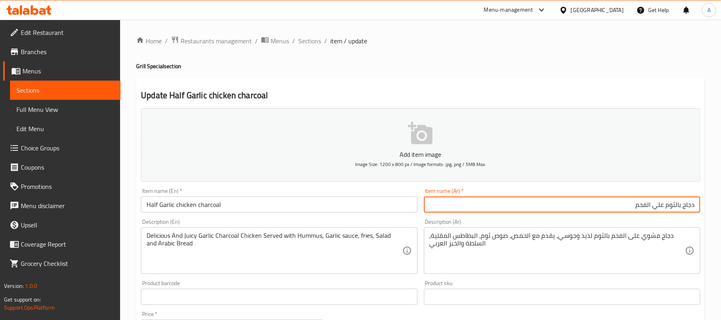
paste input "نصف"
type input "نصف دجاج بالثوم علي الفحم"
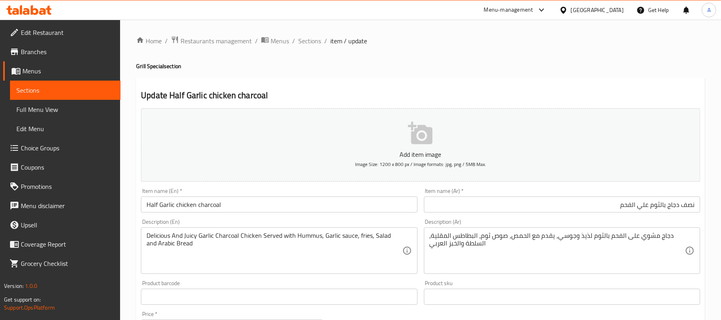
click at [689, 218] on div "Description (Ar) دجاج مشوي على الفحم بالثوم لذيذ وجوسي، يقدم مع الحمص، صوص ثوم،…" at bounding box center [562, 245] width 283 height 61
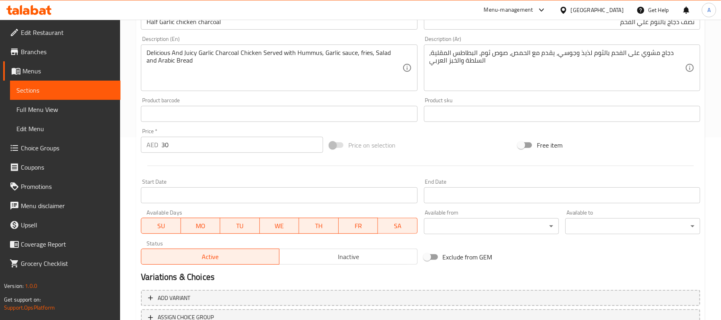
scroll to position [245, 0]
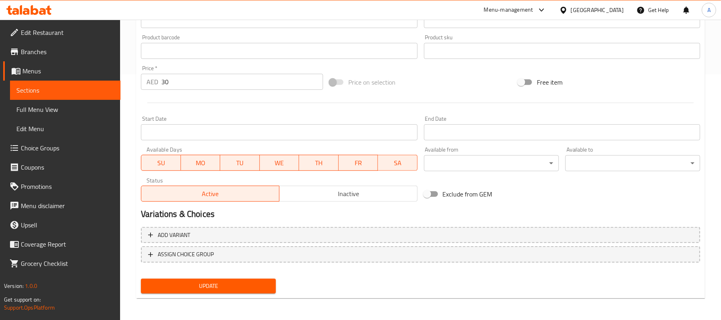
click at [178, 284] on span "Update" at bounding box center [208, 286] width 122 height 10
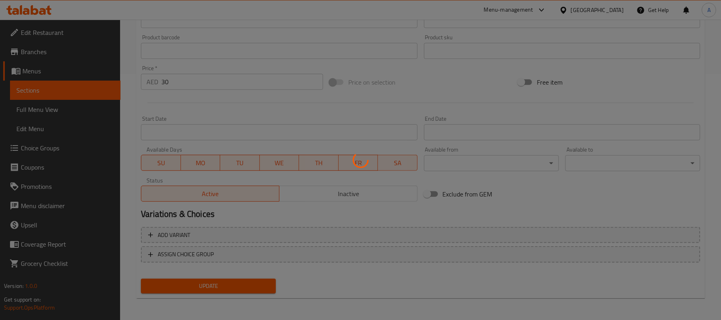
scroll to position [0, 0]
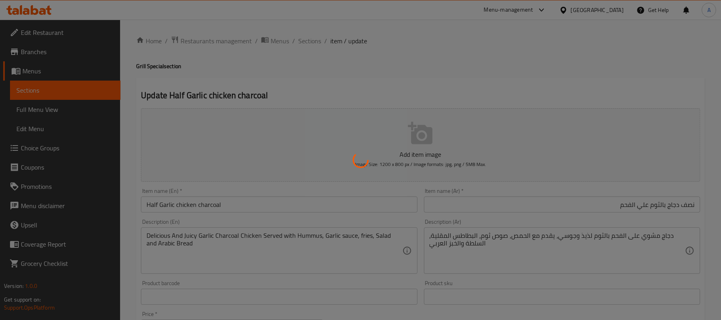
click at [64, 92] on div at bounding box center [360, 160] width 721 height 320
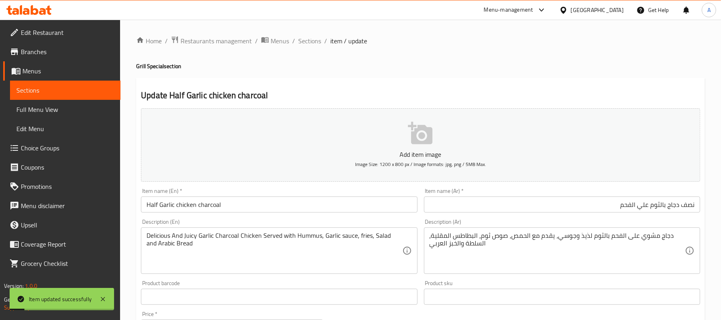
drag, startPoint x: 78, startPoint y: 94, endPoint x: 186, endPoint y: 1, distance: 142.3
click at [78, 94] on span "Sections" at bounding box center [65, 90] width 98 height 10
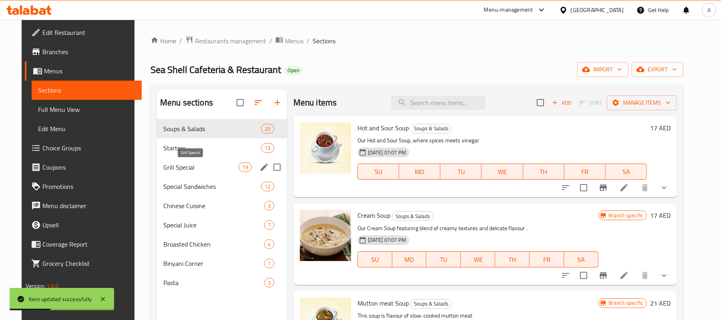
click at [194, 172] on span "Grill Special" at bounding box center [201, 167] width 76 height 10
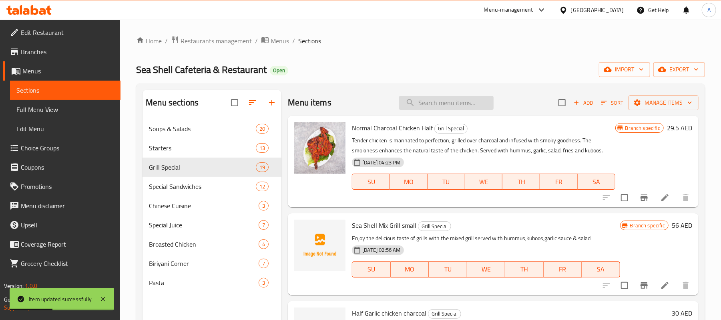
click at [461, 103] on input "search" at bounding box center [446, 103] width 95 height 14
paste input "نصف"
type input "نصف"
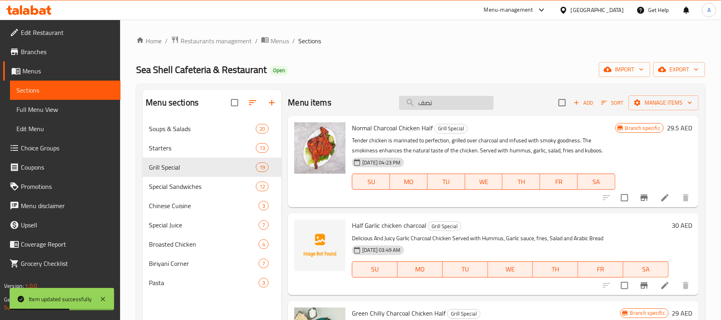
click at [461, 103] on input "نصف" at bounding box center [446, 103] width 95 height 14
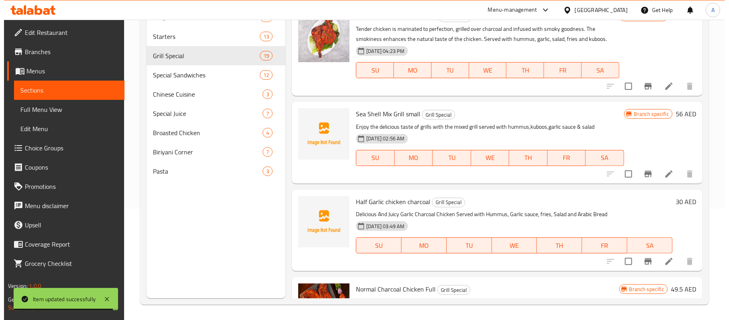
scroll to position [113, 0]
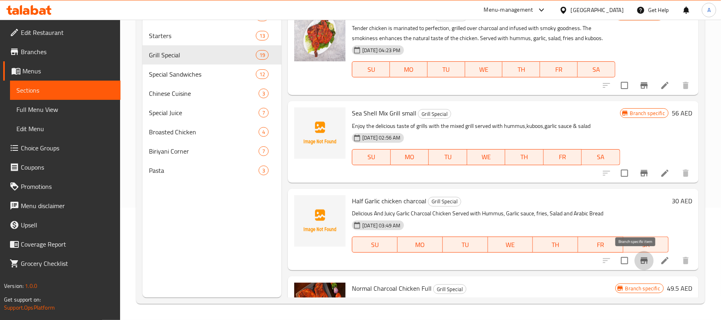
click at [635, 266] on button "Branch-specific-item" at bounding box center [644, 260] width 19 height 19
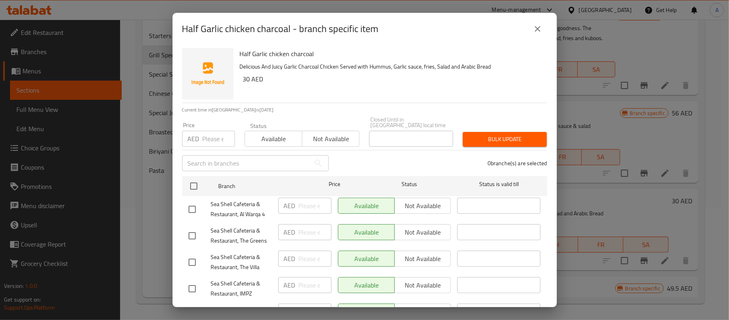
click at [212, 141] on input "number" at bounding box center [219, 139] width 32 height 16
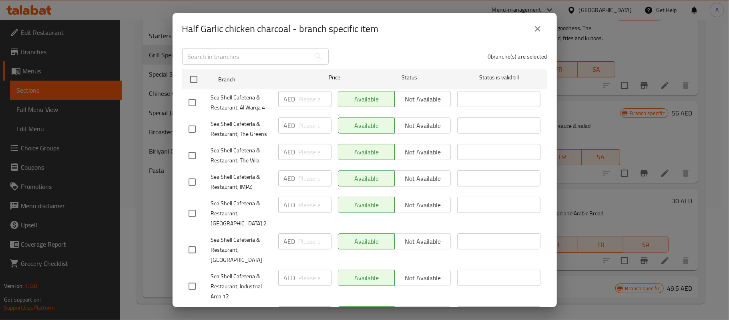
scroll to position [141, 0]
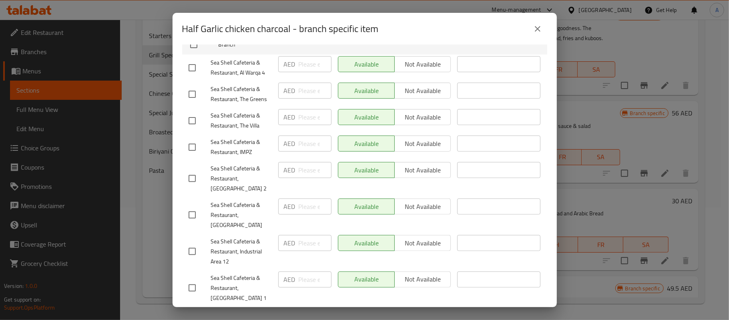
type input "30"
click at [197, 212] on input "checkbox" at bounding box center [192, 214] width 17 height 17
checkbox input "true"
click at [301, 209] on input "number" at bounding box center [315, 206] width 33 height 16
type input "30"
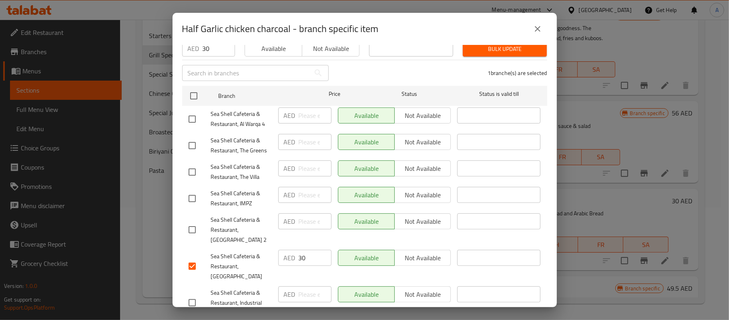
scroll to position [0, 0]
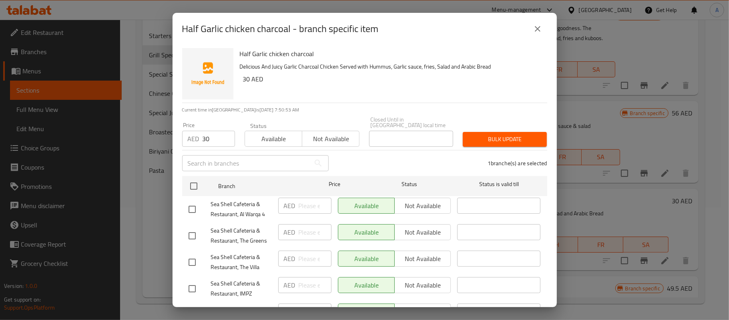
click at [495, 131] on div "Bulk update" at bounding box center [505, 139] width 94 height 24
click at [498, 141] on span "Bulk update" at bounding box center [504, 139] width 71 height 10
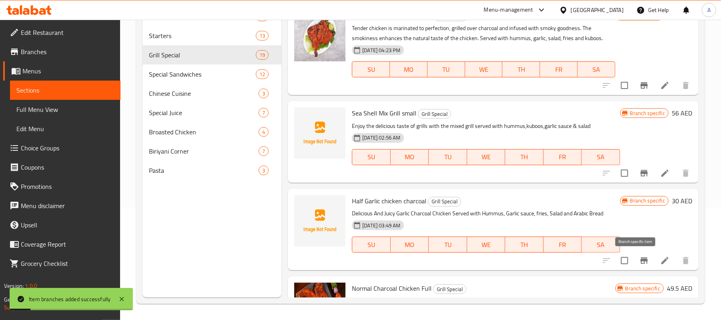
click at [641, 258] on icon "Branch-specific-item" at bounding box center [644, 260] width 7 height 6
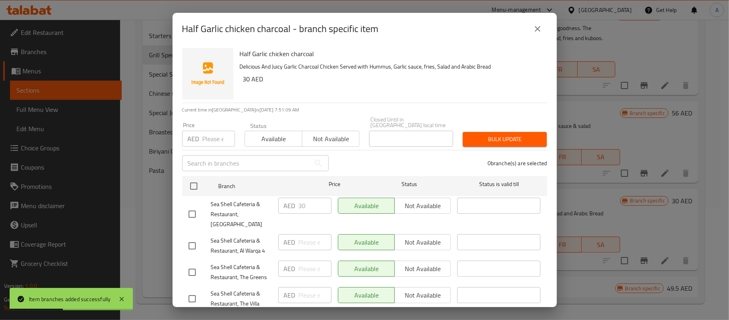
click at [311, 142] on span "Not available" at bounding box center [331, 139] width 51 height 12
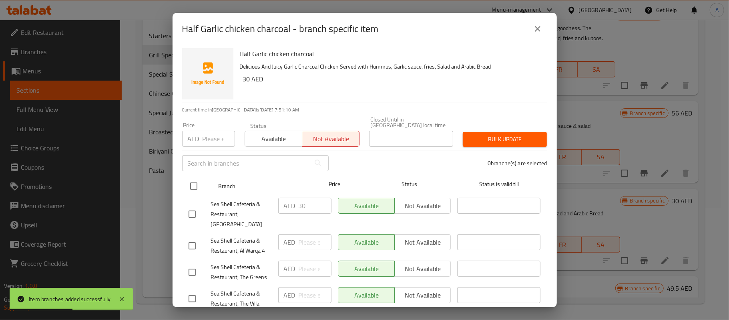
click at [195, 180] on input "checkbox" at bounding box center [193, 185] width 17 height 17
checkbox input "true"
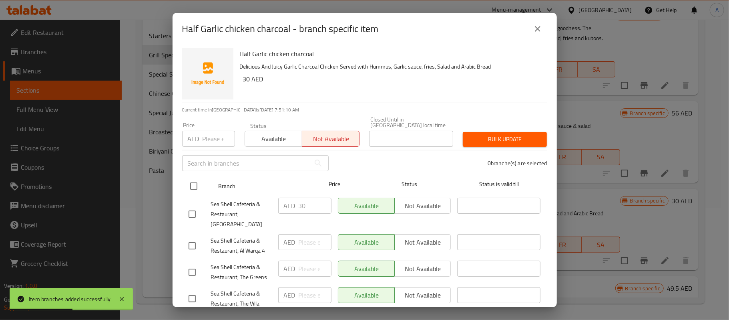
checkbox input "true"
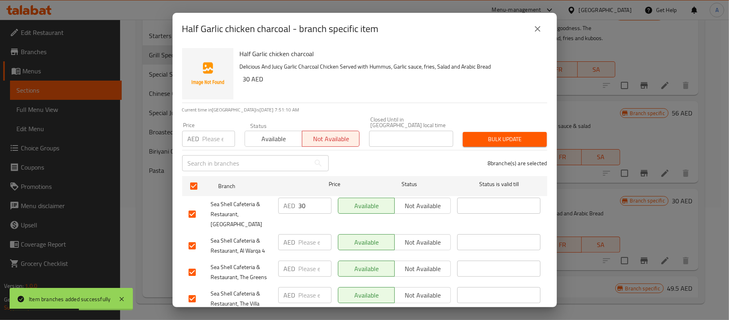
click at [190, 205] on input "checkbox" at bounding box center [192, 213] width 17 height 17
checkbox input "false"
click at [475, 142] on span "Bulk update" at bounding box center [504, 139] width 71 height 10
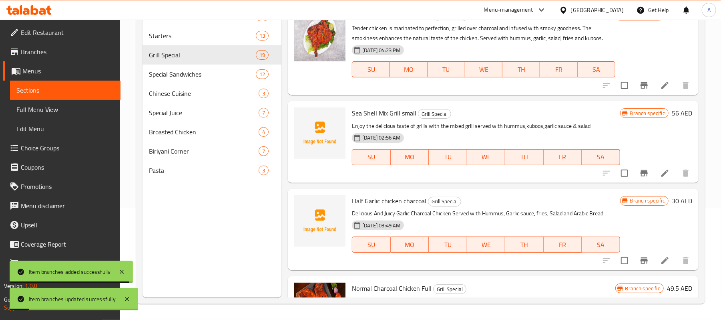
click at [641, 263] on icon "Branch-specific-item" at bounding box center [644, 260] width 7 height 6
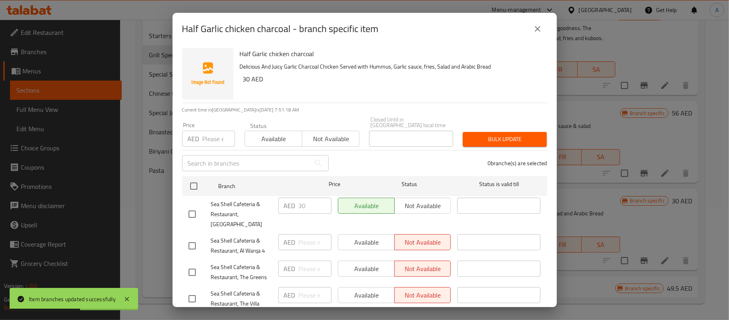
click at [538, 34] on button "close" at bounding box center [537, 28] width 19 height 19
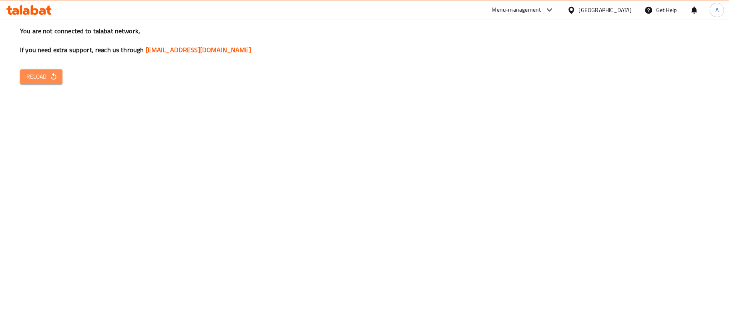
click at [45, 79] on span "Reload" at bounding box center [41, 77] width 30 height 10
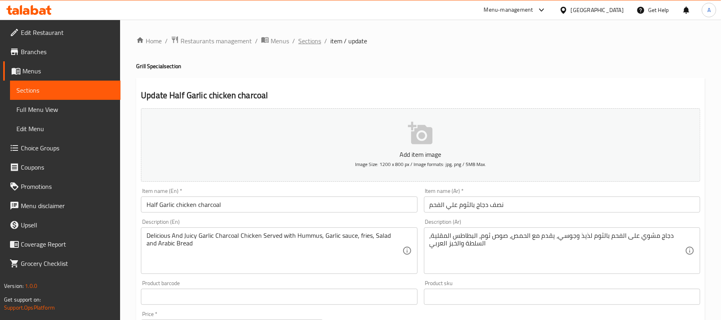
click at [308, 42] on span "Sections" at bounding box center [309, 41] width 23 height 10
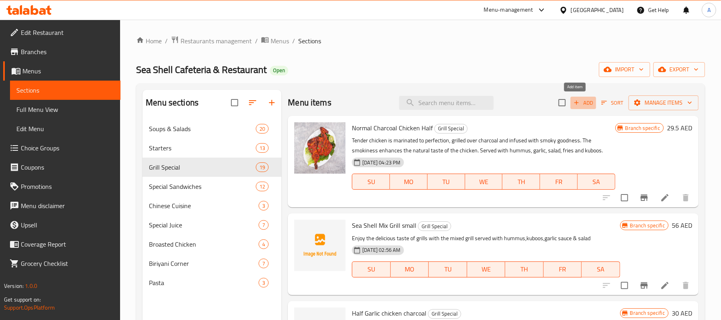
click at [571, 108] on button "Add" at bounding box center [584, 103] width 26 height 12
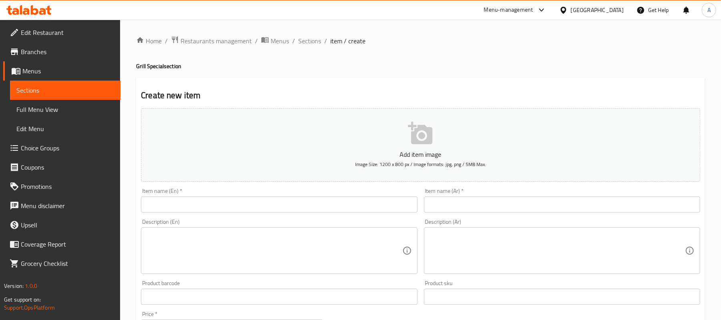
drag, startPoint x: 297, startPoint y: 215, endPoint x: 297, endPoint y: 210, distance: 5.2
click at [297, 214] on div "Item name (En)   * Item name (En) *" at bounding box center [279, 200] width 283 height 31
click at [298, 209] on input "text" at bounding box center [279, 204] width 276 height 16
paste input "Half Garlic chicken charcoal"
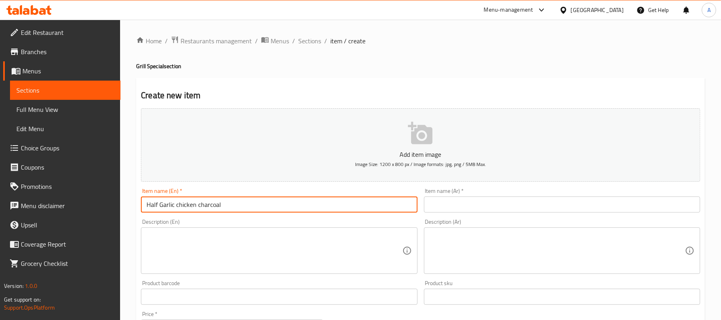
type input "Half Garlic chicken charcoal"
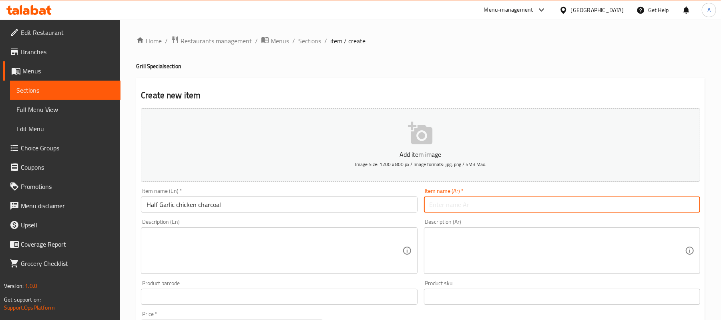
drag, startPoint x: 473, startPoint y: 204, endPoint x: 461, endPoint y: 199, distance: 13.3
click at [473, 204] on input "text" at bounding box center [562, 204] width 276 height 16
paste input "نصف دجاج بالثوم علي الفحم"
type input "نصف دجاج بالثوم علي الفحم"
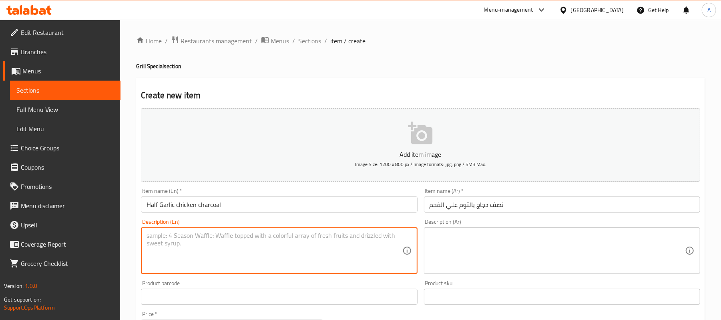
click at [201, 241] on textarea at bounding box center [275, 250] width 256 height 38
paste textarea "Delicious And Juicy Garlic Charcoal Chicken Served with Hummus, Garlic sauce, f…"
type textarea "Delicious And Juicy Garlic Charcoal Chicken Served with Hummus, Garlic sauce, f…"
click at [486, 248] on textarea at bounding box center [558, 250] width 256 height 38
paste textarea "دجاج مشوي على الفحم بالثوم لذيذ وجوسي، يقدم مع الحمص، صوص ثوم، البطاطس المقلية،…"
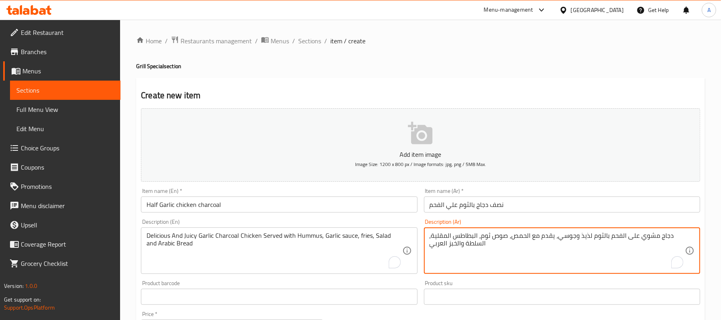
type textarea "دجاج مشوي على الفحم بالثوم لذيذ وجوسي، يقدم مع الحمص، صوص ثوم، البطاطس المقلية،…"
click at [129, 228] on div "Home / Restaurants management / Menus / Sections / item / create Grill Special …" at bounding box center [420, 293] width 601 height 546
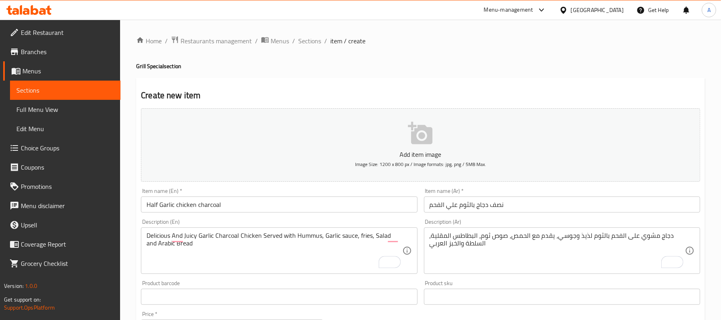
drag, startPoint x: 423, startPoint y: 224, endPoint x: 202, endPoint y: 226, distance: 221.5
click at [423, 224] on div "Description (Ar) دجاج مشوي على الفحم بالثوم لذيذ وجوسي، يقدم مع الحمص، صوص ثوم،…" at bounding box center [562, 245] width 283 height 61
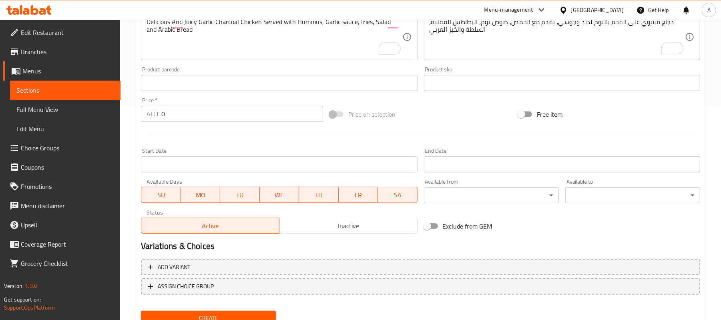
click at [207, 115] on input "0" at bounding box center [242, 114] width 162 height 16
type input "53"
click at [215, 147] on div "Start Date Start Date" at bounding box center [279, 160] width 283 height 31
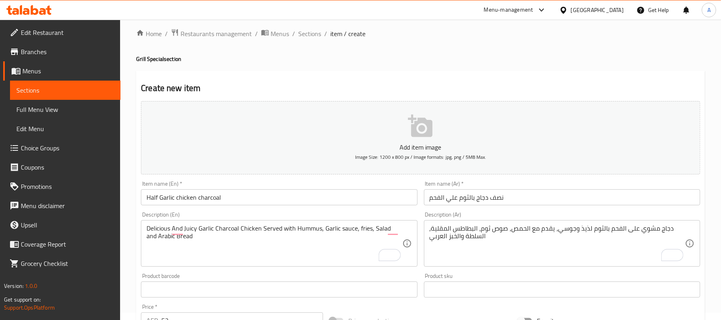
scroll to position [0, 0]
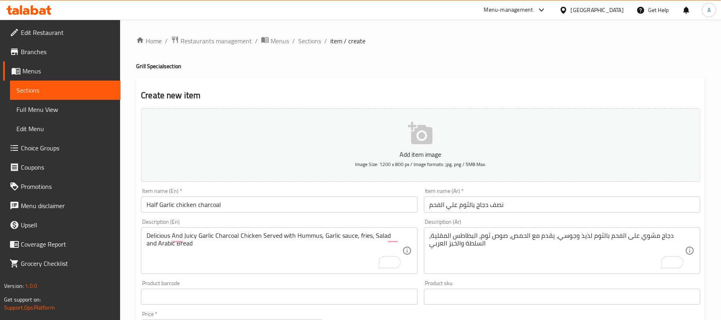
click at [153, 211] on input "Half Garlic chicken charcoal" at bounding box center [279, 204] width 276 height 16
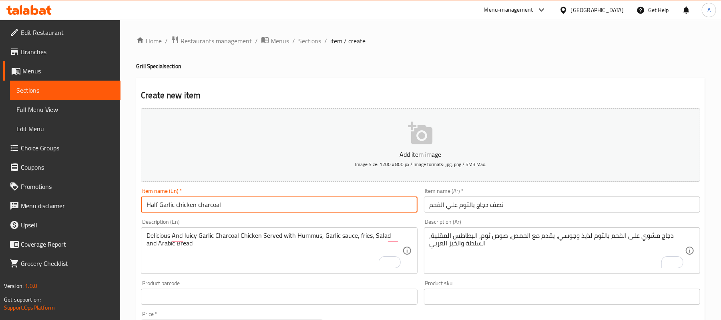
click at [153, 211] on input "Half Garlic chicken charcoal" at bounding box center [279, 204] width 276 height 16
click at [150, 209] on input "full Garlic chicken charcoal" at bounding box center [279, 204] width 276 height 16
type input "full Garlic chicken charcoal"
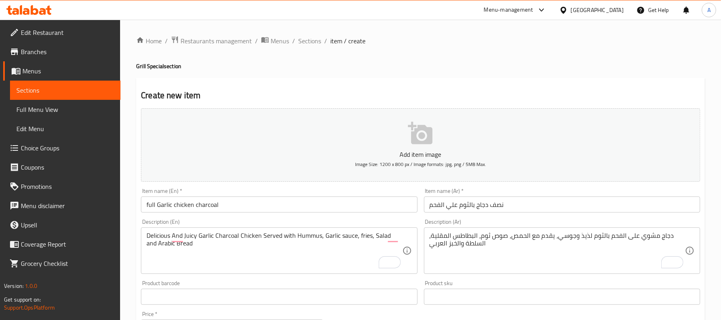
click at [492, 204] on input "نصف دجاج بالثوم علي الفحم" at bounding box center [562, 204] width 276 height 16
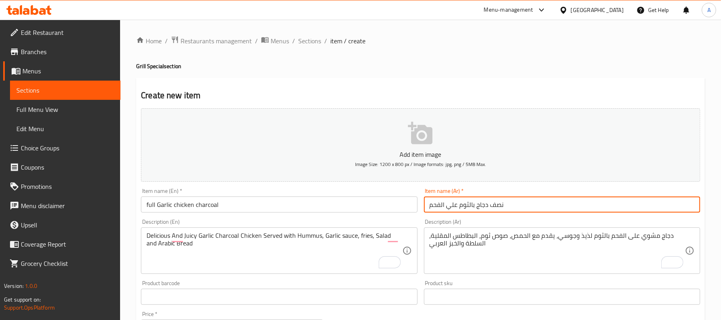
click at [492, 204] on input "نصف دجاج بالثوم علي الفحم" at bounding box center [562, 204] width 276 height 16
click at [476, 204] on input "نصف دجاج بالثوم علي الفحم" at bounding box center [562, 204] width 276 height 16
paste input "كاملة"
click at [515, 203] on input "نصف دجاج كاملة بالثوم علي الفحم" at bounding box center [562, 204] width 276 height 16
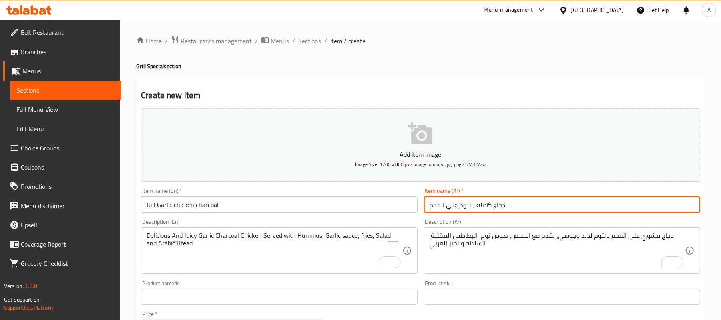
type input "دجاج كاملة بالثوم علي الفحم"
click at [516, 218] on div "Description (Ar) دجاج مشوي على الفحم بالثوم لذيذ وجوسي، يقدم مع الحمص، صوص ثوم،…" at bounding box center [562, 245] width 283 height 61
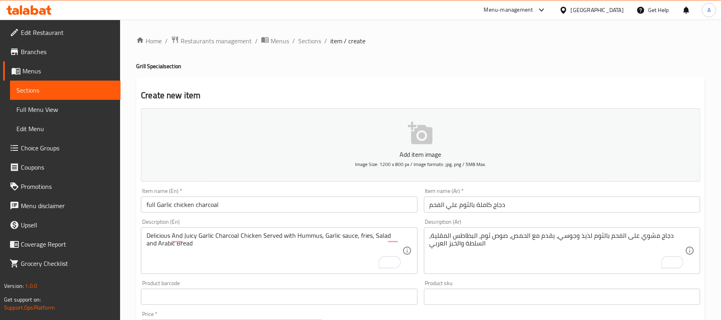
scroll to position [245, 0]
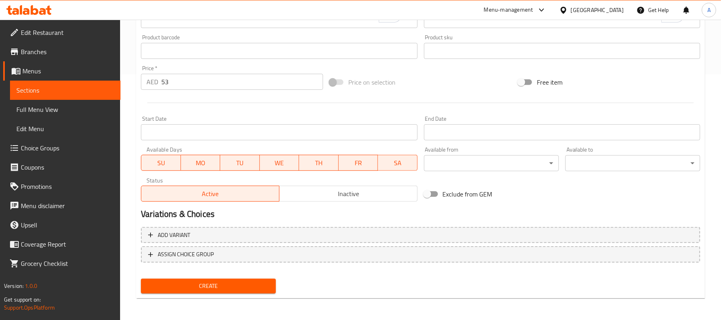
click at [237, 284] on span "Create" at bounding box center [208, 286] width 122 height 10
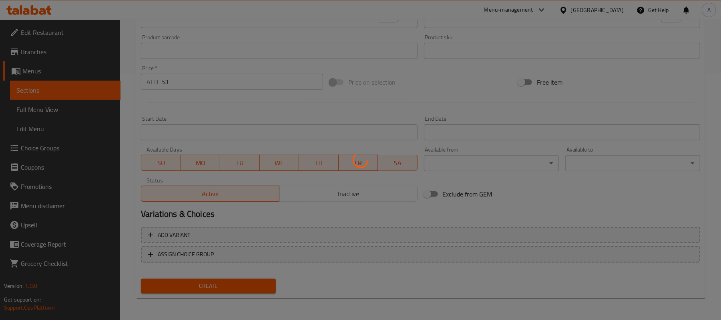
type input "0"
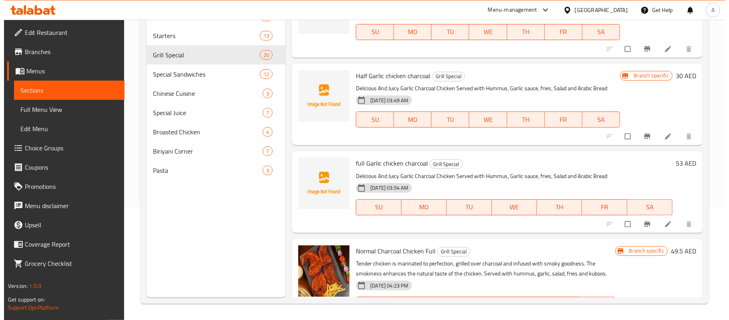
scroll to position [128, 0]
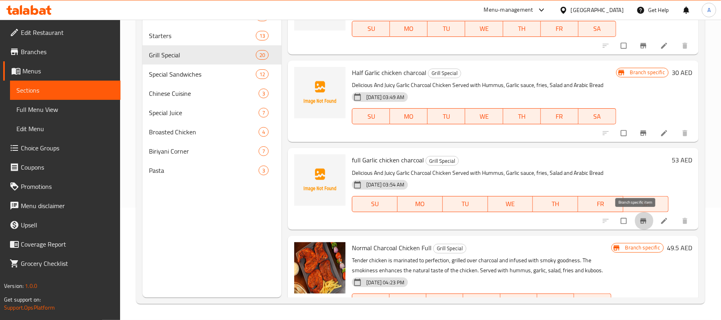
click at [638, 215] on button "Branch-specific-item" at bounding box center [644, 221] width 19 height 18
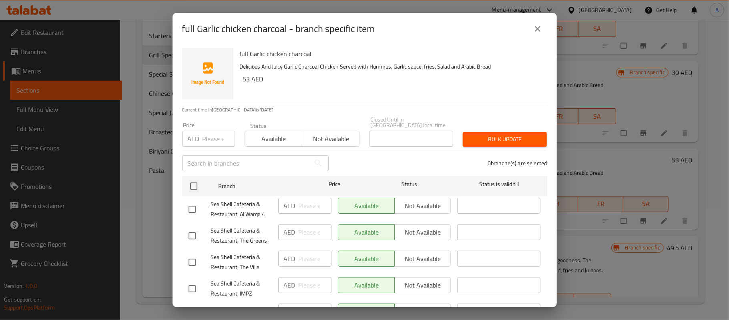
click at [323, 139] on span "Not available" at bounding box center [331, 139] width 51 height 12
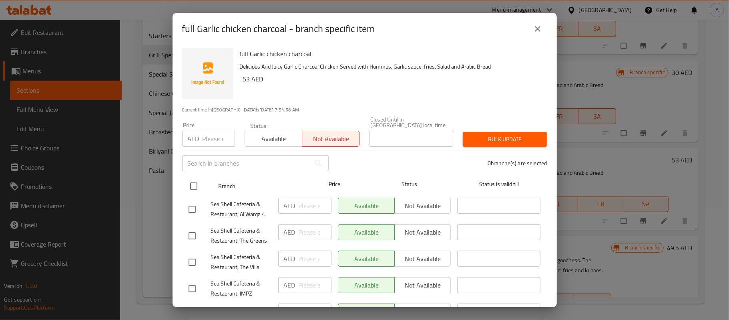
click at [191, 189] on input "checkbox" at bounding box center [193, 185] width 17 height 17
checkbox input "true"
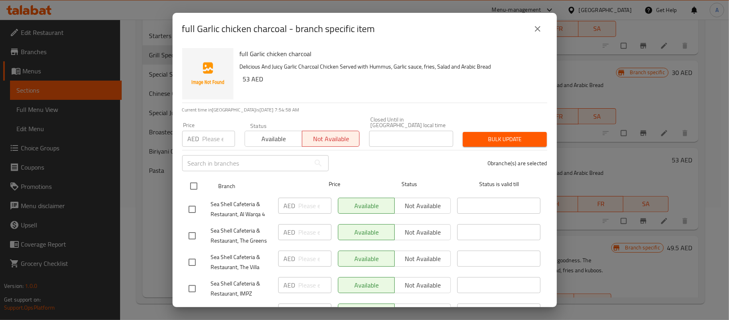
checkbox input "true"
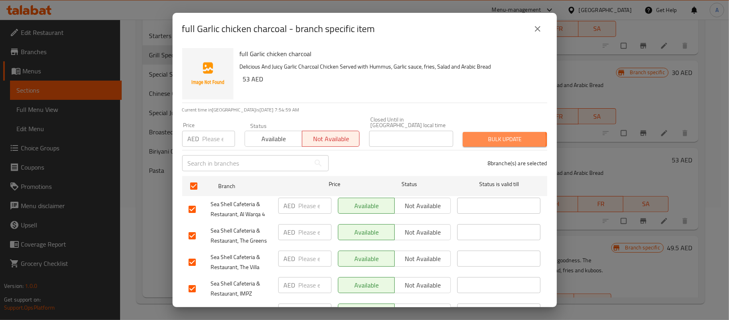
click at [469, 140] on span "Bulk update" at bounding box center [504, 139] width 71 height 10
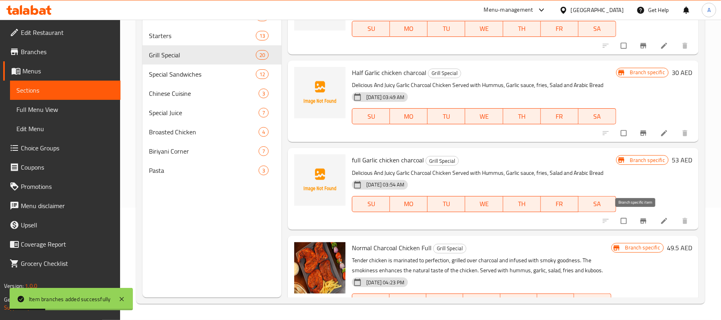
click at [635, 226] on button "Branch-specific-item" at bounding box center [644, 221] width 19 height 18
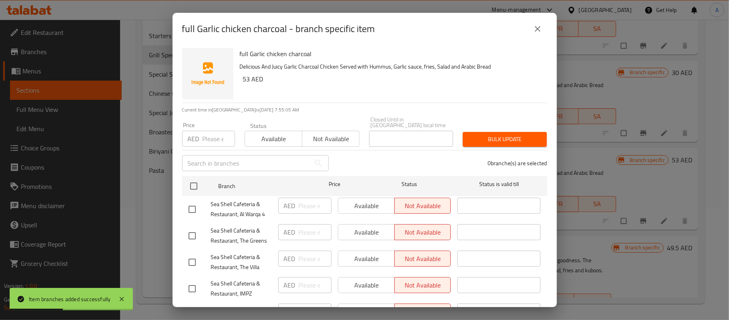
click at [218, 135] on input "number" at bounding box center [219, 139] width 32 height 16
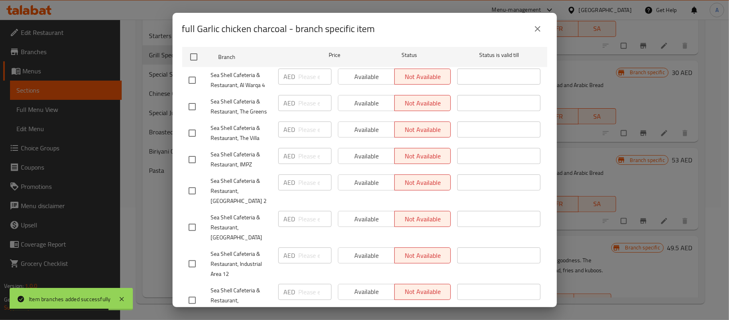
scroll to position [141, 0]
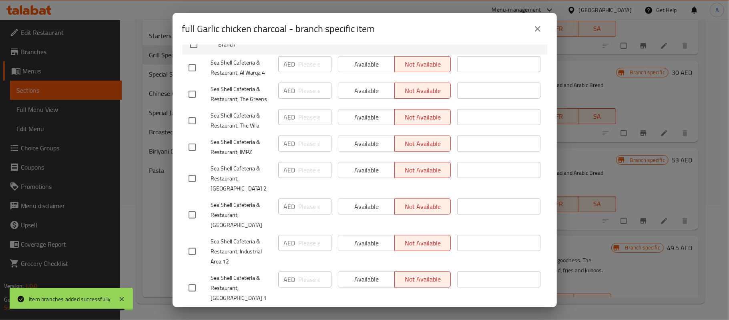
type input "53"
click at [196, 212] on input "checkbox" at bounding box center [192, 214] width 17 height 17
checkbox input "true"
click at [197, 0] on div "full Garlic chicken charcoal - branch specific item full Garlic chicken charcoa…" at bounding box center [364, 160] width 729 height 320
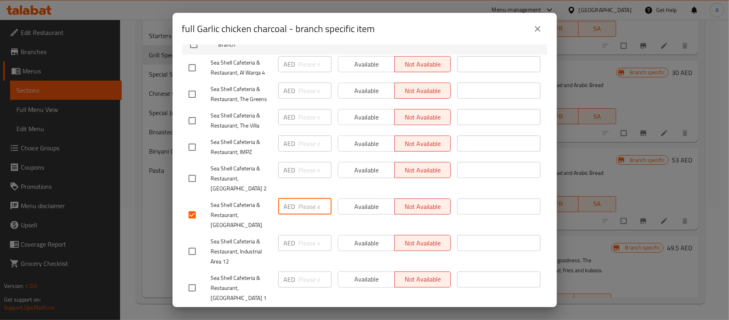
click at [303, 209] on input "number" at bounding box center [315, 206] width 33 height 16
type input "53"
click at [352, 216] on div "Available Not available" at bounding box center [395, 215] width 120 height 40
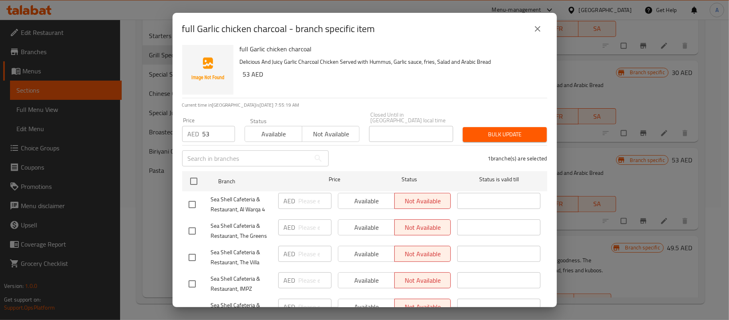
scroll to position [0, 0]
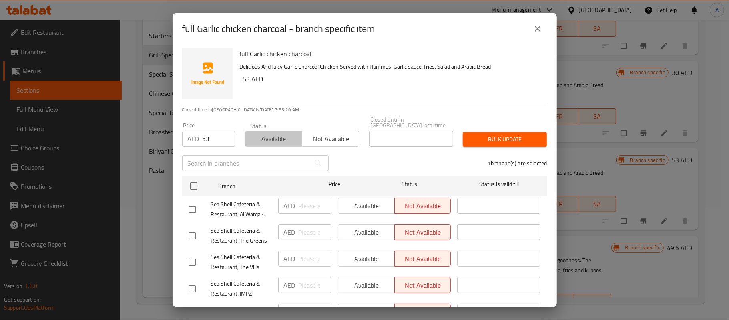
click at [287, 143] on span "Available" at bounding box center [273, 139] width 51 height 12
click at [484, 135] on span "Bulk update" at bounding box center [504, 139] width 71 height 10
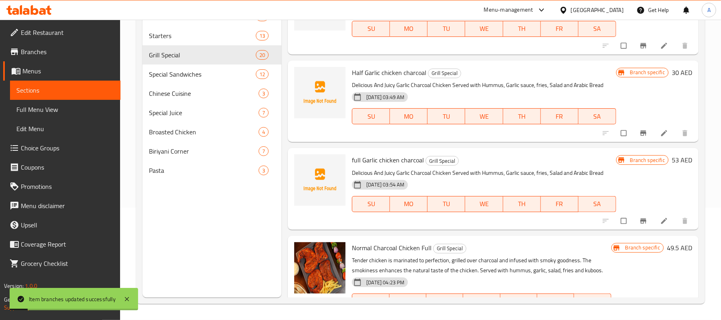
click at [640, 227] on button "Branch-specific-item" at bounding box center [644, 221] width 19 height 18
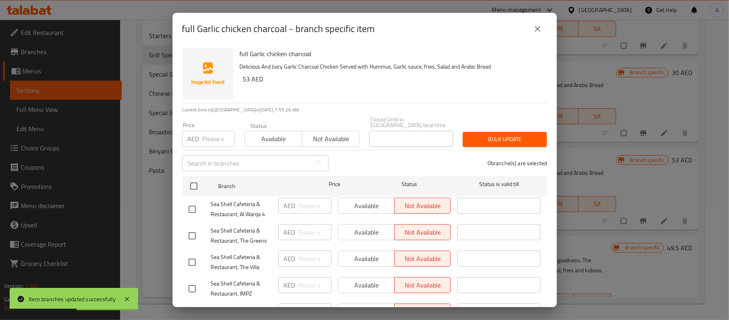
drag, startPoint x: 537, startPoint y: 28, endPoint x: 523, endPoint y: 38, distance: 16.7
click at [536, 28] on icon "close" at bounding box center [538, 29] width 10 height 10
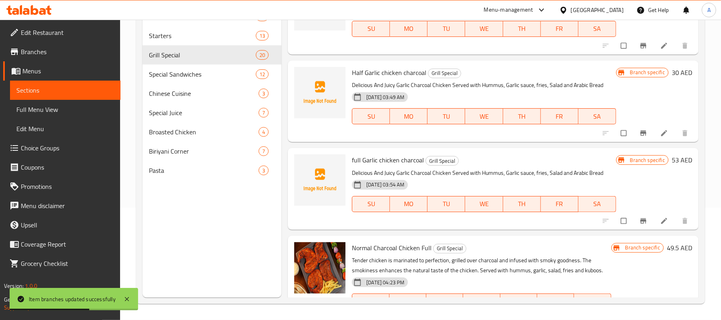
click at [482, 165] on div "full Garlic chicken charcoal Grill Special Delicious And Juicy Garlic Charcoal …" at bounding box center [484, 188] width 270 height 75
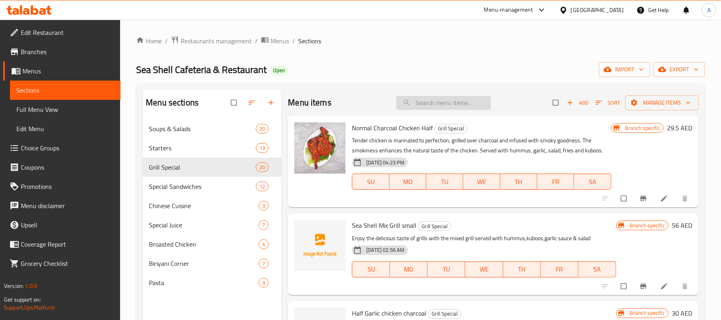
click at [439, 106] on input "search" at bounding box center [443, 103] width 95 height 14
type input "s"
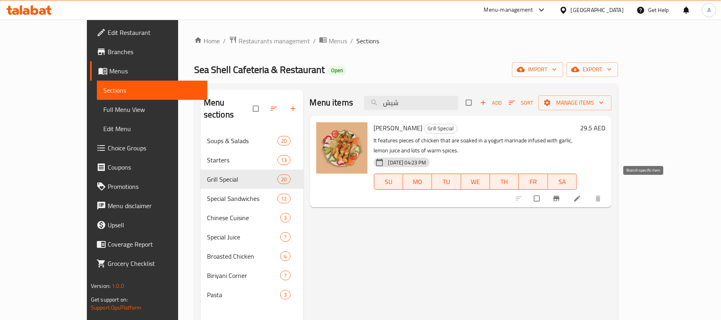
type input "شيش"
click at [560, 196] on icon "Branch-specific-item" at bounding box center [557, 198] width 6 height 5
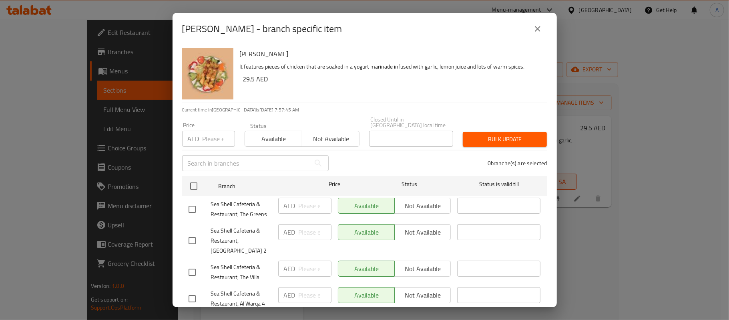
click at [210, 139] on input "number" at bounding box center [219, 139] width 32 height 16
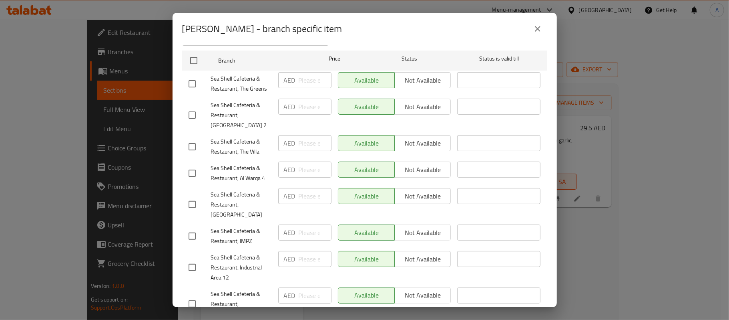
scroll to position [141, 0]
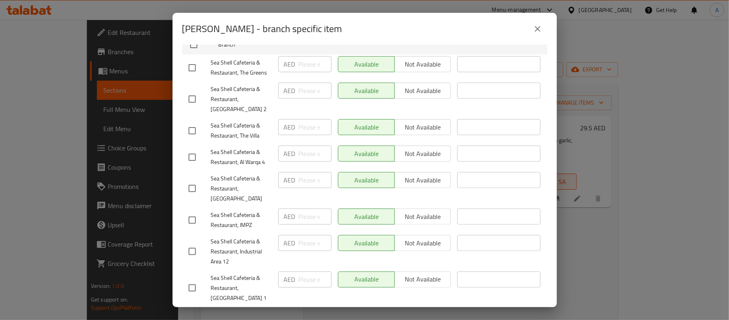
type input "34"
click at [189, 180] on input "checkbox" at bounding box center [192, 188] width 17 height 17
checkbox input "true"
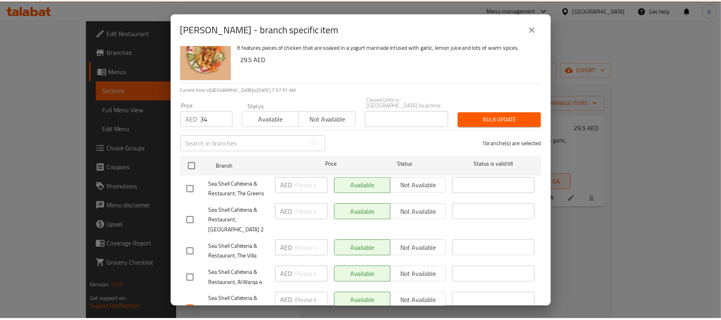
scroll to position [0, 0]
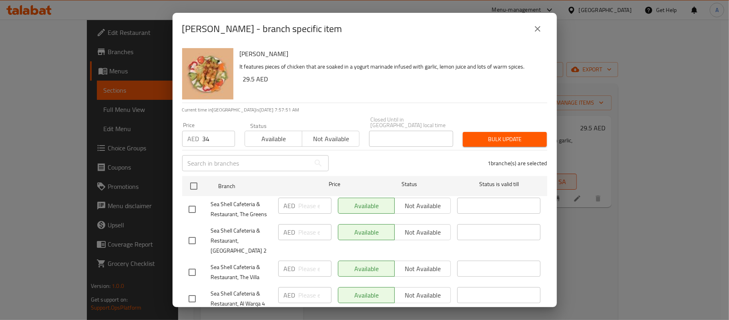
click at [469, 137] on span "Bulk update" at bounding box center [504, 139] width 71 height 10
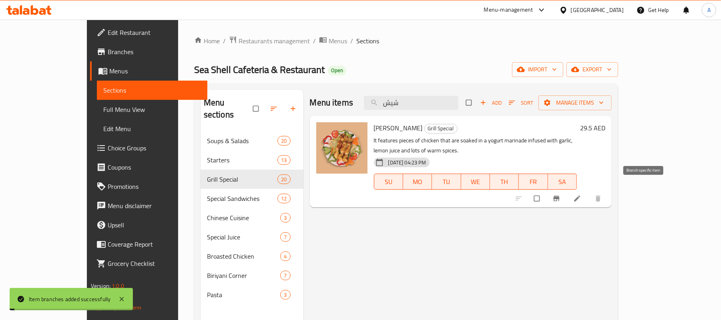
click at [560, 196] on icon "Branch-specific-item" at bounding box center [557, 198] width 6 height 5
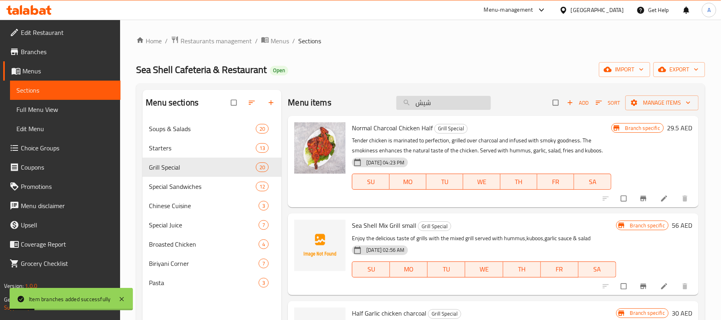
click at [447, 105] on input "شيش" at bounding box center [443, 103] width 95 height 14
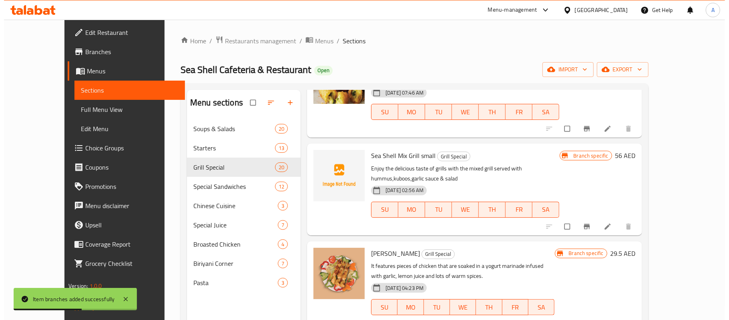
scroll to position [53, 0]
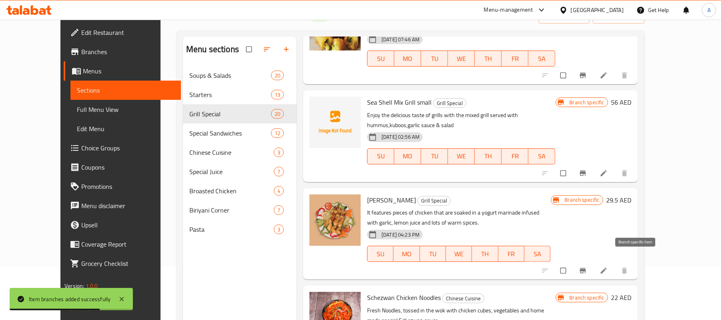
type input "شي"
click at [587, 266] on icon "Branch-specific-item" at bounding box center [583, 270] width 8 height 8
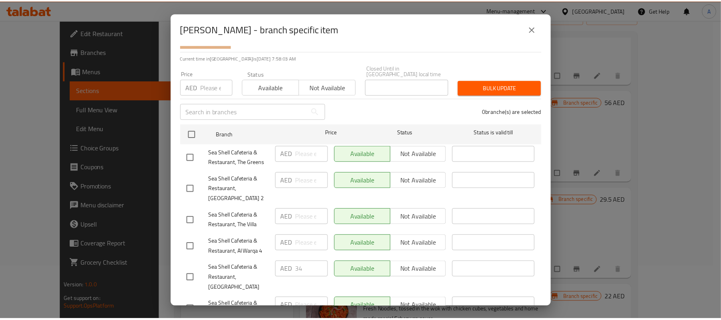
scroll to position [0, 0]
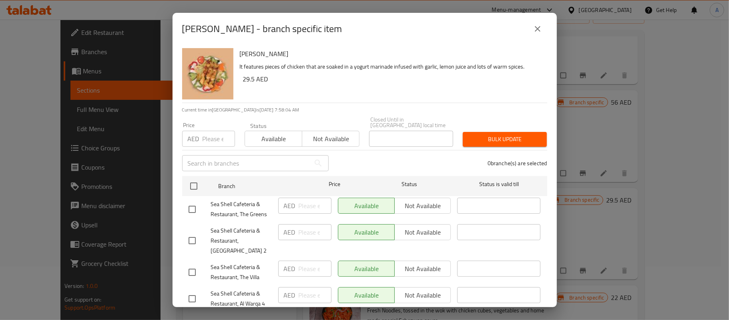
click at [266, 55] on h6 "[PERSON_NAME]" at bounding box center [390, 53] width 301 height 11
copy h6 "[PERSON_NAME]"
click at [534, 26] on icon "close" at bounding box center [538, 29] width 10 height 10
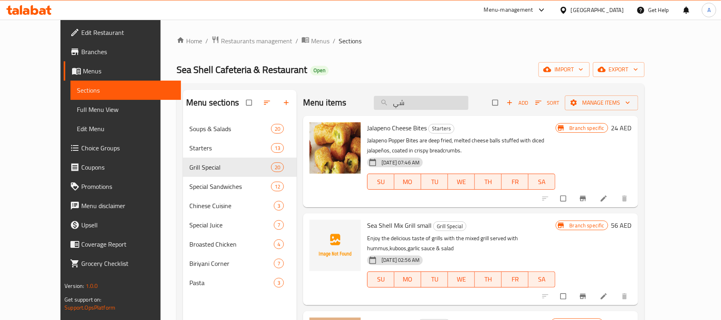
click at [441, 104] on input "شي" at bounding box center [421, 103] width 95 height 14
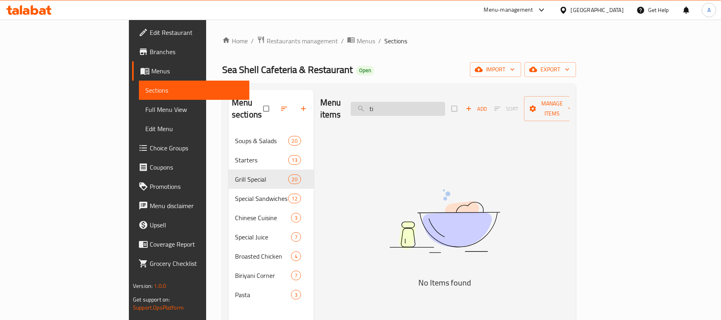
type input "t"
type input "y"
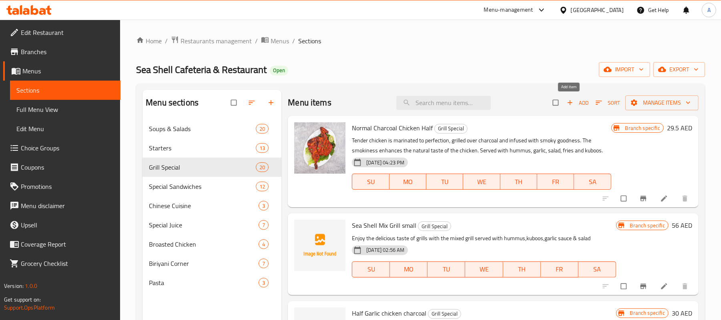
click at [569, 105] on span "Add" at bounding box center [578, 102] width 22 height 9
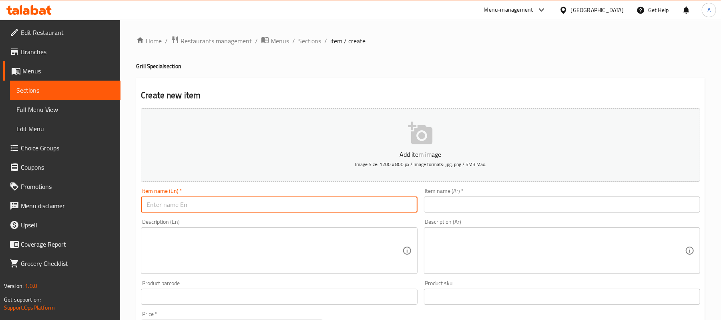
click at [286, 207] on input "text" at bounding box center [279, 204] width 276 height 16
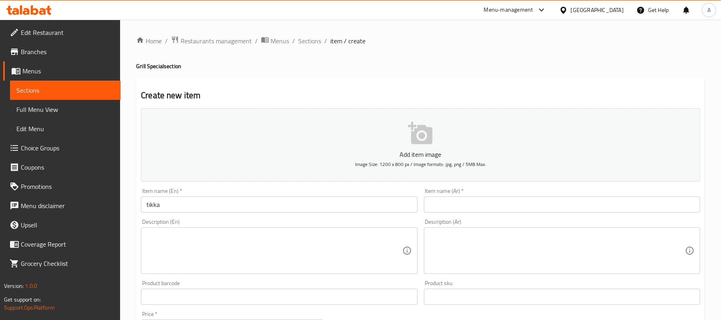
click at [276, 200] on input "tikka" at bounding box center [279, 204] width 276 height 16
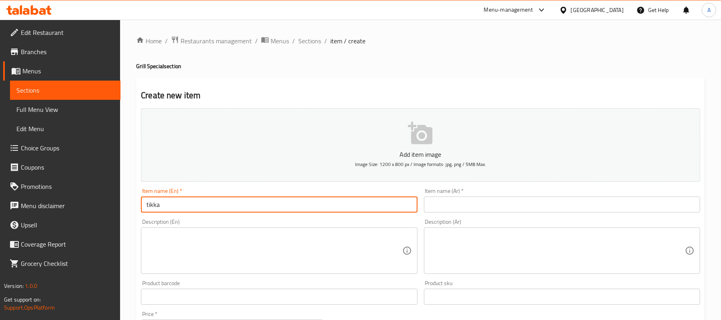
paste input "Tikka yoghurt ( chicken / mutton)"
click at [162, 204] on input "tikka Tikka yoghurt ( chicken / mutton)" at bounding box center [279, 204] width 276 height 16
drag, startPoint x: 182, startPoint y: 207, endPoint x: 274, endPoint y: 207, distance: 92.1
click at [274, 207] on input "Tikka yoghurt ( chicken / mutton)" at bounding box center [279, 204] width 276 height 16
type input "Tikka yoghurt"
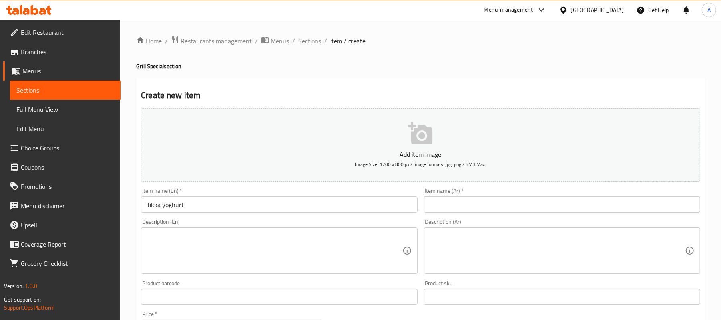
drag, startPoint x: 374, startPoint y: 242, endPoint x: 410, endPoint y: 276, distance: 49.6
click at [374, 242] on textarea at bounding box center [275, 250] width 256 height 38
paste textarea "tenderised chicken or mutton morsels marinated in homemade spices & yoghurt"
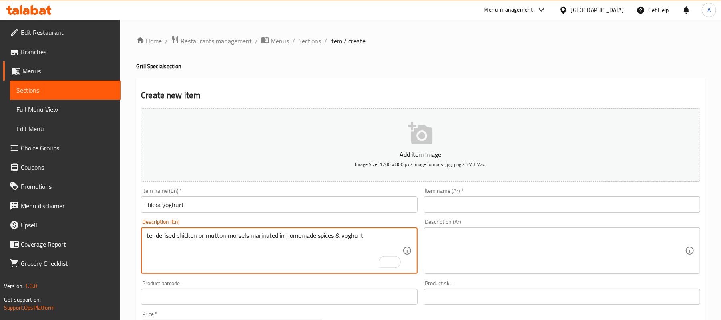
type textarea "tenderised chicken or mutton morsels marinated in homemade spices & yoghurt"
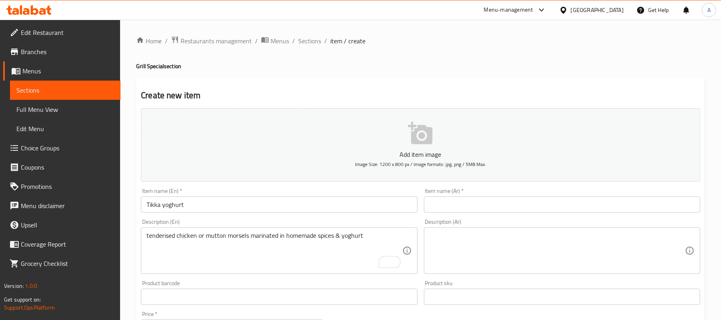
click at [135, 218] on div "Home / Restaurants management / Menus / Sections / item / create Grill Special …" at bounding box center [420, 293] width 601 height 546
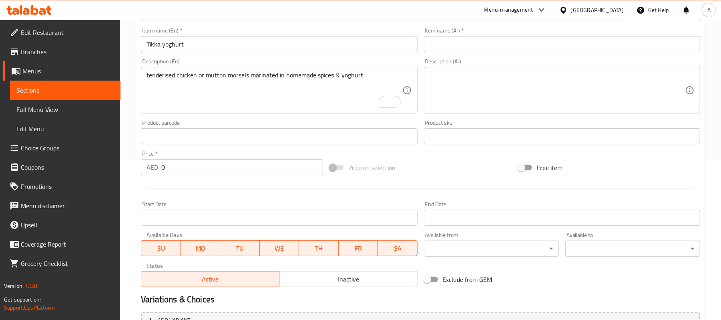
click at [189, 171] on input "0" at bounding box center [242, 167] width 162 height 16
paste input "34"
type input "34"
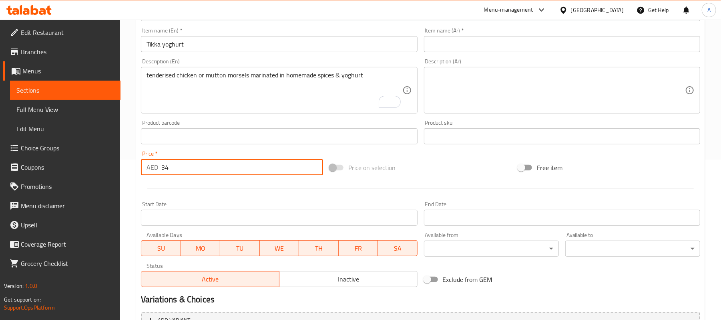
click at [194, 191] on div at bounding box center [421, 188] width 566 height 20
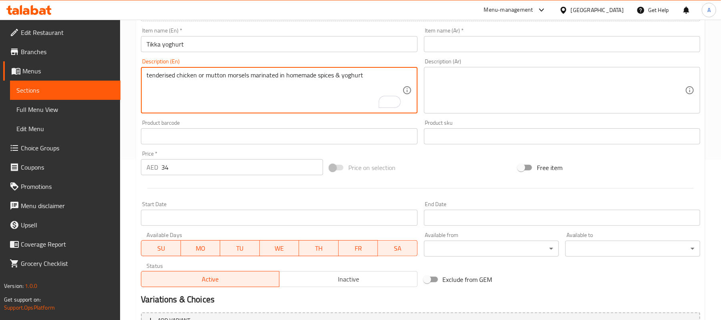
click at [297, 85] on textarea "tenderised chicken or mutton morsels marinated in homemade spices & yoghurt" at bounding box center [275, 90] width 256 height 38
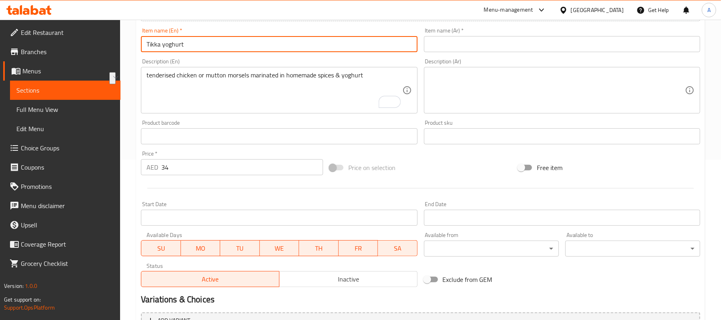
click at [271, 52] on input "Tikka yoghurt" at bounding box center [279, 44] width 276 height 16
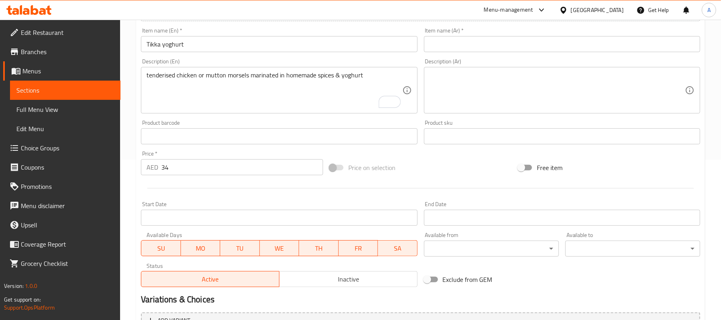
click at [484, 37] on input "text" at bounding box center [562, 44] width 276 height 16
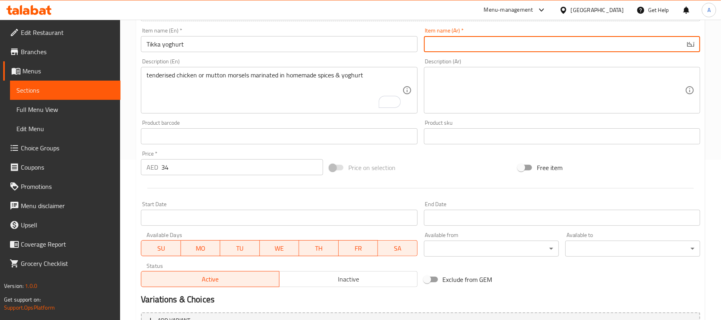
click at [660, 42] on input "تكا" at bounding box center [562, 44] width 276 height 16
paste input "زبادي"
type input "[PERSON_NAME]"
click at [650, 55] on div "Item name (Ar)   * [PERSON_NAME] Item name (Ar) *" at bounding box center [562, 39] width 283 height 31
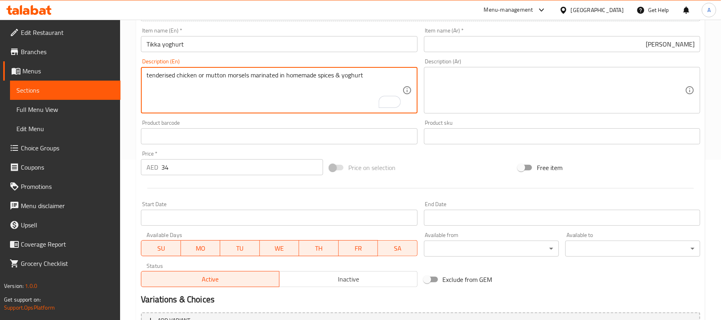
click at [342, 104] on textarea "tenderised chicken or mutton morsels marinated in homemade spices & yoghurt" at bounding box center [275, 90] width 256 height 38
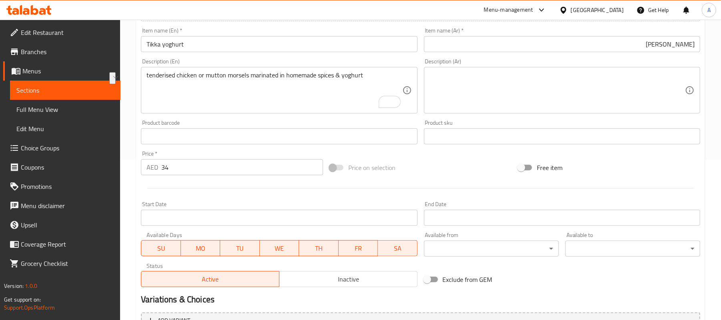
click at [462, 92] on textarea at bounding box center [558, 90] width 256 height 38
paste textarea "قطع دجاج أو لحم ضأن طرية متبلة بالتوابل والزبادي محلية الصنع"
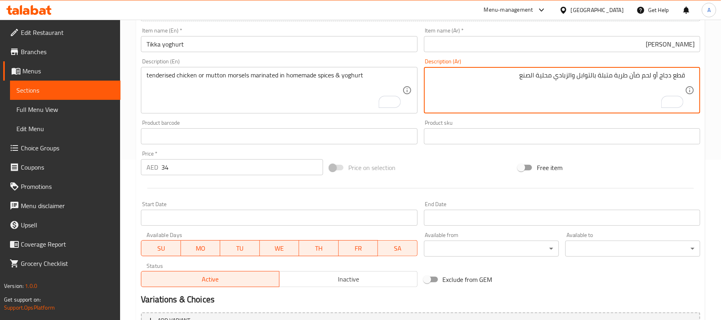
click at [620, 79] on textarea "قطع دجاج أو لحم ضأن طرية متبلة بالتوابل والزبادي محلية الصنع" at bounding box center [558, 90] width 256 height 38
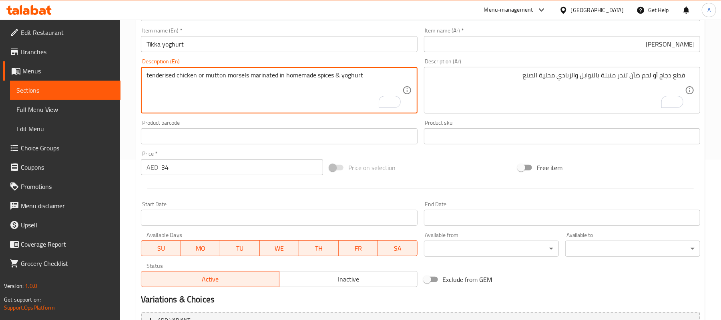
click at [302, 76] on textarea "tenderised chicken or mutton morsels marinated in homemade spices & yoghurt" at bounding box center [275, 90] width 256 height 38
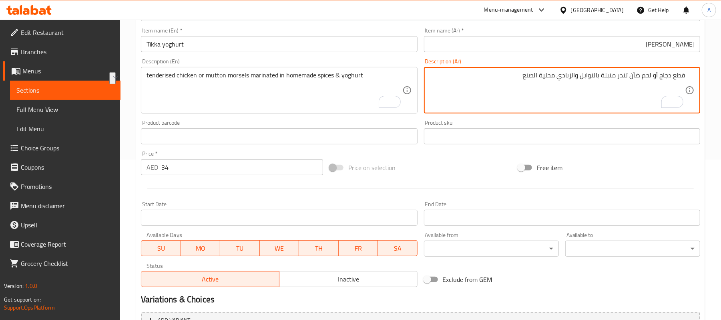
paste textarea "بيتي"
drag, startPoint x: 557, startPoint y: 77, endPoint x: 494, endPoint y: 64, distance: 64.2
click at [567, 98] on textarea "قطع دجاج أو لحم ضأن تندر متبلة بالتوابل والزبادي بيتي" at bounding box center [558, 90] width 256 height 38
click at [680, 74] on textarea "قطع دجاج أو لحم ضأن تندر متبلة بالتوابل والزبادي بيتي" at bounding box center [558, 90] width 256 height 38
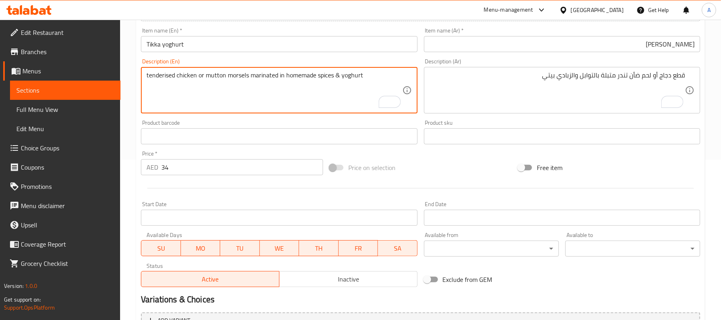
click at [243, 75] on textarea "tenderised chicken or mutton morsels marinated in homemade spices & yoghurt" at bounding box center [275, 90] width 256 height 38
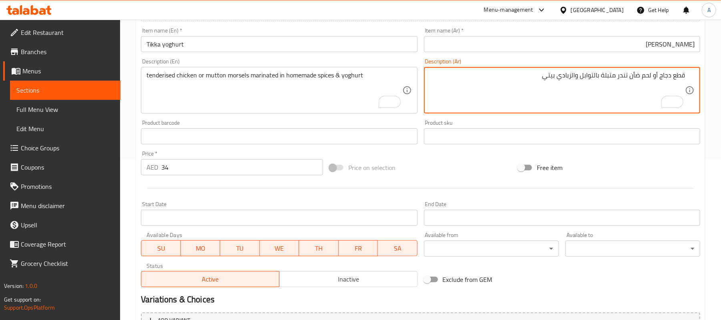
click at [625, 79] on textarea "قطع دجاج أو لحم ضأن تندر متبلة بالتوابل والزبادي بيتي" at bounding box center [558, 90] width 256 height 38
drag, startPoint x: 627, startPoint y: 74, endPoint x: 613, endPoint y: 76, distance: 14.6
click at [613, 76] on textarea "قطع دجاج أو لحم ضأن l,vsdg.متبلة بالتوابل والزبادي بيتي" at bounding box center [558, 90] width 256 height 38
click at [677, 74] on textarea "قطع دجاج أو لحم ضأن مورسيلز.متبلة بالتوابل والزبادي بيتي" at bounding box center [558, 90] width 256 height 38
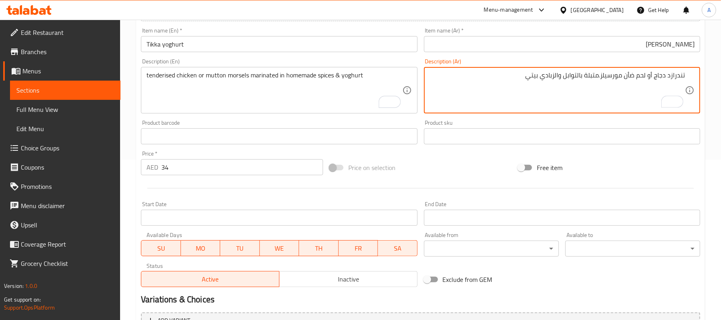
type textarea "تندرازد دجاج أو لحم ضأن مورسيلز.متبلة بالتوابل والزبادي بيتي"
click at [626, 167] on div "Free item" at bounding box center [609, 168] width 189 height 22
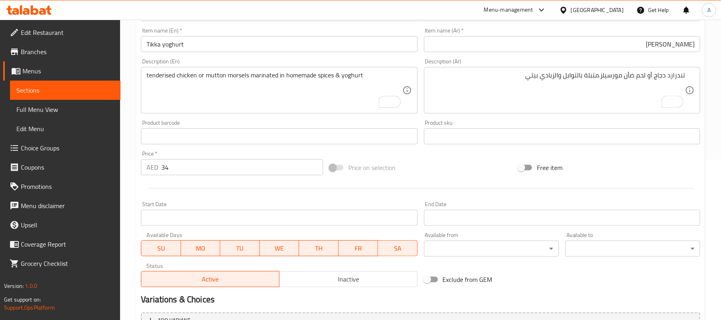
click at [220, 201] on div "Start Date Start Date" at bounding box center [279, 213] width 283 height 31
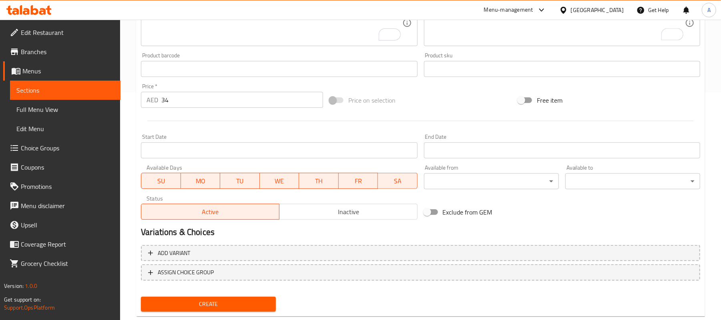
scroll to position [245, 0]
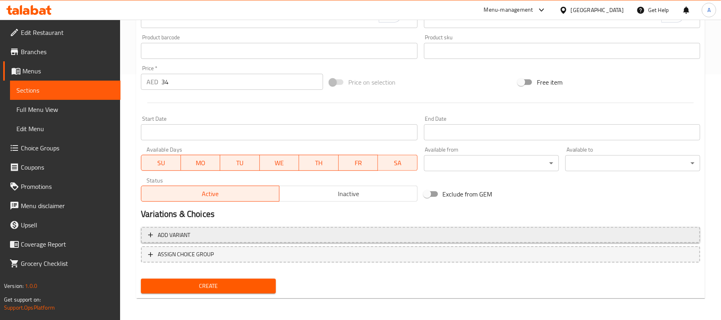
click at [169, 233] on span "Add variant" at bounding box center [174, 235] width 32 height 10
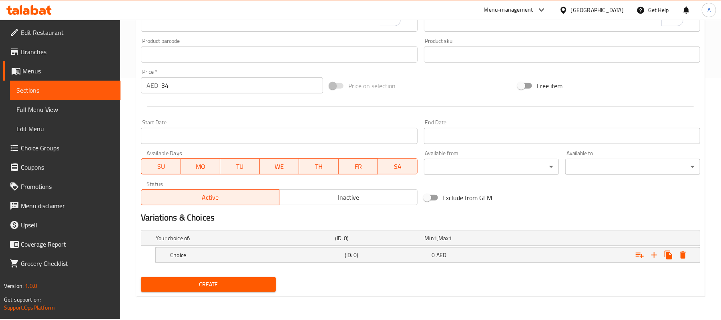
scroll to position [242, 0]
click at [654, 258] on icon "Expand" at bounding box center [655, 255] width 10 height 10
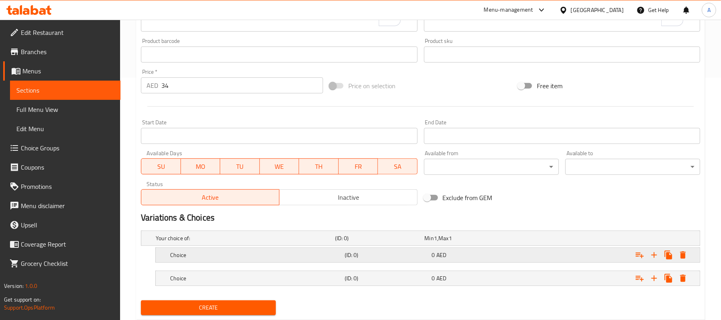
click at [244, 253] on h5 "Choice" at bounding box center [255, 255] width 171 height 8
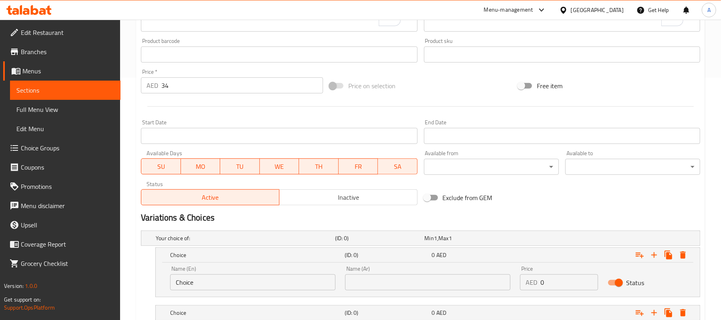
click at [205, 283] on input "Choice" at bounding box center [252, 282] width 165 height 16
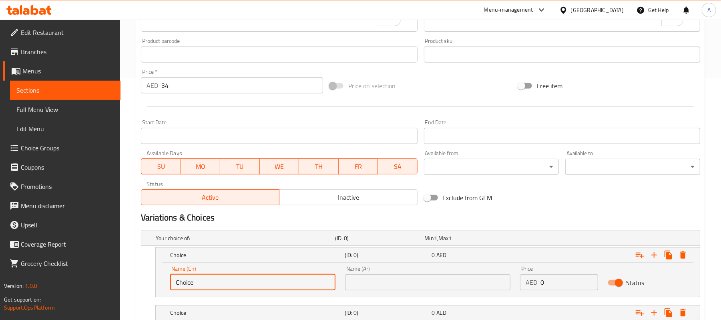
click at [205, 283] on input "Choice" at bounding box center [252, 282] width 165 height 16
type input "ؤ"
click at [204, 284] on input "chiken" at bounding box center [252, 282] width 165 height 16
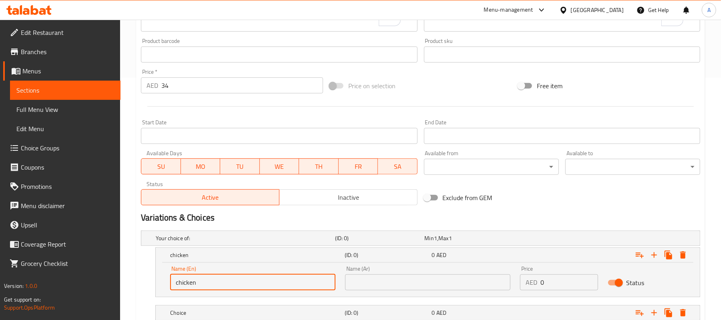
type input "chicken"
click at [359, 284] on input "text" at bounding box center [427, 282] width 165 height 16
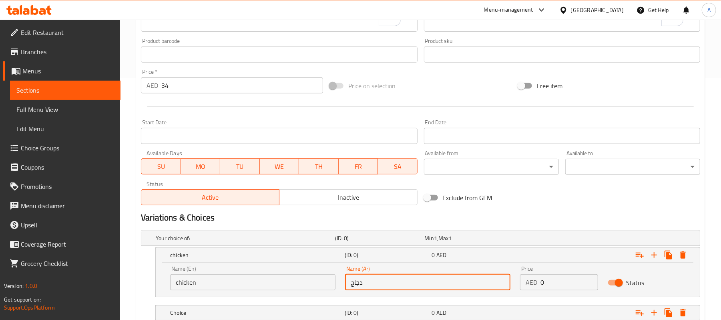
type input "دجاج"
click at [547, 211] on div "Variations & Choices" at bounding box center [421, 217] width 566 height 18
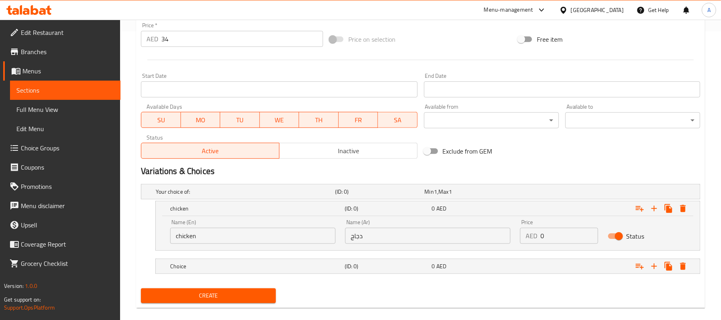
scroll to position [300, 0]
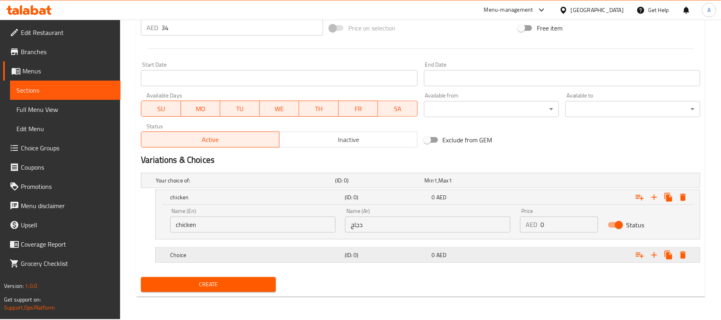
click at [242, 251] on div "Choice" at bounding box center [256, 254] width 175 height 11
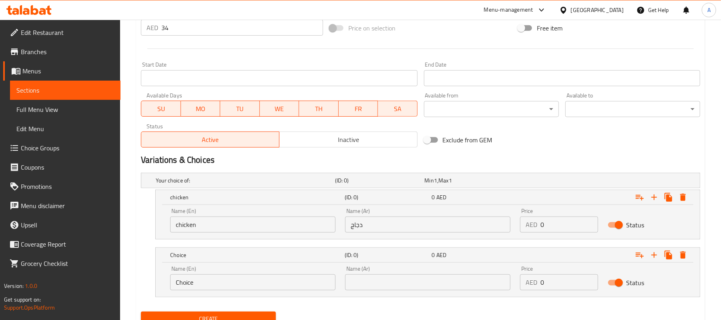
click at [221, 284] on input "Choice" at bounding box center [252, 282] width 165 height 16
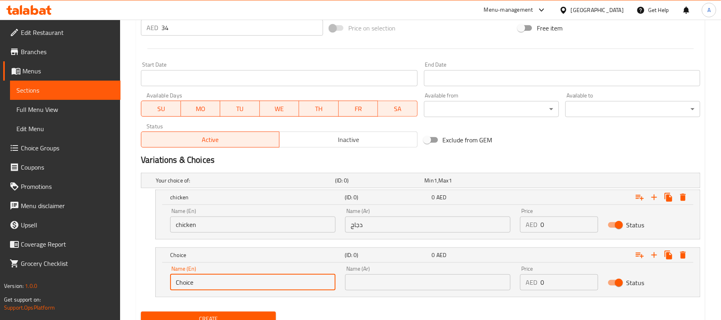
click at [221, 284] on input "Choice" at bounding box center [252, 282] width 165 height 16
click at [222, 284] on input "Choice" at bounding box center [252, 282] width 165 height 16
click at [222, 281] on input "ةعففخى" at bounding box center [252, 282] width 165 height 16
click at [222, 282] on input "ةعففخى" at bounding box center [252, 282] width 165 height 16
drag, startPoint x: 221, startPoint y: 281, endPoint x: 223, endPoint y: 273, distance: 7.8
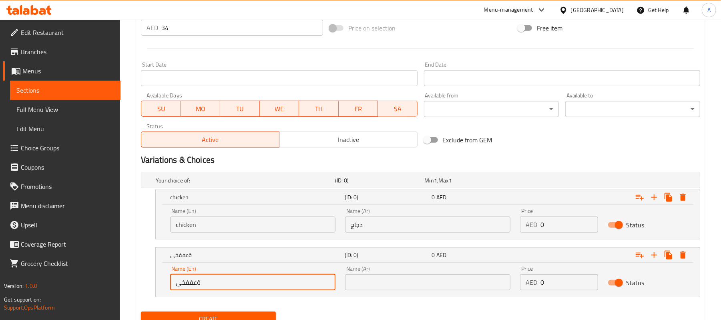
click at [221, 282] on input "ةعففخى" at bounding box center [252, 282] width 165 height 16
type input "mutton"
click at [303, 309] on div "Create" at bounding box center [421, 318] width 566 height 21
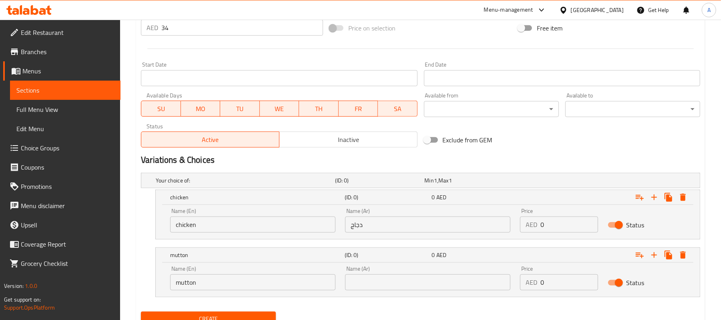
scroll to position [139, 0]
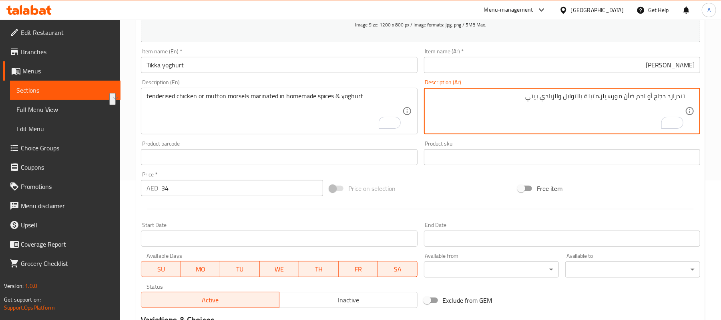
drag, startPoint x: 648, startPoint y: 96, endPoint x: 625, endPoint y: 93, distance: 22.7
click at [605, 192] on div "Free item" at bounding box center [609, 188] width 189 height 22
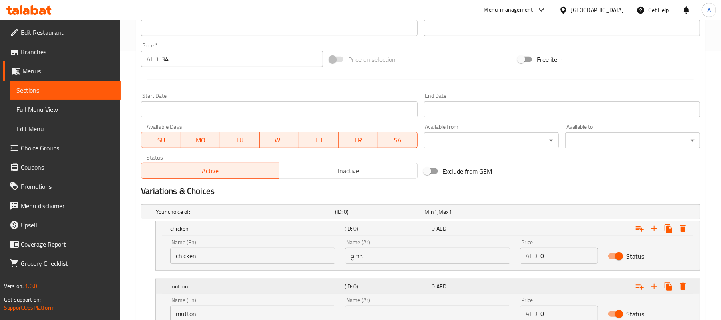
scroll to position [334, 0]
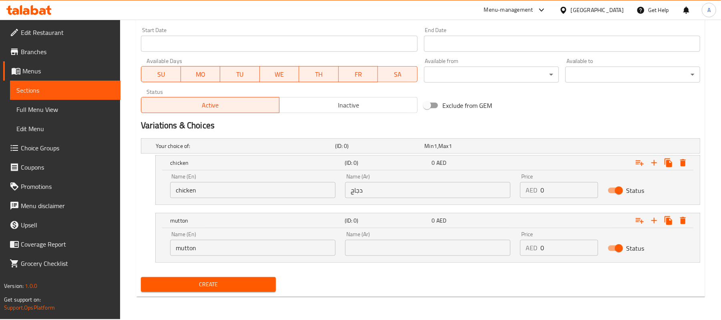
click at [386, 250] on input "text" at bounding box center [427, 247] width 165 height 16
paste input "لحم ضأن"
type input "لحم ضأن"
click at [372, 280] on div "Create" at bounding box center [421, 284] width 566 height 21
click at [316, 288] on div "Create" at bounding box center [421, 284] width 566 height 21
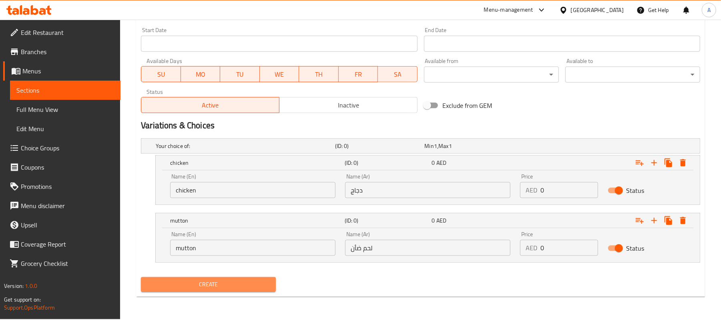
click at [274, 289] on button "Create" at bounding box center [208, 284] width 135 height 15
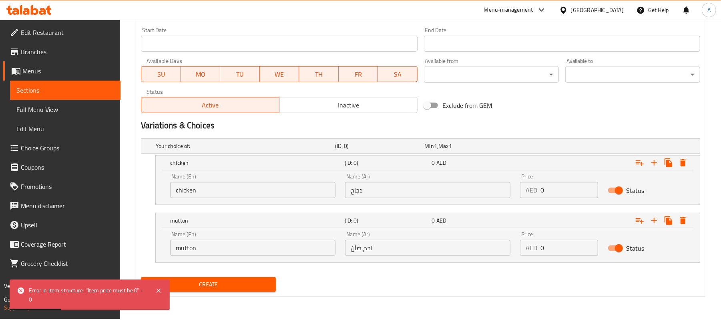
click at [549, 195] on input "0" at bounding box center [569, 190] width 57 height 16
type input "34"
click at [546, 241] on input "0" at bounding box center [569, 247] width 57 height 16
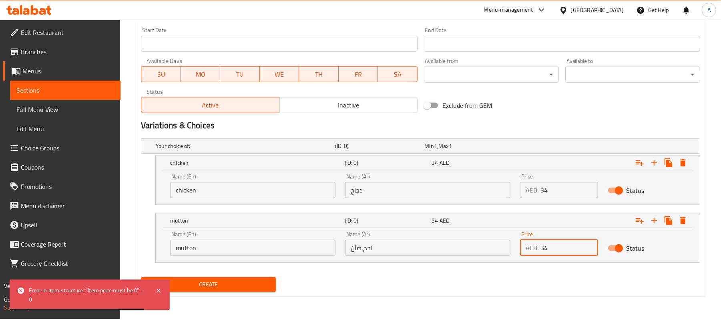
type input "34"
click at [508, 278] on div "Create" at bounding box center [421, 284] width 566 height 21
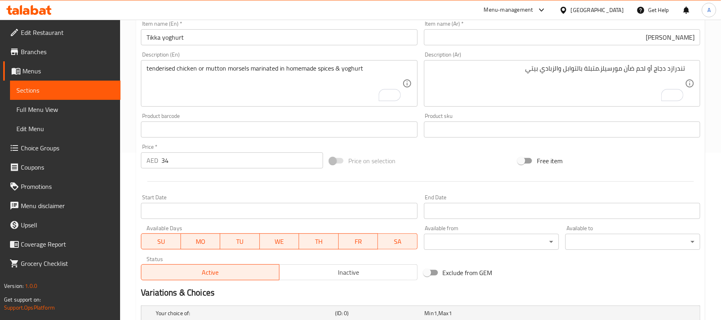
scroll to position [160, 0]
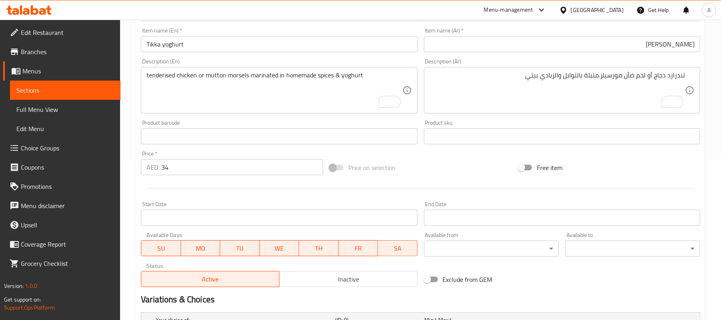
click at [177, 165] on input "34" at bounding box center [242, 167] width 162 height 16
type input "0"
click at [173, 189] on div at bounding box center [421, 188] width 566 height 20
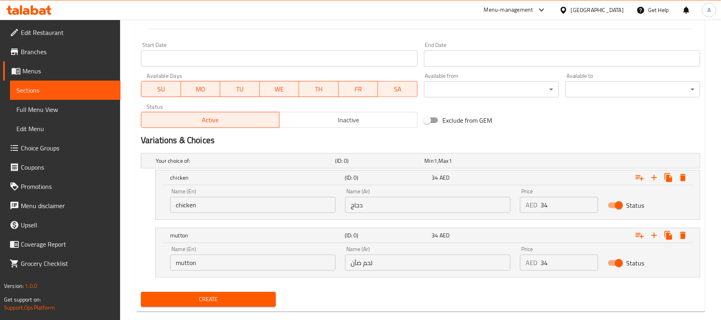
scroll to position [334, 0]
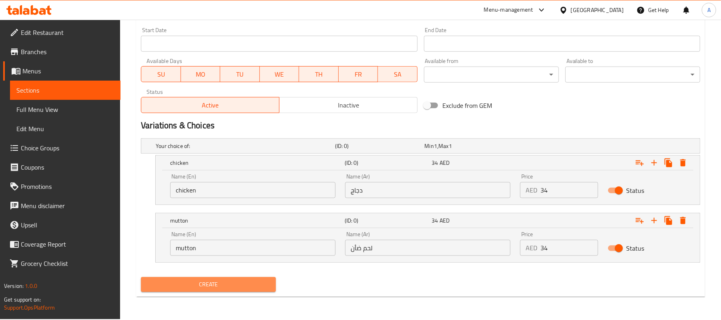
click at [181, 286] on span "Create" at bounding box center [208, 284] width 122 height 10
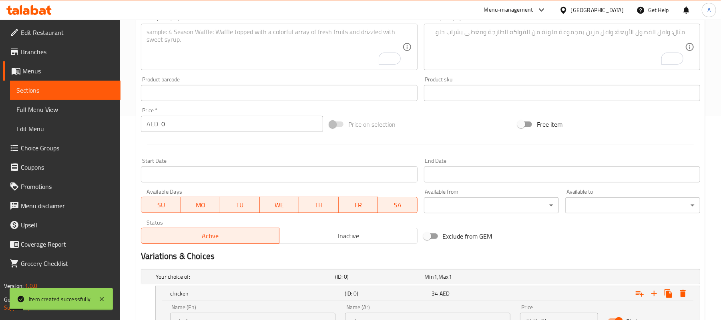
scroll to position [174, 0]
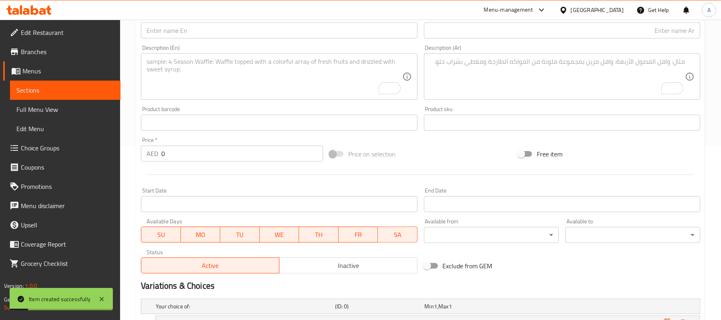
click at [65, 89] on span "Sections" at bounding box center [65, 90] width 98 height 10
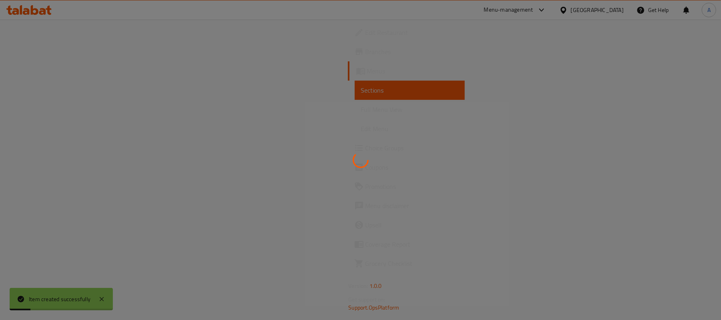
click at [65, 89] on div at bounding box center [360, 160] width 721 height 320
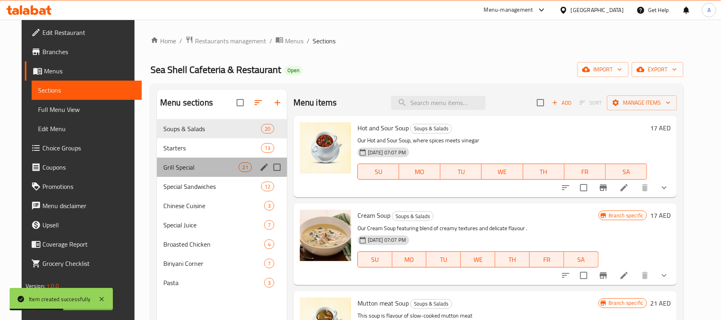
click at [181, 172] on div "Grill Special 21" at bounding box center [222, 166] width 130 height 19
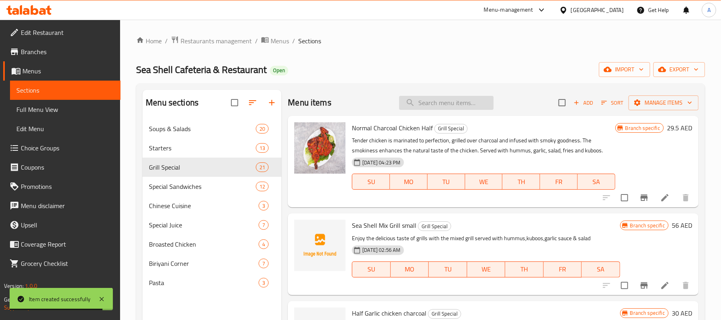
click at [427, 105] on input "search" at bounding box center [446, 103] width 95 height 14
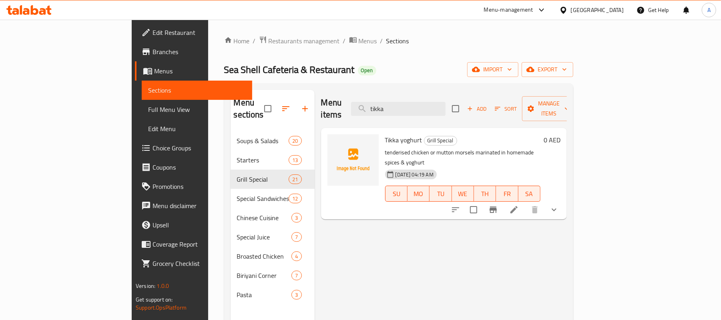
type input "tikka"
click at [465, 166] on div "[DATE] 04:19 AM SU MO TU WE TH FR SA" at bounding box center [463, 187] width 162 height 43
click at [498, 205] on icon "Branch-specific-item" at bounding box center [494, 210] width 10 height 10
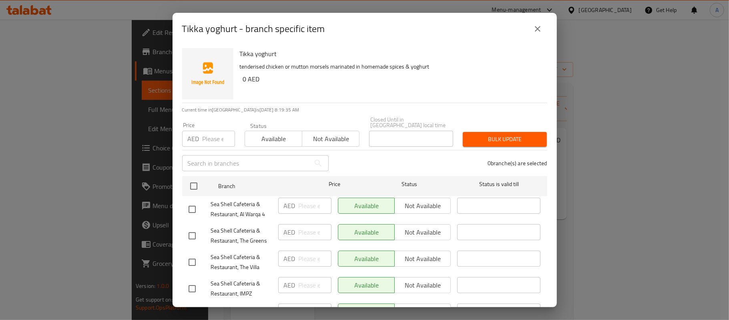
click at [336, 140] on span "Not available" at bounding box center [331, 139] width 51 height 12
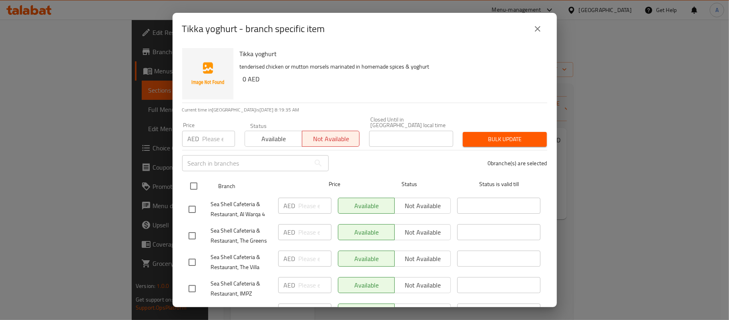
click at [188, 191] on input "checkbox" at bounding box center [193, 185] width 17 height 17
checkbox input "true"
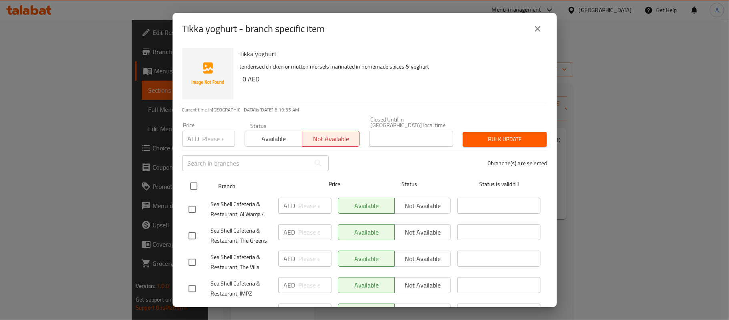
checkbox input "true"
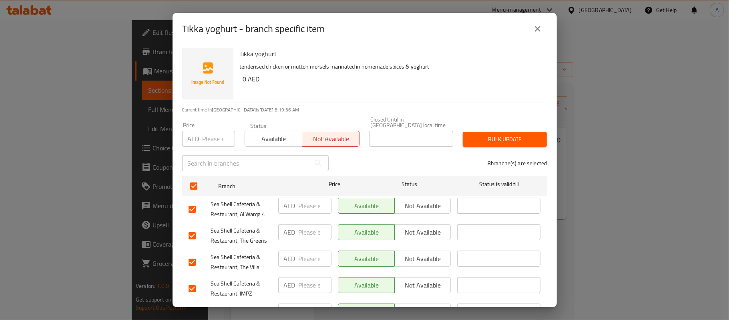
click at [512, 149] on div "8 branche(s) are selected" at bounding box center [443, 163] width 219 height 29
click at [513, 146] on button "Bulk update" at bounding box center [505, 139] width 84 height 15
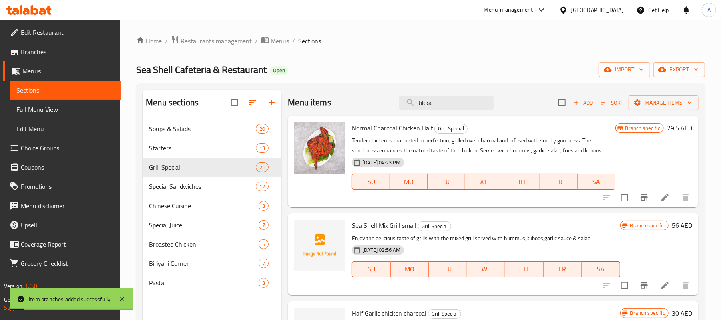
click at [628, 185] on div "Branch specific 29.5 AED" at bounding box center [654, 161] width 77 height 78
click at [452, 106] on input "tikka" at bounding box center [446, 103] width 95 height 14
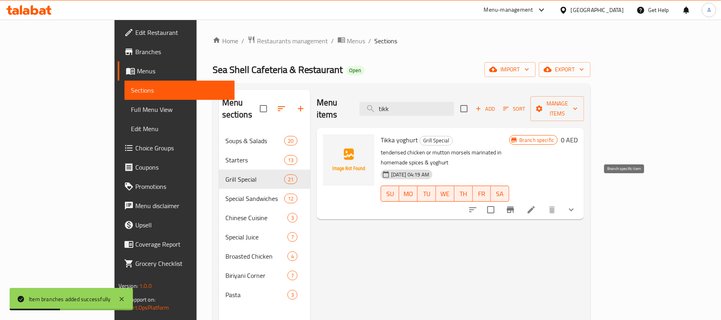
type input "tikk"
click at [515, 205] on icon "Branch-specific-item" at bounding box center [511, 210] width 10 height 10
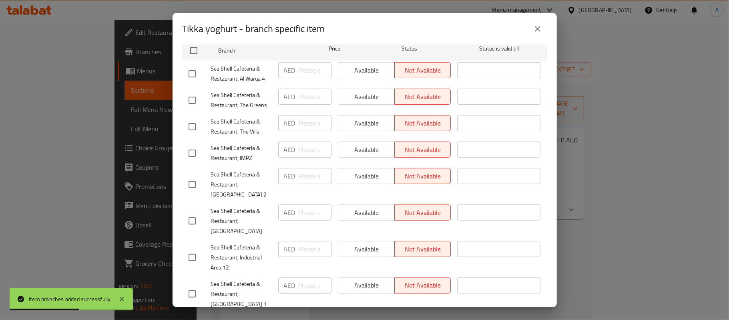
scroll to position [141, 0]
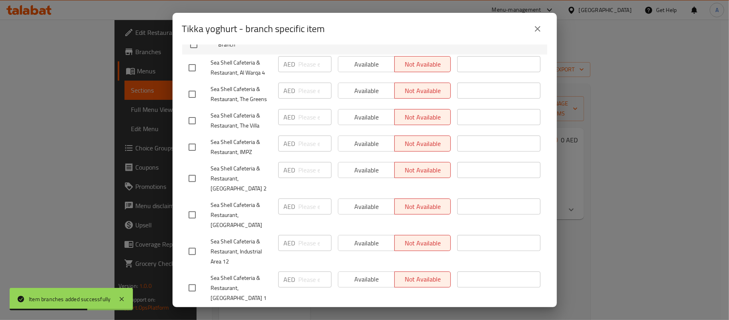
click at [192, 206] on input "checkbox" at bounding box center [192, 214] width 17 height 17
checkbox input "true"
click at [360, 211] on span "Available" at bounding box center [367, 207] width 50 height 12
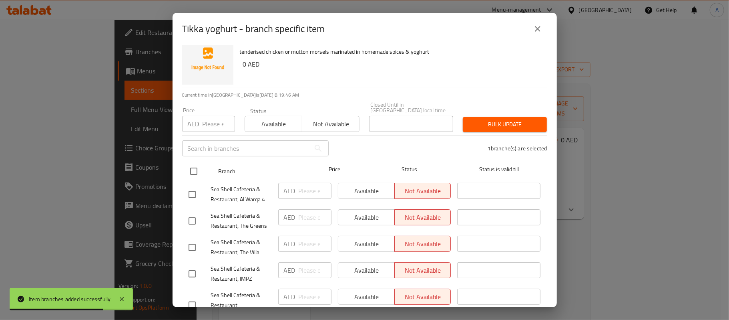
scroll to position [0, 0]
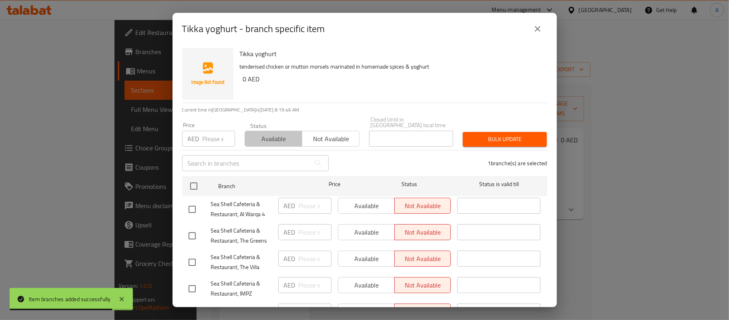
click at [276, 141] on span "Available" at bounding box center [273, 139] width 51 height 12
click at [508, 143] on span "Bulk update" at bounding box center [504, 139] width 71 height 10
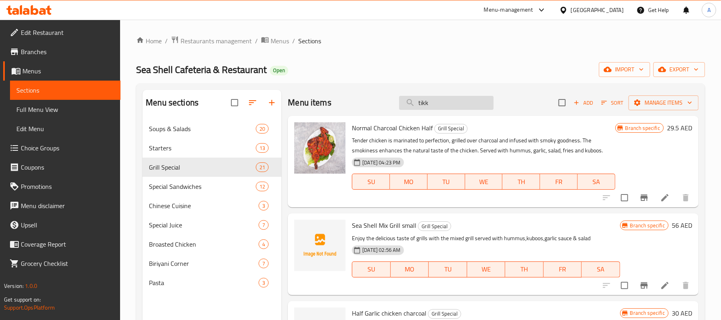
click at [476, 101] on input "tikk" at bounding box center [446, 103] width 95 height 14
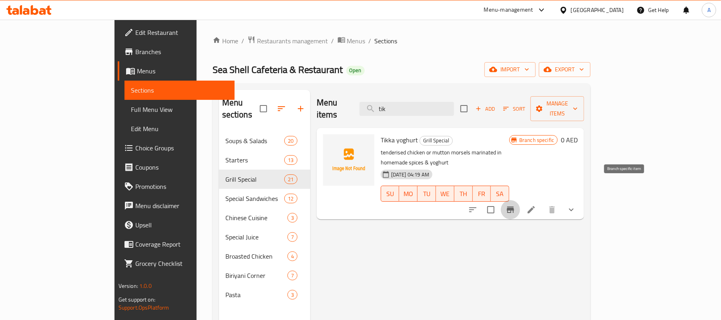
click at [514, 206] on icon "Branch-specific-item" at bounding box center [510, 209] width 7 height 6
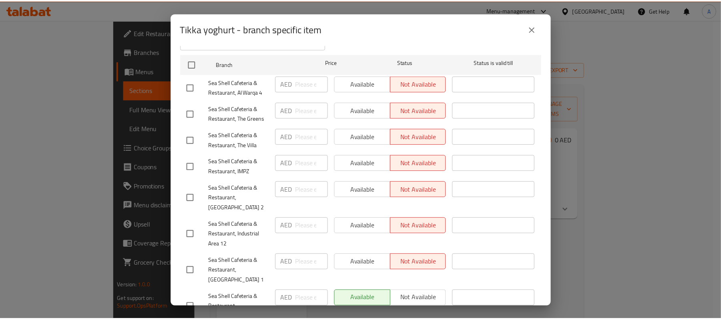
scroll to position [141, 0]
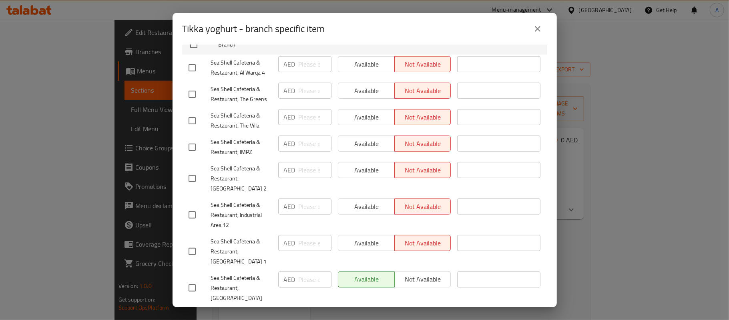
click at [539, 30] on icon "close" at bounding box center [538, 29] width 6 height 6
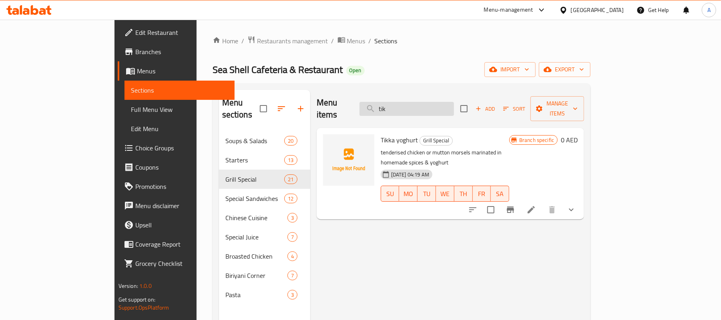
click at [454, 102] on input "tik" at bounding box center [407, 109] width 95 height 14
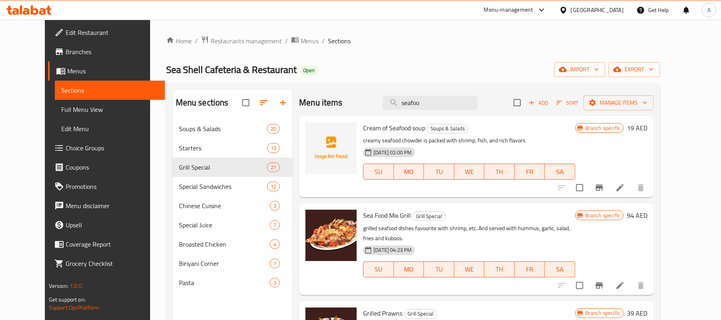
type input "seafoo"
click at [469, 212] on h6 "Sea Food Mix Grill Grill Special" at bounding box center [469, 214] width 212 height 11
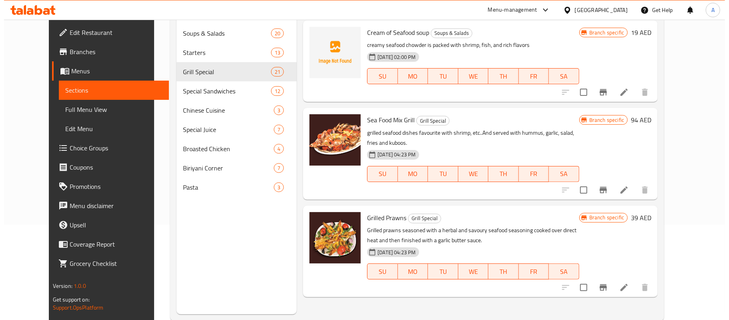
scroll to position [107, 0]
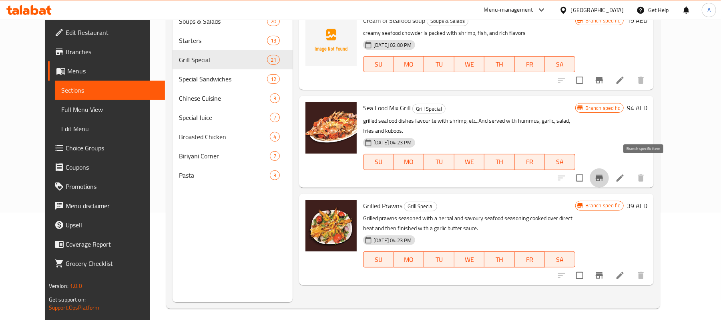
click at [604, 173] on icon "Branch-specific-item" at bounding box center [600, 178] width 10 height 10
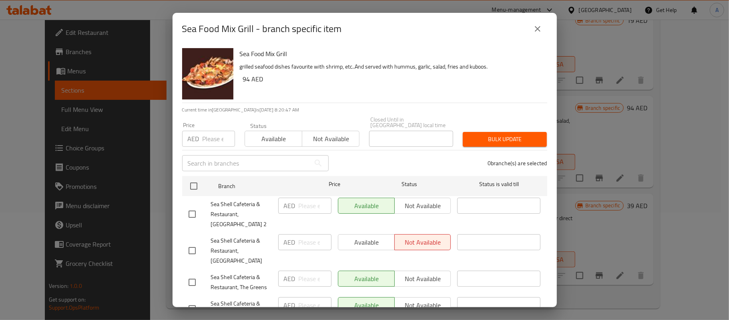
click at [220, 143] on input "number" at bounding box center [219, 139] width 32 height 16
type input "96"
click at [377, 164] on div "0 branche(s) are selected" at bounding box center [443, 163] width 219 height 29
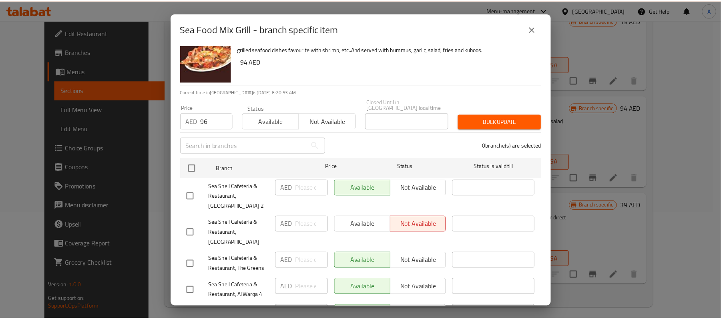
scroll to position [0, 0]
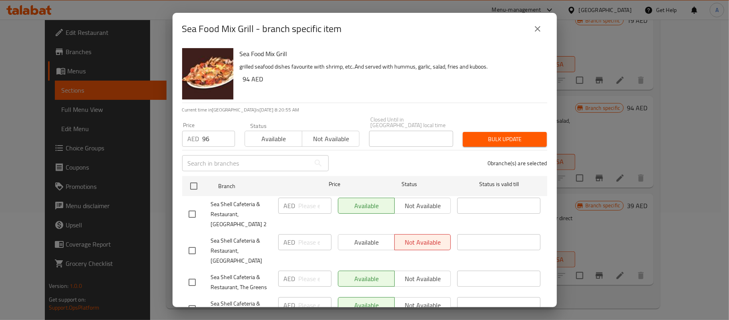
click at [187, 245] on input "checkbox" at bounding box center [192, 250] width 17 height 17
checkbox input "true"
click at [351, 236] on span "Available" at bounding box center [367, 242] width 50 height 12
click at [487, 130] on div "Bulk update" at bounding box center [505, 139] width 94 height 24
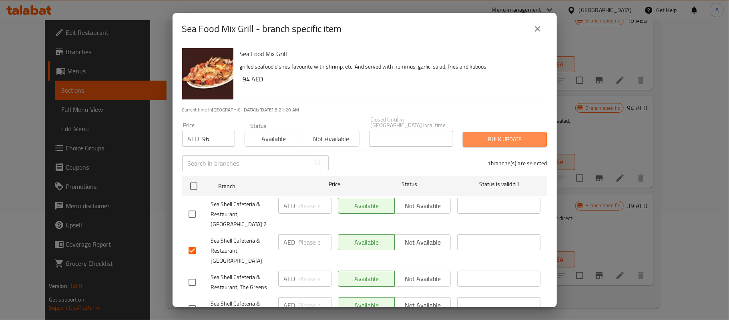
click at [497, 139] on span "Bulk update" at bounding box center [504, 139] width 71 height 10
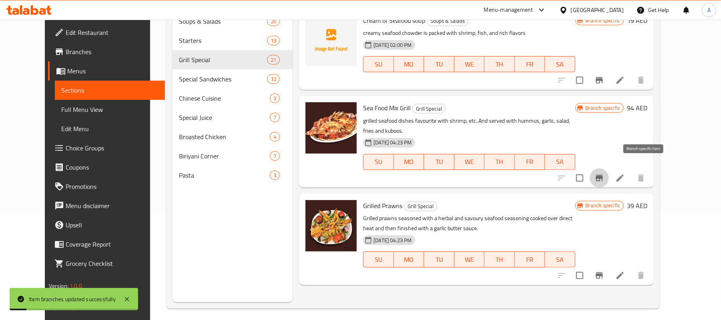
click at [603, 175] on icon "Branch-specific-item" at bounding box center [599, 178] width 7 height 6
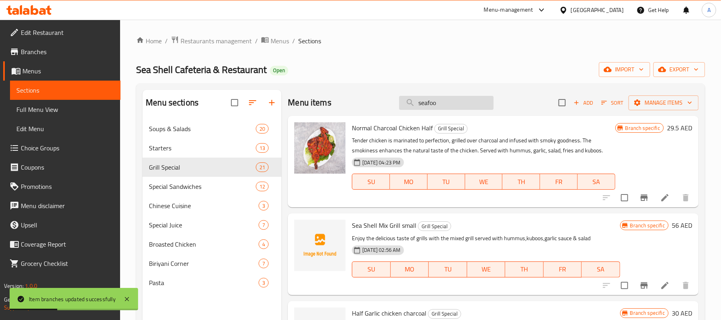
click at [449, 101] on input "seafoo" at bounding box center [446, 103] width 95 height 14
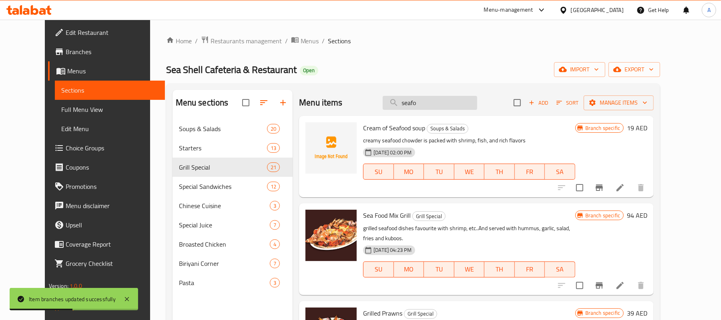
type input "seafoo"
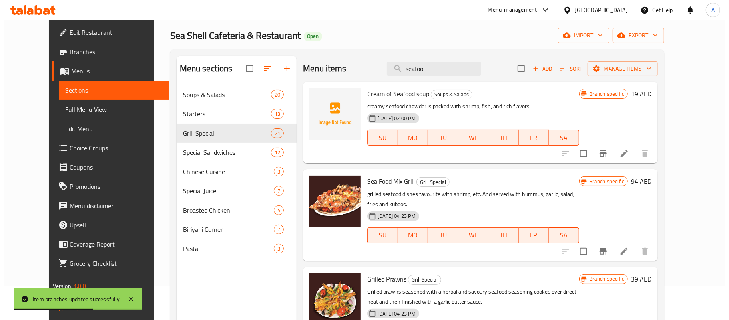
scroll to position [53, 0]
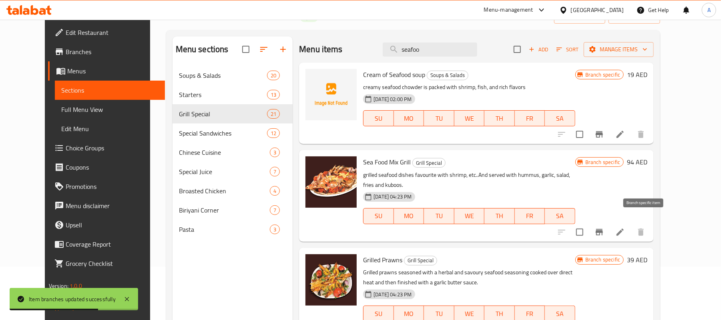
click at [609, 222] on button "Branch-specific-item" at bounding box center [599, 231] width 19 height 19
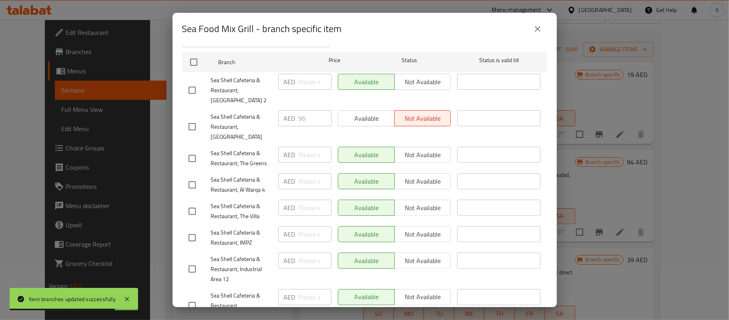
scroll to position [141, 0]
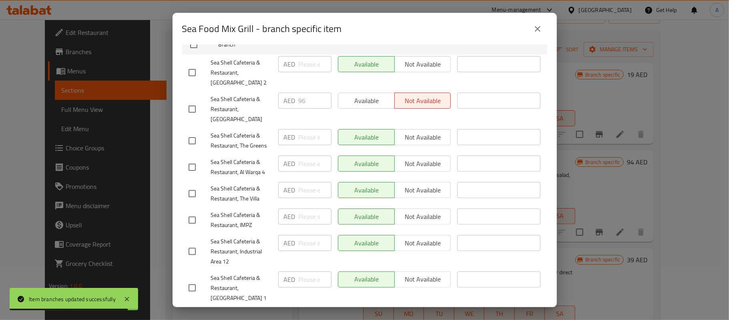
click at [244, 99] on span "Sea Shell Cafeteria & Restaurant, [GEOGRAPHIC_DATA]" at bounding box center [241, 109] width 61 height 30
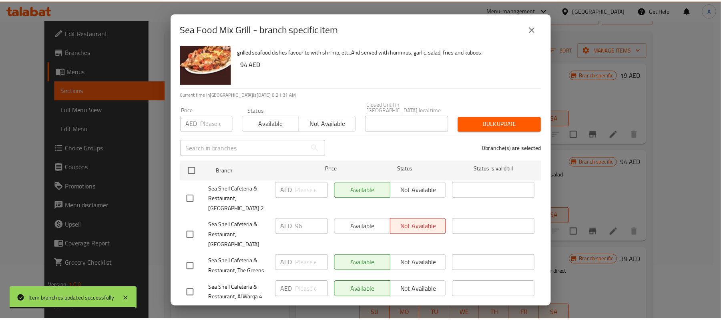
scroll to position [0, 0]
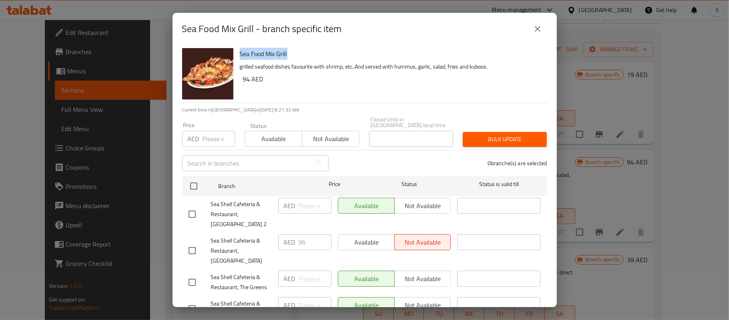
copy h6 "Sea Food Mix Grill"
drag, startPoint x: 287, startPoint y: 52, endPoint x: 240, endPoint y: 46, distance: 46.7
click at [240, 46] on div "Sea Food Mix Grill grilled seafood dishes favourite with shrimp, etc..And serve…" at bounding box center [391, 74] width 308 height 58
click at [189, 244] on input "checkbox" at bounding box center [192, 250] width 17 height 17
checkbox input "true"
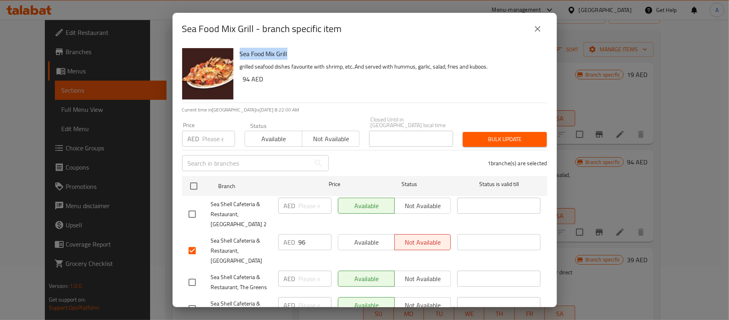
click at [268, 135] on span "Available" at bounding box center [273, 139] width 51 height 12
click at [478, 135] on span "Bulk update" at bounding box center [504, 139] width 71 height 10
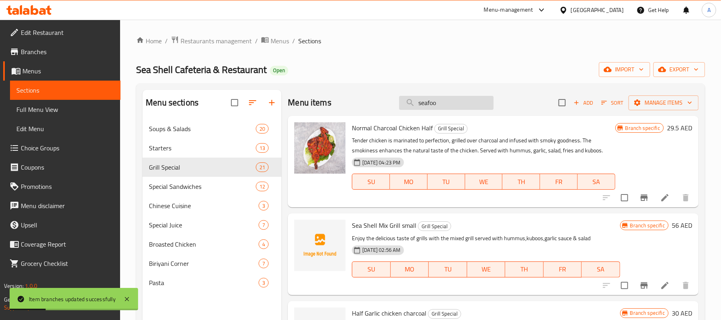
click at [454, 108] on input "seafoo" at bounding box center [446, 103] width 95 height 14
type input "seafoo"
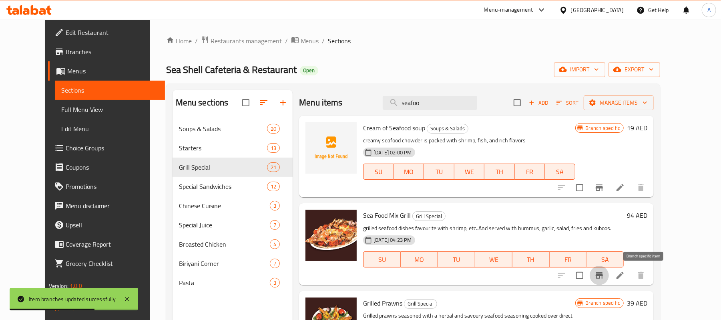
click at [603, 274] on icon "Branch-specific-item" at bounding box center [599, 275] width 7 height 6
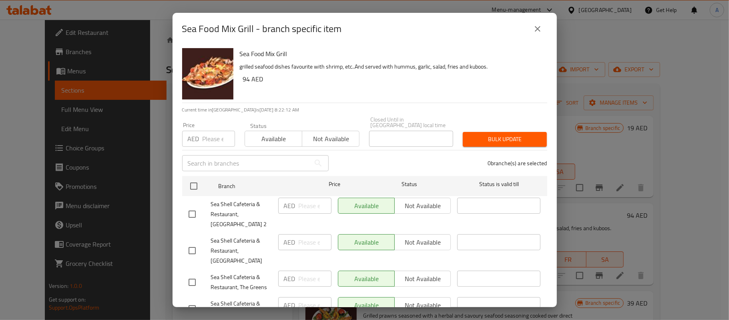
click at [184, 244] on input "checkbox" at bounding box center [192, 250] width 17 height 17
checkbox input "true"
click at [296, 247] on div "AED ​" at bounding box center [304, 242] width 53 height 16
type input "96"
click at [213, 137] on input "number" at bounding box center [219, 139] width 32 height 16
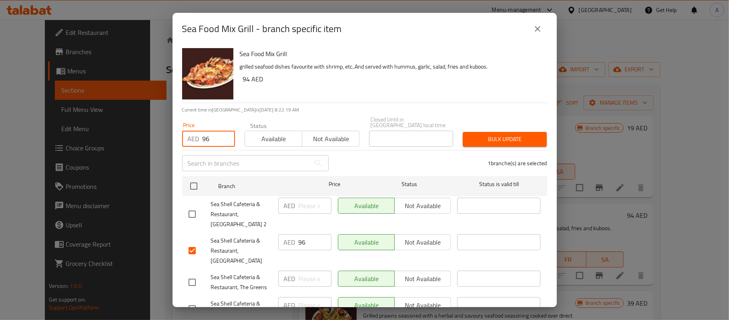
type input "96"
click at [494, 137] on span "Bulk update" at bounding box center [504, 139] width 71 height 10
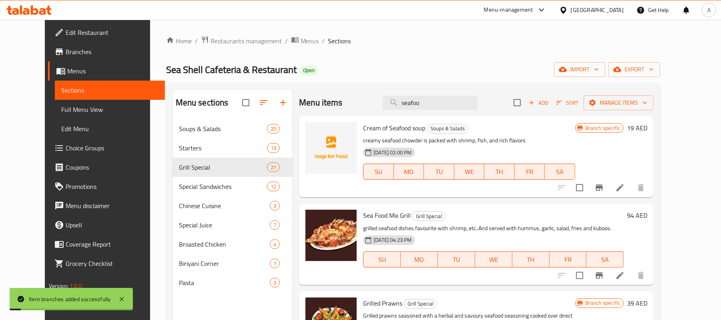
click at [508, 212] on div "Menu items seafoo Add Sort Manage items Cream of Seafood soup Soups & Salads cr…" at bounding box center [473, 250] width 361 height 320
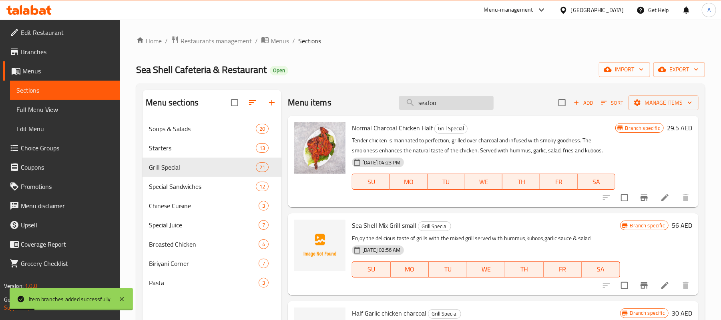
click at [468, 102] on input "seafoo" at bounding box center [446, 103] width 95 height 14
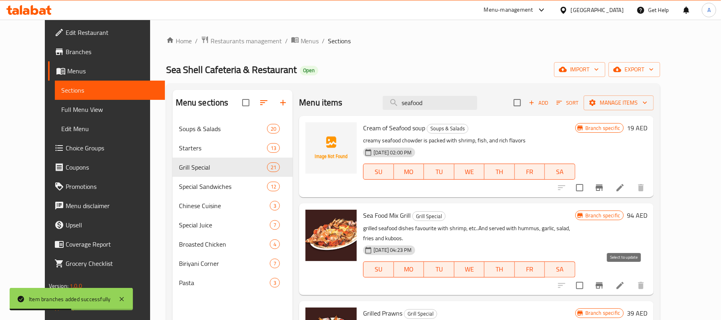
click at [609, 276] on button "Branch-specific-item" at bounding box center [599, 285] width 19 height 19
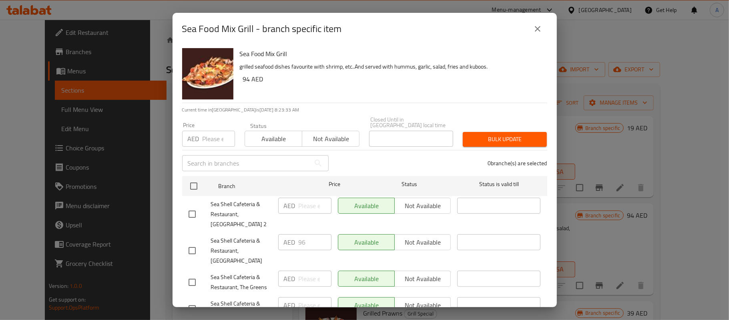
click at [529, 27] on button "close" at bounding box center [537, 28] width 19 height 19
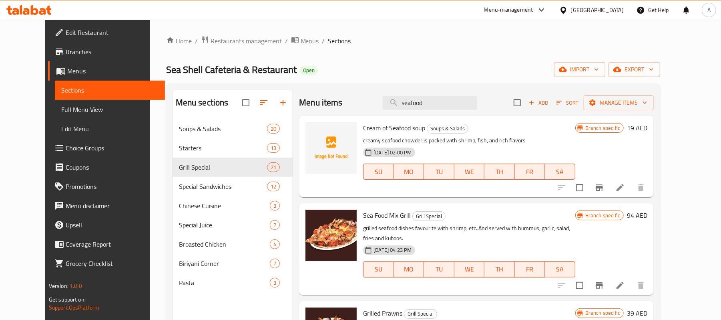
click at [493, 228] on p "grilled seafood dishes favourite with shrimp, etc..And served with hummus, garl…" at bounding box center [469, 233] width 212 height 20
click at [477, 103] on input "seafood" at bounding box center [430, 103] width 95 height 14
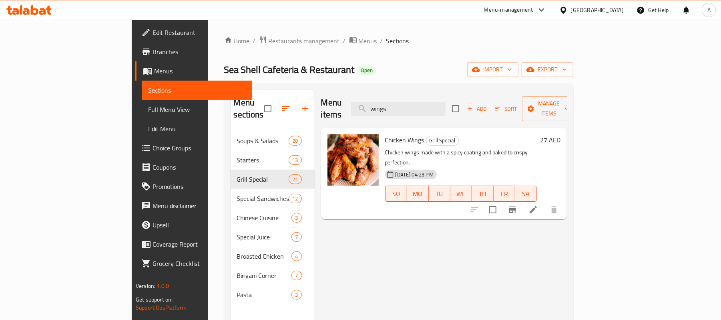
type input "wings"
click at [517, 205] on icon "Branch-specific-item" at bounding box center [513, 210] width 10 height 10
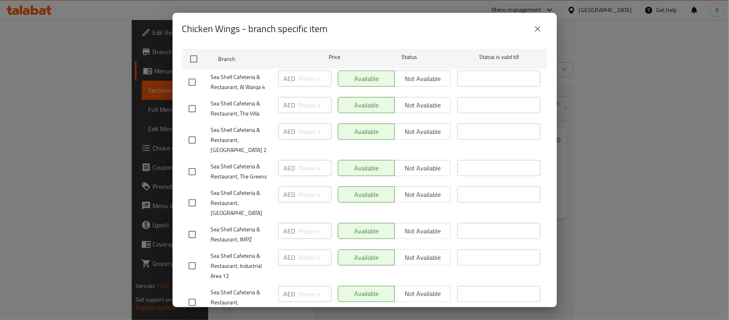
scroll to position [141, 0]
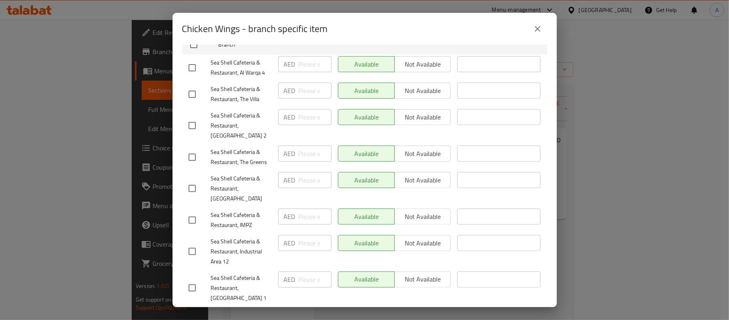
click at [189, 180] on input "checkbox" at bounding box center [192, 188] width 17 height 17
checkbox input "true"
click at [313, 178] on input "number" at bounding box center [315, 180] width 33 height 16
type input "30"
click at [311, 163] on div "AED ​" at bounding box center [305, 157] width 60 height 30
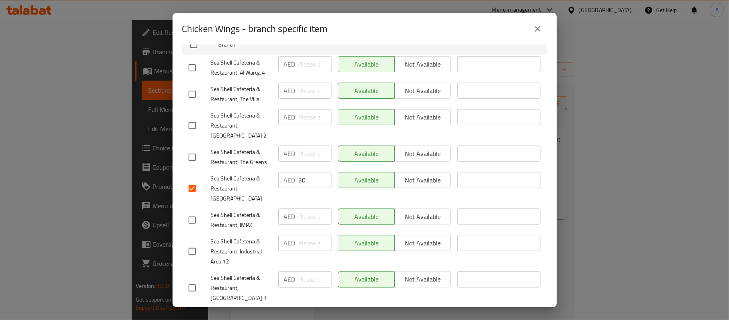
scroll to position [0, 0]
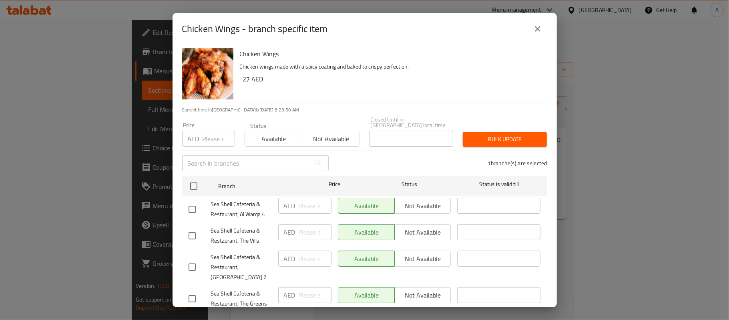
click at [204, 135] on input "number" at bounding box center [219, 139] width 32 height 16
type input "30"
click at [377, 170] on div "1 branche(s) are selected" at bounding box center [443, 163] width 219 height 29
click at [494, 132] on button "Bulk update" at bounding box center [505, 139] width 84 height 15
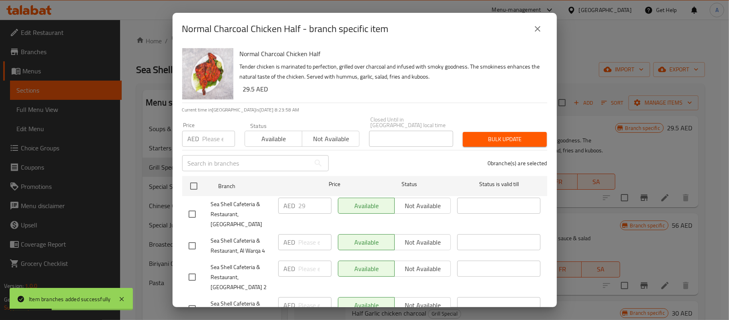
click at [537, 32] on icon "close" at bounding box center [538, 29] width 10 height 10
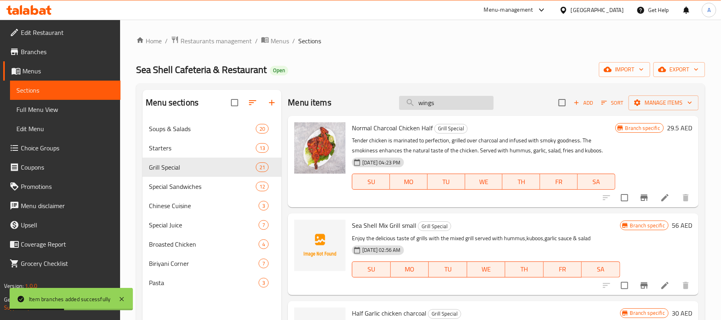
click at [445, 101] on input "wings" at bounding box center [446, 103] width 95 height 14
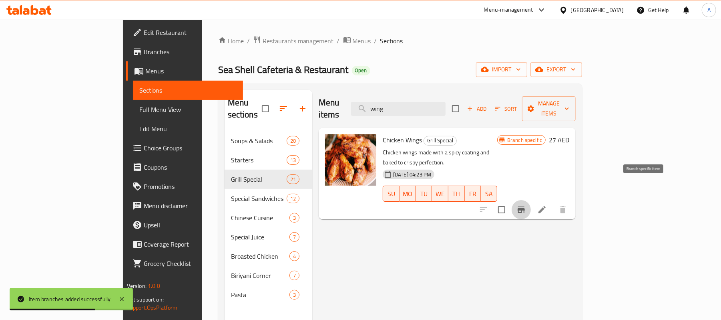
click at [526, 205] on icon "Branch-specific-item" at bounding box center [522, 210] width 10 height 10
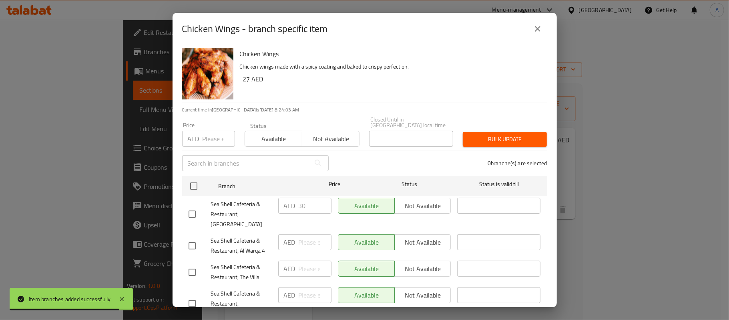
click at [266, 50] on h6 "Chicken Wings" at bounding box center [390, 53] width 301 height 11
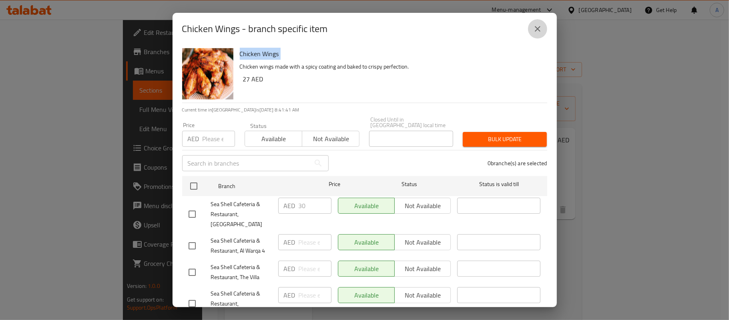
click at [534, 28] on icon "close" at bounding box center [538, 29] width 10 height 10
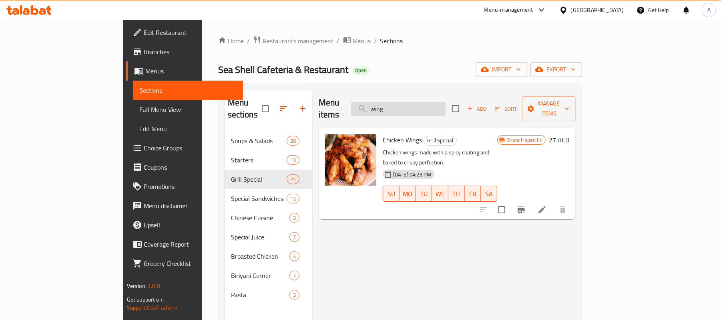
click at [446, 106] on input "wing" at bounding box center [398, 109] width 95 height 14
paste input "Lamb chops"
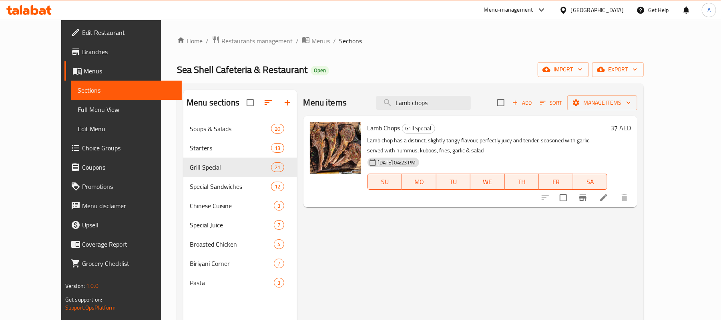
type input "Lamb chops"
click at [588, 194] on icon "Branch-specific-item" at bounding box center [583, 198] width 10 height 10
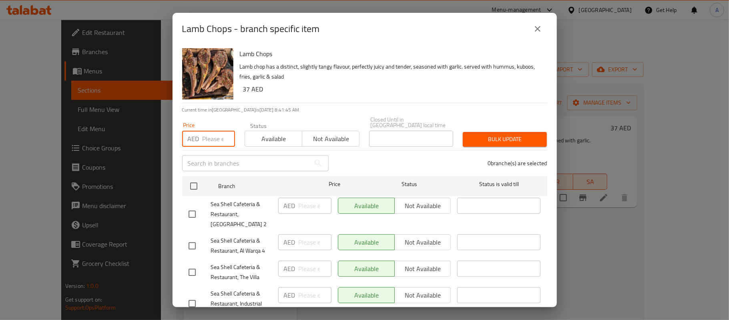
click at [203, 139] on input "number" at bounding box center [219, 139] width 32 height 16
click at [203, 139] on input "421" at bounding box center [219, 139] width 32 height 16
type input "42"
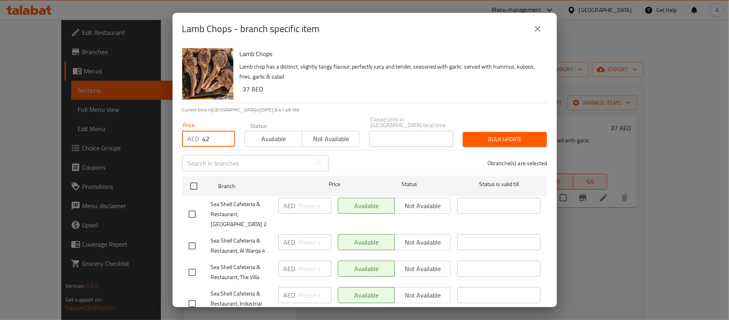
click at [367, 164] on div "0 branche(s) are selected" at bounding box center [443, 163] width 219 height 29
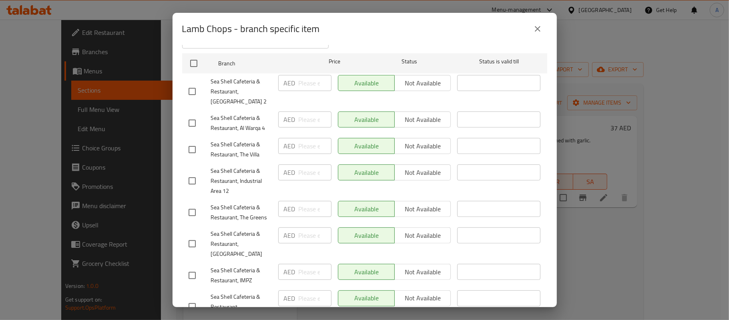
scroll to position [141, 0]
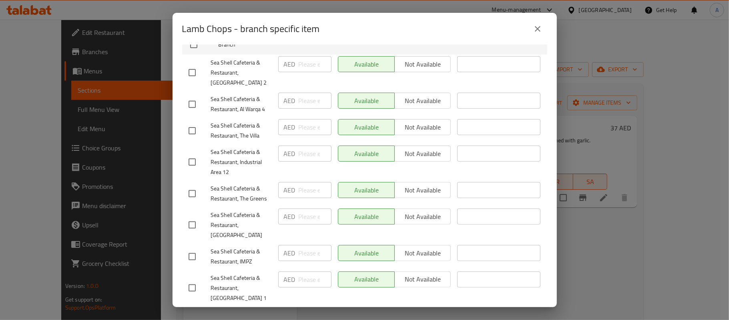
click at [187, 216] on input "checkbox" at bounding box center [192, 224] width 17 height 17
checkbox input "true"
click at [302, 213] on input "number" at bounding box center [315, 216] width 33 height 16
type input "42"
click at [425, 215] on span "Not available" at bounding box center [423, 217] width 50 height 12
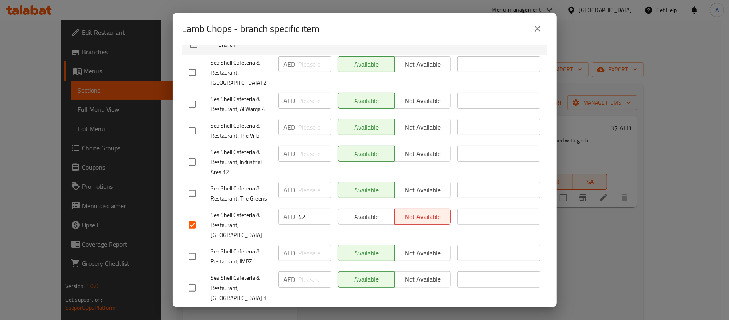
click at [356, 218] on span "Available" at bounding box center [367, 217] width 50 height 12
click at [370, 201] on div "Available Not available" at bounding box center [395, 194] width 120 height 30
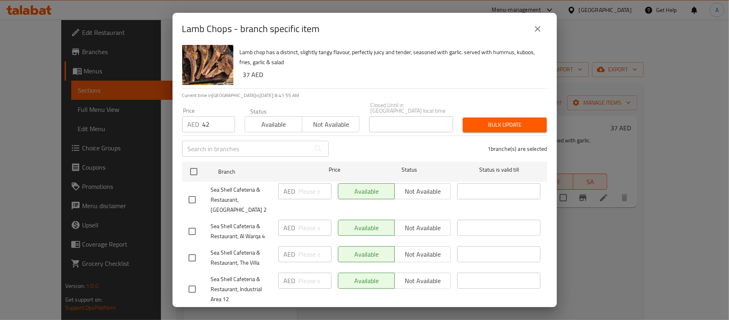
scroll to position [0, 0]
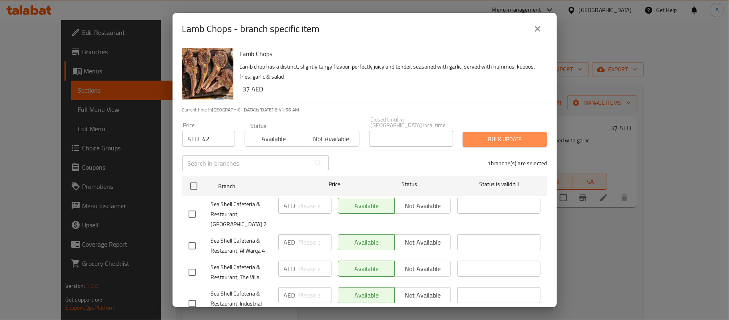
click at [515, 137] on span "Bulk update" at bounding box center [504, 139] width 71 height 10
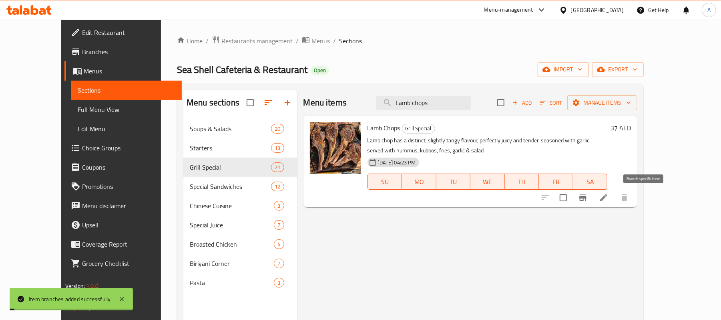
click at [588, 199] on icon "Branch-specific-item" at bounding box center [583, 198] width 10 height 10
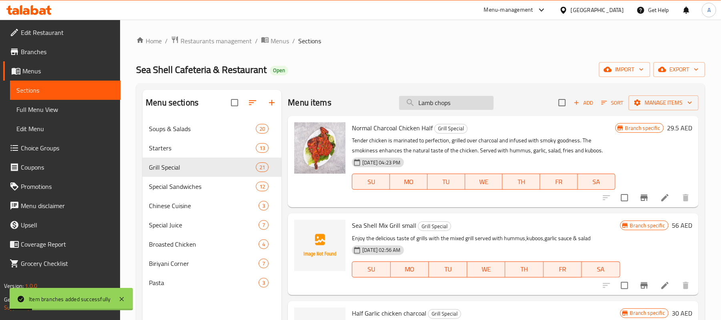
click at [474, 101] on input "Lamb chops" at bounding box center [446, 103] width 95 height 14
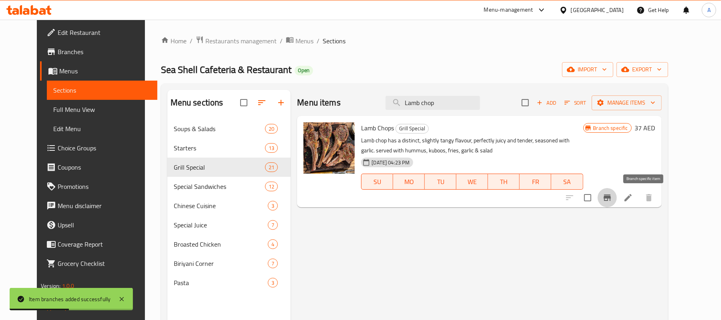
click at [611, 199] on icon "Branch-specific-item" at bounding box center [607, 197] width 7 height 6
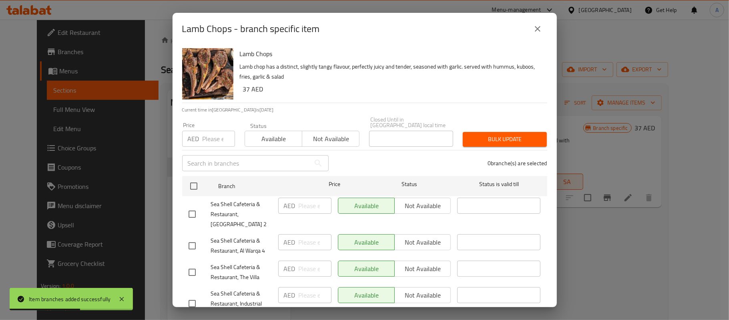
scroll to position [141, 0]
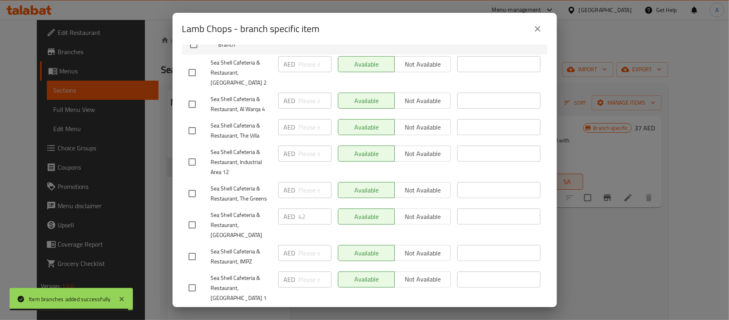
click at [539, 31] on icon "close" at bounding box center [538, 29] width 10 height 10
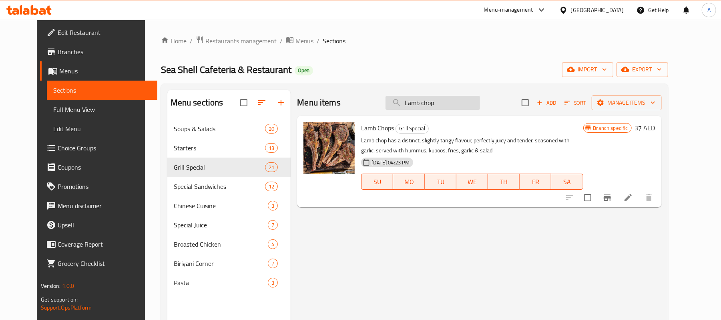
click at [474, 100] on input "Lamb chop" at bounding box center [433, 103] width 95 height 14
paste input "Hamour fish grill"
click at [474, 100] on input "Hamour fish grill" at bounding box center [433, 103] width 95 height 14
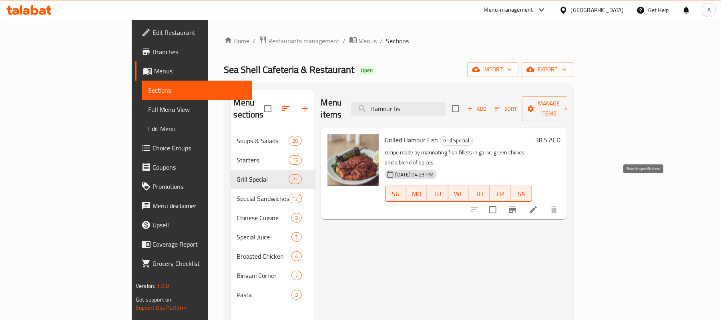
type input "Hamour fis"
click at [516, 206] on icon "Branch-specific-item" at bounding box center [512, 209] width 7 height 6
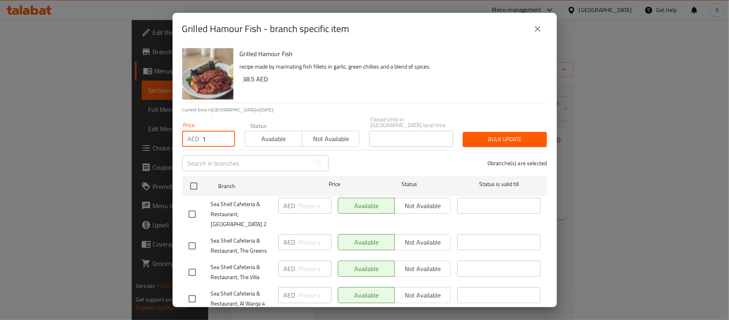
type input "1"
click at [221, 138] on input "1" at bounding box center [219, 139] width 32 height 16
type input "42"
click at [353, 162] on div "0 branche(s) are selected" at bounding box center [443, 163] width 219 height 29
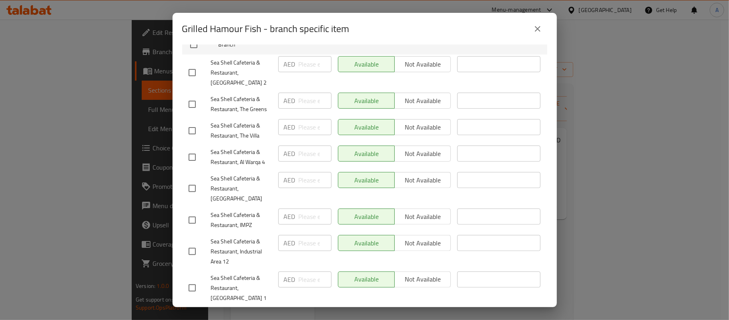
click at [189, 180] on input "checkbox" at bounding box center [192, 188] width 17 height 17
checkbox input "true"
click at [310, 185] on input "number" at bounding box center [315, 180] width 33 height 16
type input "42"
click at [317, 188] on div "AED 42 ​" at bounding box center [305, 189] width 60 height 40
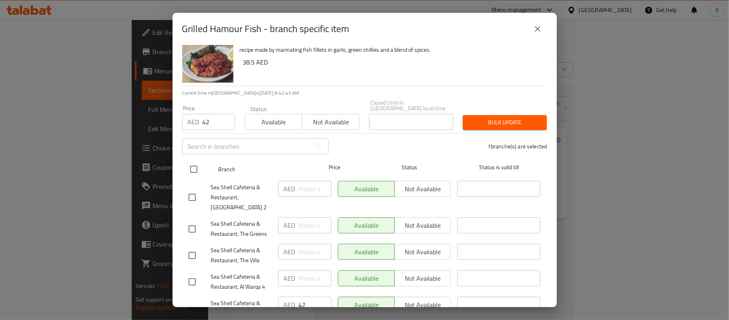
scroll to position [0, 0]
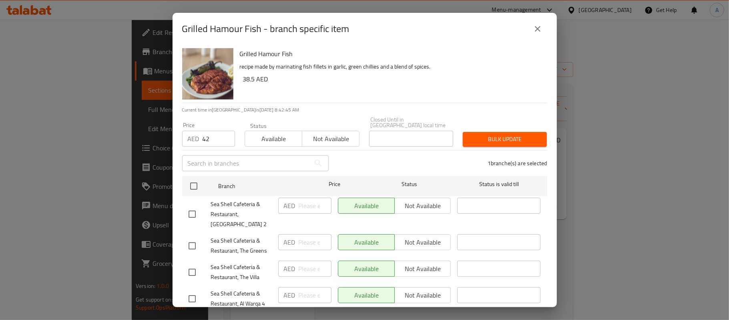
click at [506, 137] on span "Bulk update" at bounding box center [504, 139] width 71 height 10
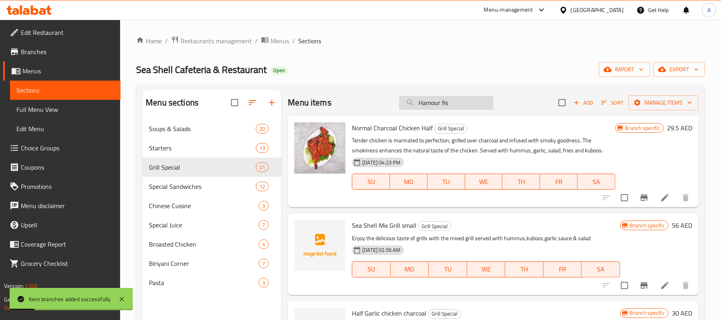
click at [467, 103] on input "Hamour fis" at bounding box center [446, 103] width 95 height 14
type input "H"
paste input "Hamour fish grill"
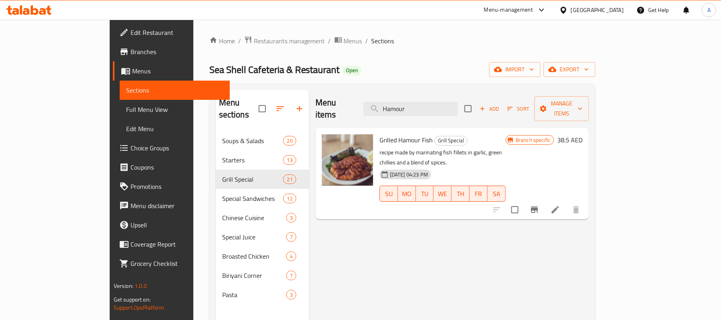
type input "Hamour"
click at [539, 205] on icon "Branch-specific-item" at bounding box center [535, 210] width 10 height 10
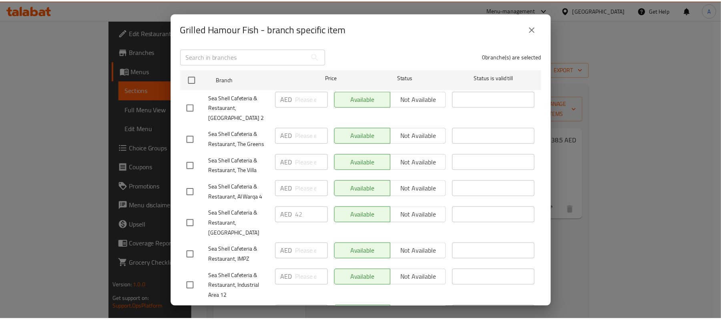
scroll to position [141, 0]
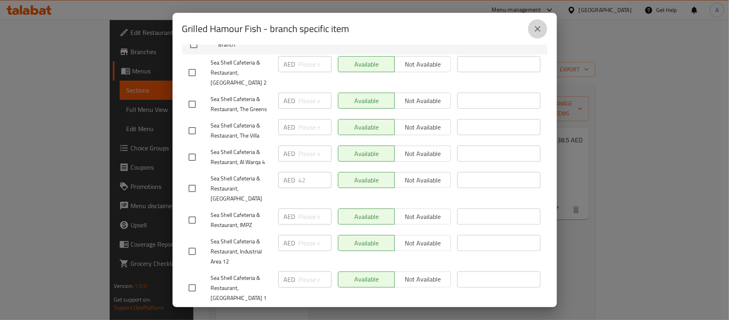
click at [534, 24] on icon "close" at bounding box center [538, 29] width 10 height 10
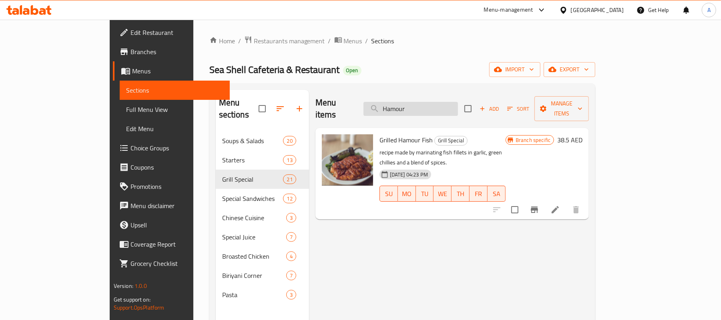
drag, startPoint x: 449, startPoint y: 95, endPoint x: 451, endPoint y: 101, distance: 6.6
click at [451, 95] on div "Menu items Hamour Add Sort Manage items" at bounding box center [453, 109] width 274 height 38
click at [452, 102] on input "Hamour" at bounding box center [411, 109] width 95 height 14
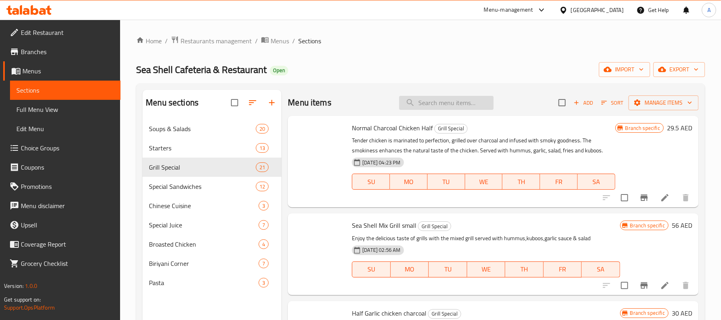
paste input "Kingfish grilled"
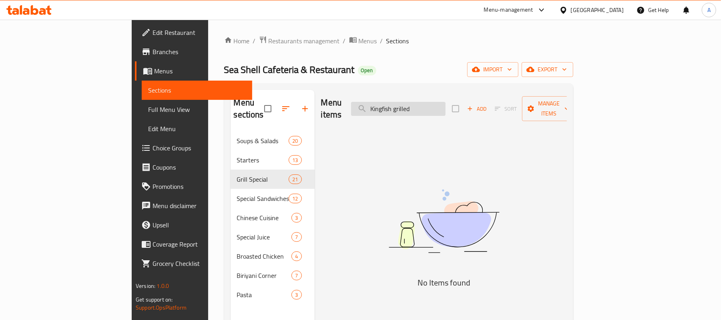
click at [446, 102] on input "Kingfish grilled" at bounding box center [398, 109] width 95 height 14
click at [431, 105] on input "Kingfish" at bounding box center [398, 109] width 95 height 14
type input "K"
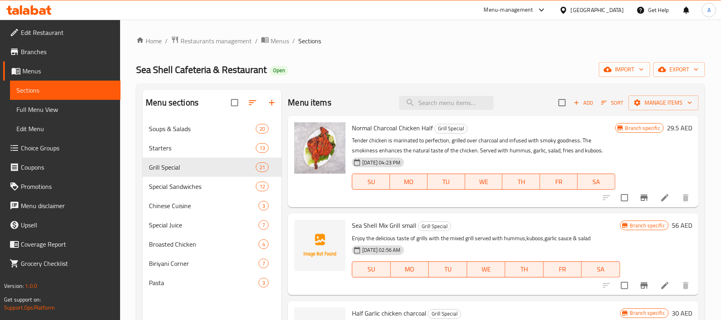
click at [48, 107] on span "Full Menu View" at bounding box center [65, 110] width 98 height 10
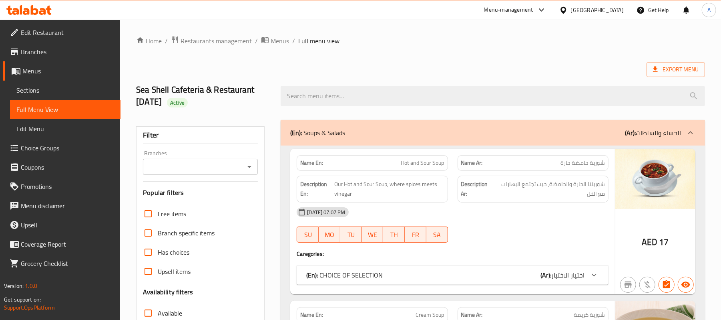
click at [251, 165] on icon "Open" at bounding box center [250, 167] width 10 height 10
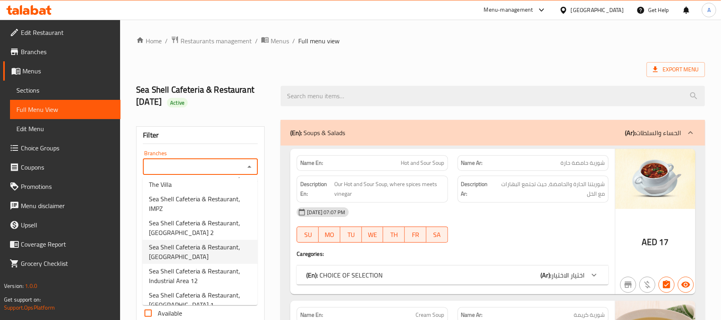
scroll to position [85, 0]
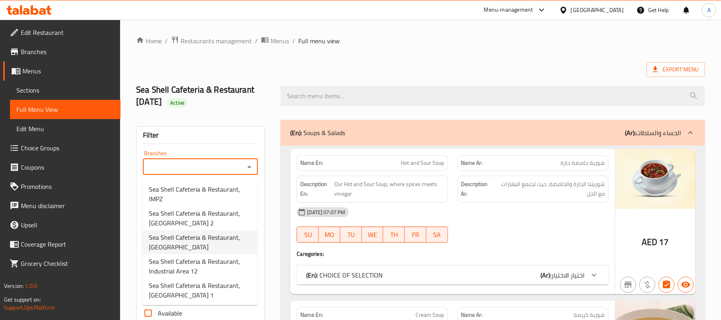
click at [196, 245] on span "Sea Shell Cafeteria & Restaurant, [GEOGRAPHIC_DATA]" at bounding box center [200, 241] width 102 height 19
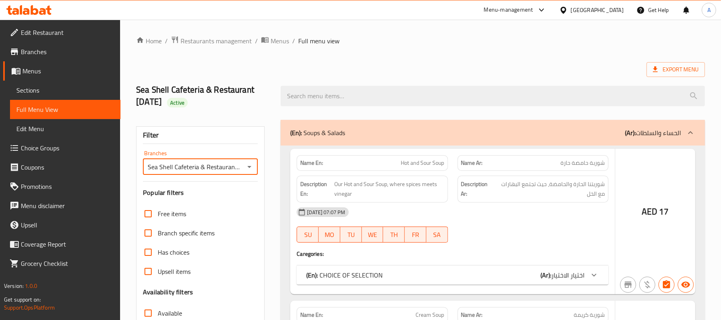
click at [664, 70] on span "Export Menu" at bounding box center [676, 69] width 46 height 10
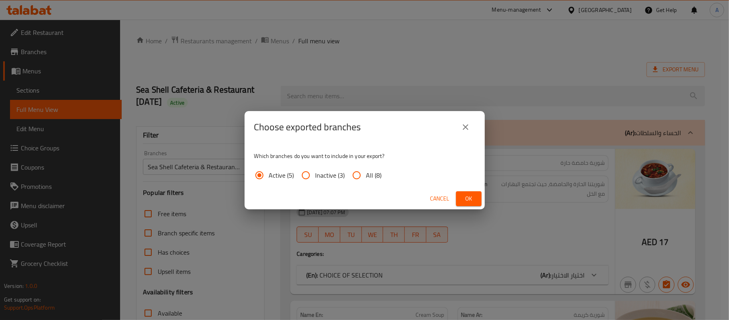
click at [472, 201] on span "Ok" at bounding box center [469, 198] width 13 height 10
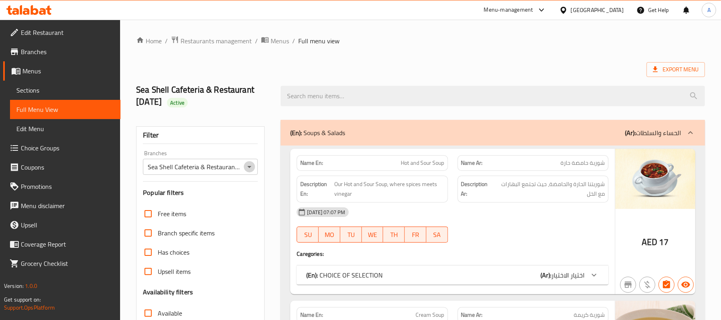
click at [249, 170] on icon "Open" at bounding box center [250, 167] width 10 height 10
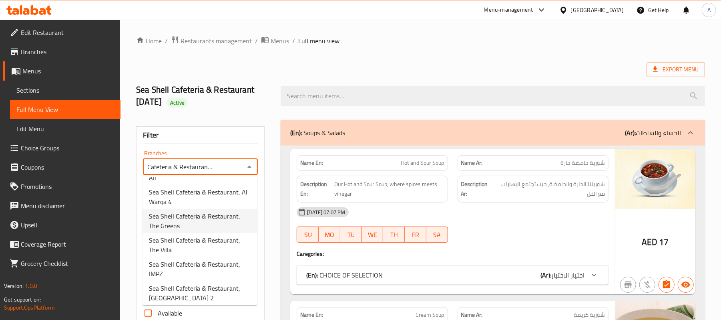
scroll to position [0, 0]
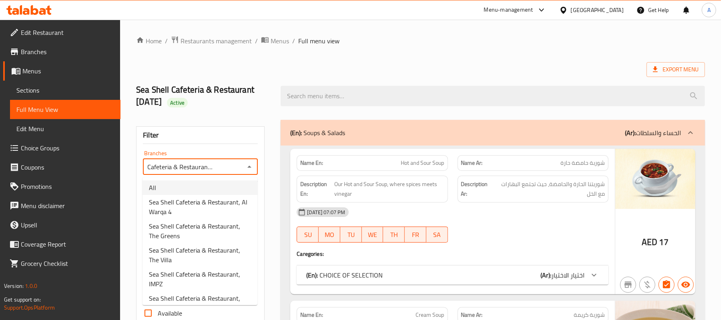
click at [210, 190] on li "All" at bounding box center [200, 187] width 115 height 14
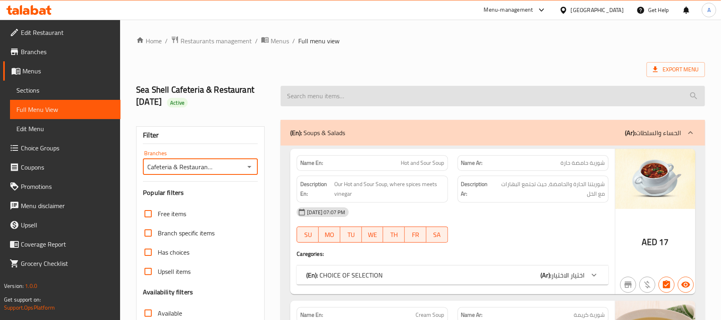
type input "All"
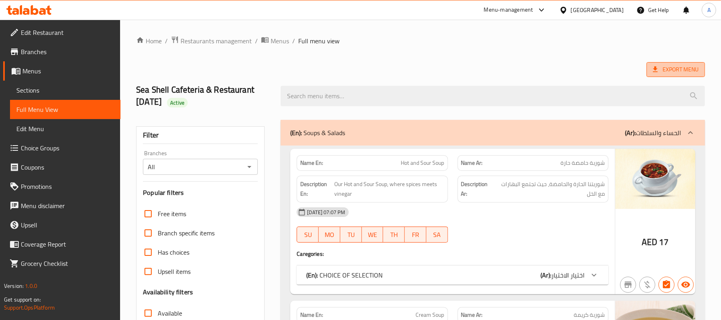
click at [676, 71] on span "Export Menu" at bounding box center [676, 69] width 46 height 10
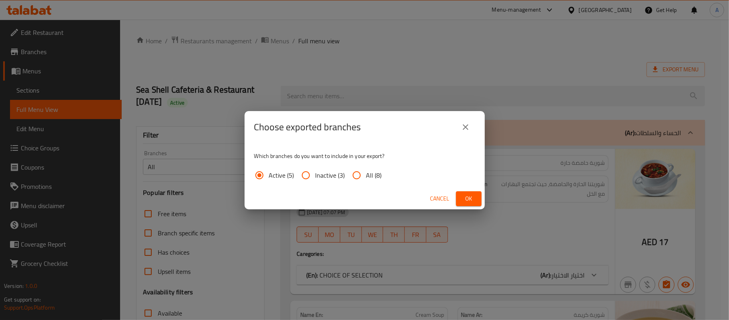
click at [470, 200] on span "Ok" at bounding box center [469, 198] width 13 height 10
